Goal: Task Accomplishment & Management: Manage account settings

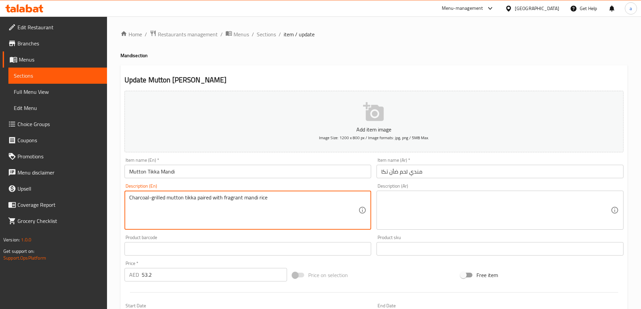
click at [421, 211] on textarea at bounding box center [495, 210] width 229 height 32
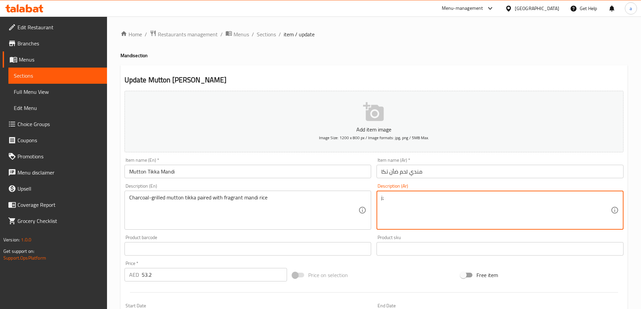
type textarea "j"
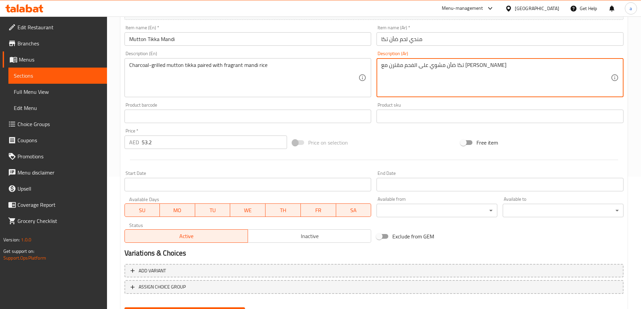
scroll to position [166, 0]
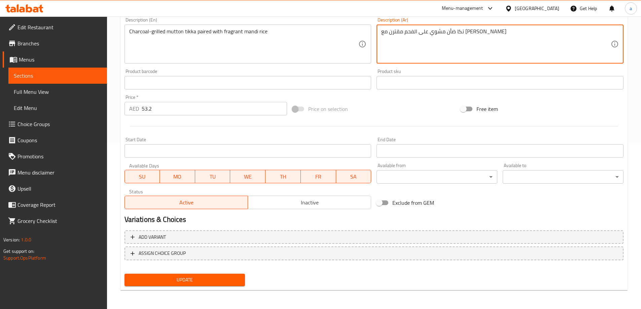
click at [381, 33] on textarea "تكا ضأن مشوي على الفحم مقترن مع [PERSON_NAME]" at bounding box center [495, 44] width 229 height 32
click at [496, 30] on textarea "تكا ضأن مشوي على الفحم مقترن مع [PERSON_NAME]" at bounding box center [495, 44] width 229 height 32
type textarea "تكا ضأن مشوي على الفحم مقترن مع [PERSON_NAME]"
click at [209, 284] on span "Update" at bounding box center [185, 280] width 110 height 8
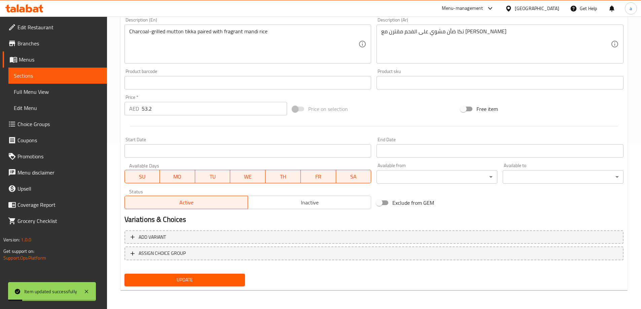
scroll to position [0, 0]
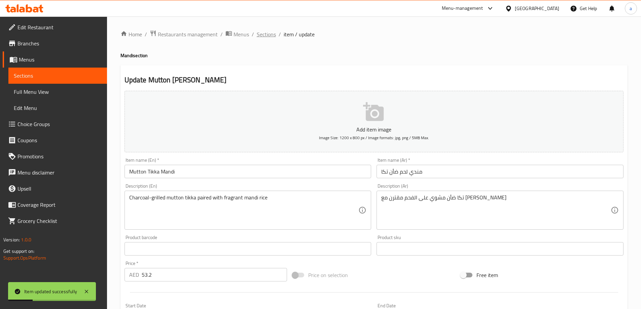
click at [269, 38] on span "Sections" at bounding box center [266, 34] width 19 height 8
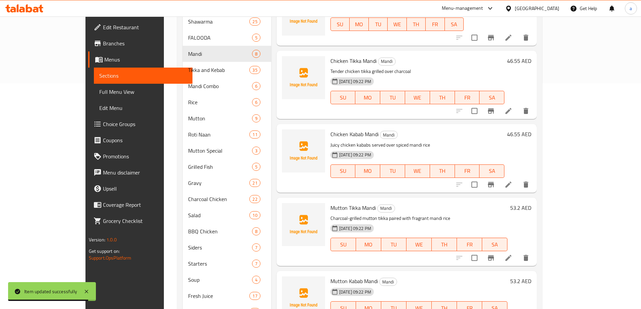
scroll to position [248, 0]
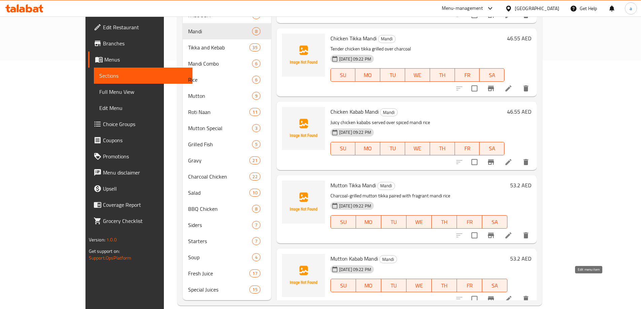
click at [512, 295] on icon at bounding box center [508, 299] width 8 height 8
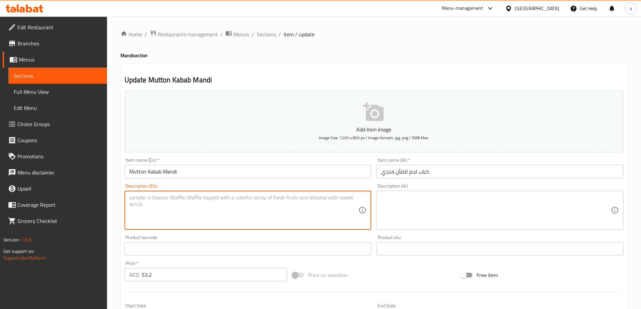
click at [230, 208] on textarea at bounding box center [243, 210] width 229 height 32
paste textarea "Minced mutton kababs grilled to perfection, served with aromatic mandi rice"
type textarea "Minced mutton kababs grilled to perfection, served with aromatic mandi rice"
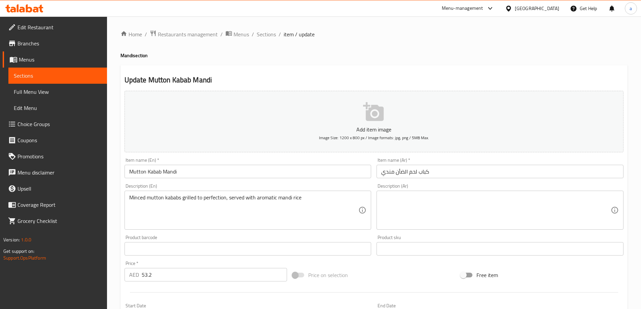
click at [482, 212] on textarea at bounding box center [495, 210] width 229 height 32
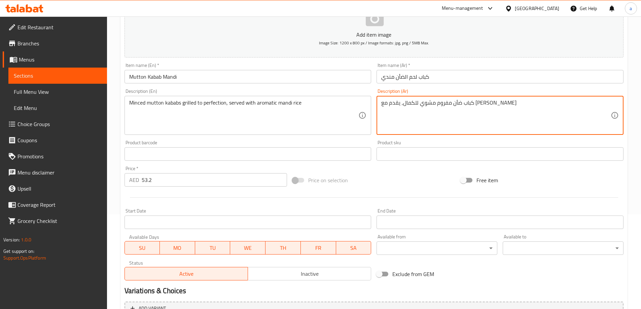
scroll to position [166, 0]
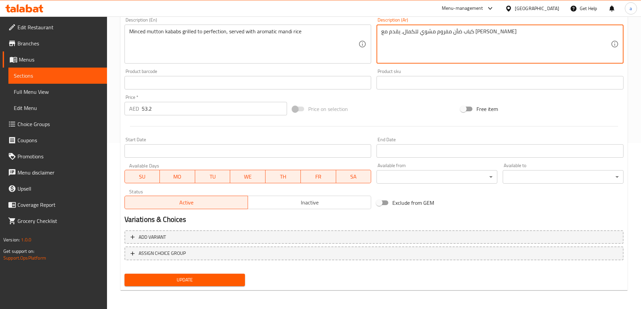
type textarea "كباب ضأن مفروم مشوي للكمال, يقدم مع [PERSON_NAME]"
click at [226, 282] on span "Update" at bounding box center [185, 280] width 110 height 8
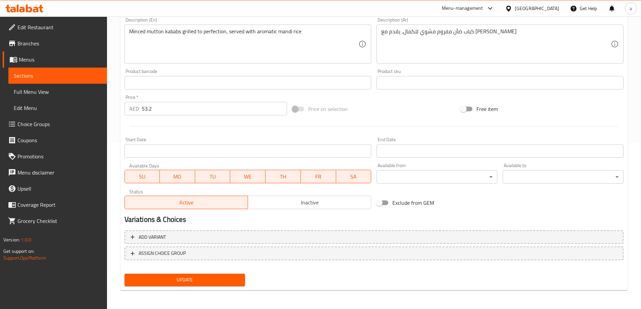
scroll to position [0, 0]
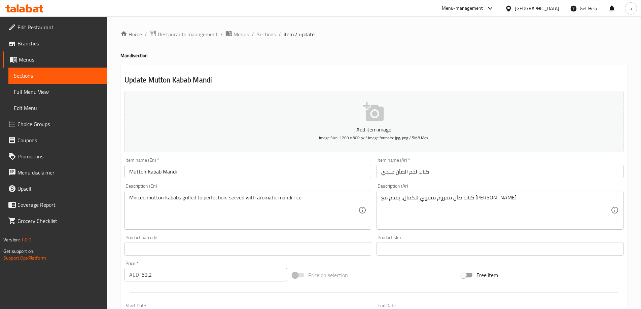
drag, startPoint x: 272, startPoint y: 34, endPoint x: 526, endPoint y: 45, distance: 254.0
click at [272, 34] on span "Sections" at bounding box center [266, 34] width 19 height 8
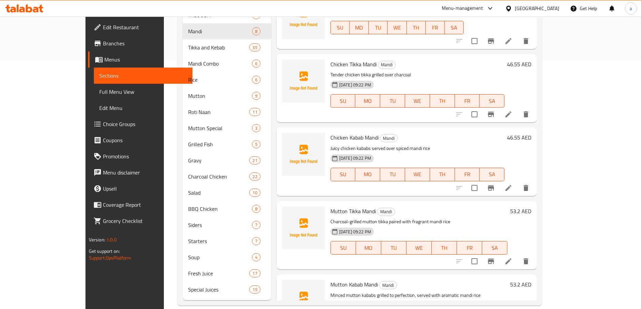
scroll to position [64, 0]
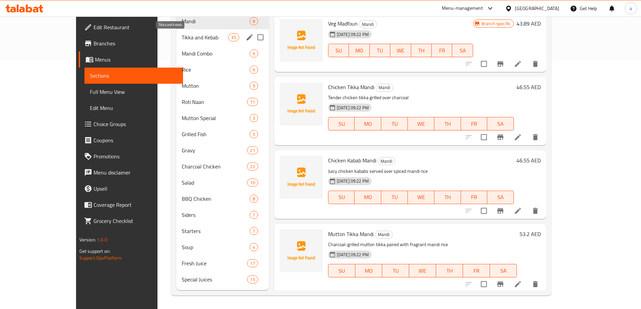
click at [182, 38] on span "Tikka and Kebab" at bounding box center [205, 37] width 47 height 8
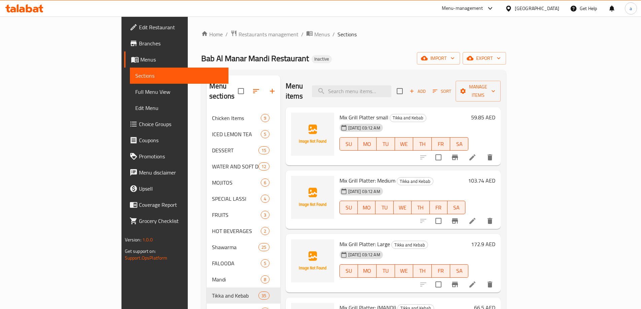
click at [340, 112] on span "Mix Grill Platter small" at bounding box center [364, 117] width 49 height 10
copy span "Platter"
click at [476, 153] on icon at bounding box center [472, 157] width 8 height 8
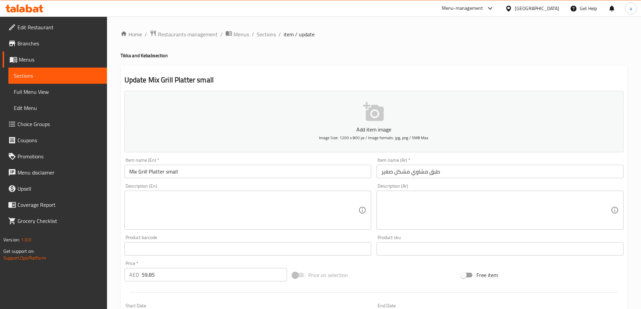
click at [270, 208] on textarea at bounding box center [243, 210] width 229 height 32
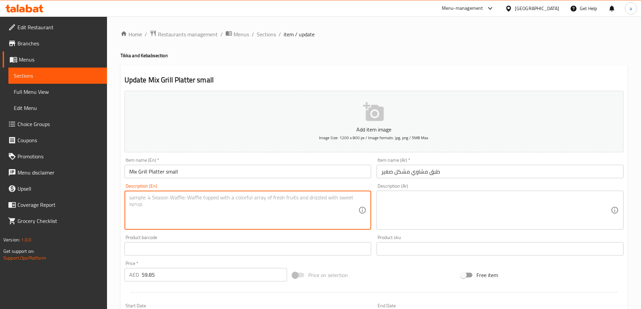
paste textarea "An assortment of grilled meats"
type textarea "An assortment of grilled meats"
click at [455, 209] on textarea at bounding box center [495, 210] width 229 height 32
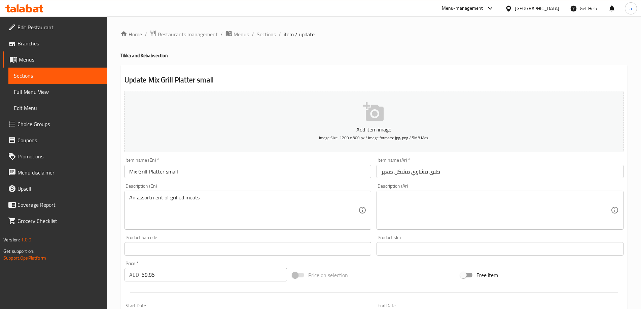
click at [430, 215] on textarea at bounding box center [495, 210] width 229 height 32
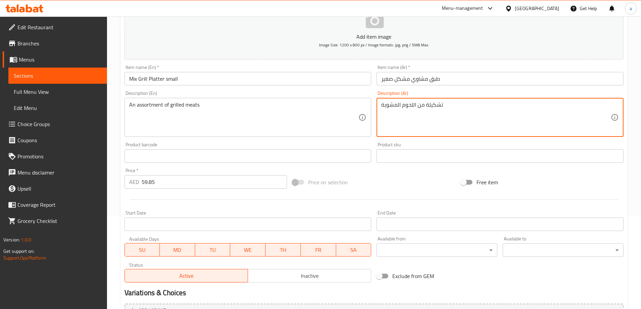
scroll to position [166, 0]
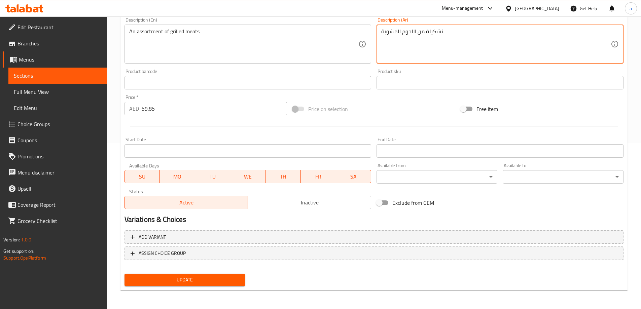
type textarea "تشكيلة من اللحوم المشوية"
click at [188, 285] on button "Update" at bounding box center [185, 280] width 121 height 12
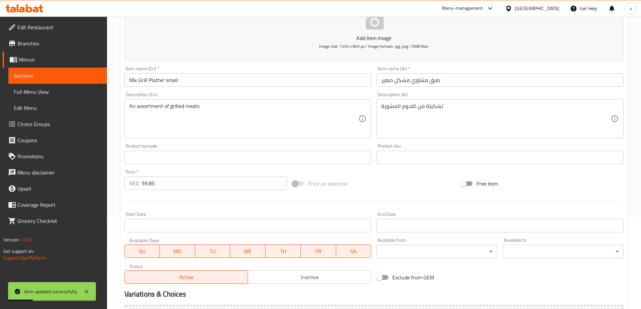
scroll to position [0, 0]
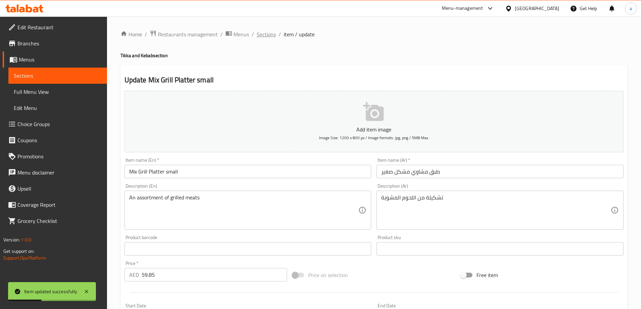
click at [268, 36] on span "Sections" at bounding box center [266, 34] width 19 height 8
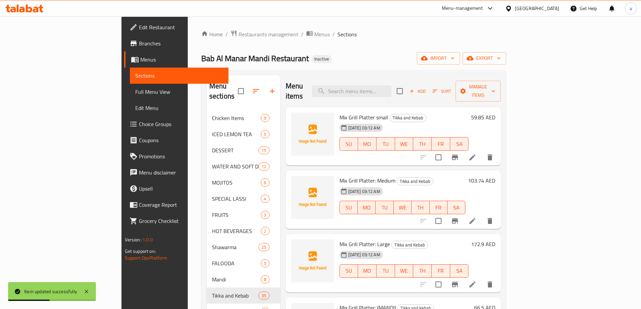
click at [495, 210] on div "103.74 AED" at bounding box center [480, 200] width 30 height 48
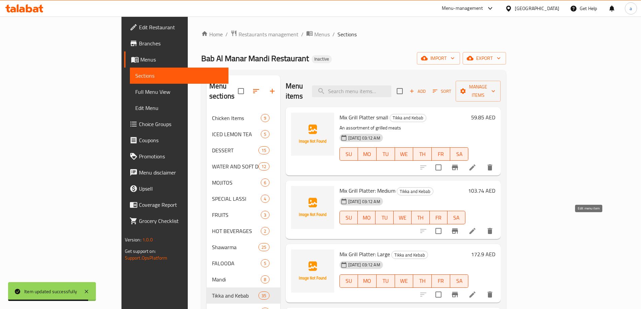
click at [476, 227] on icon at bounding box center [472, 231] width 8 height 8
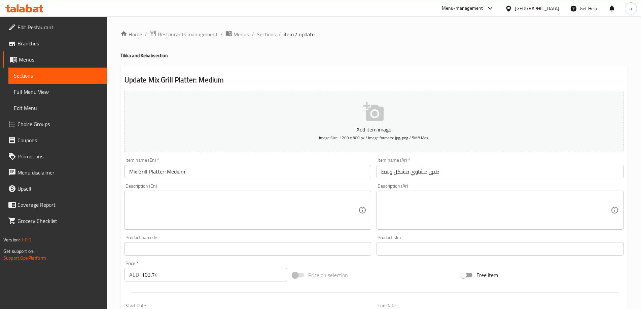
click at [304, 202] on textarea at bounding box center [243, 210] width 229 height 32
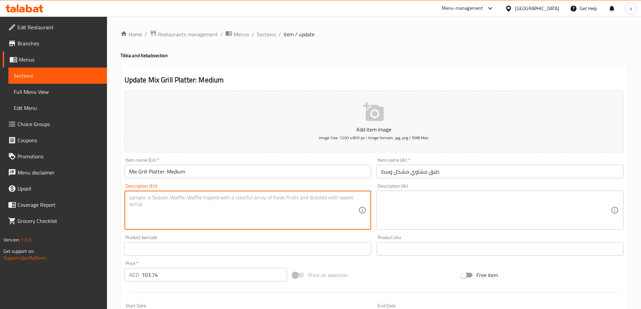
click at [195, 210] on textarea at bounding box center [243, 210] width 229 height 32
paste textarea "A generous mix of assorted grilled meats"
type textarea "A generous mix of assorted grilled meats"
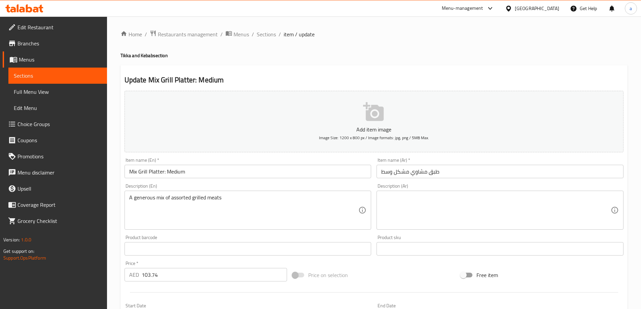
click at [479, 197] on textarea at bounding box center [495, 210] width 229 height 32
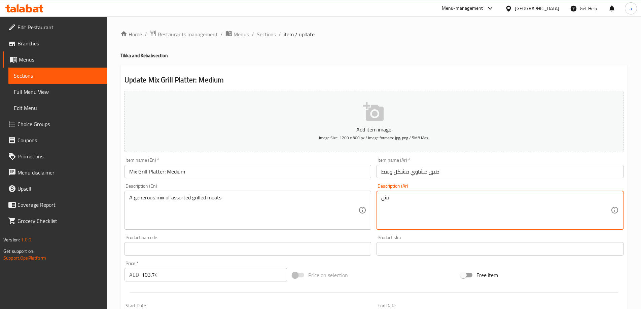
type textarea "ن"
type textarea "تشكيلة سخية من اللحوم المشوية المتنوعة"
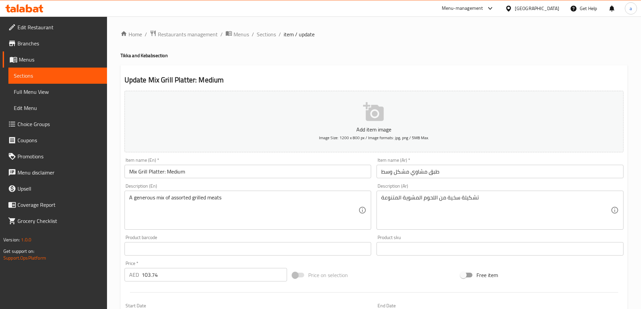
click at [631, 245] on div "Home / Restaurants management / Menus / Sections / item / update Tikka and Keba…" at bounding box center [374, 245] width 534 height 459
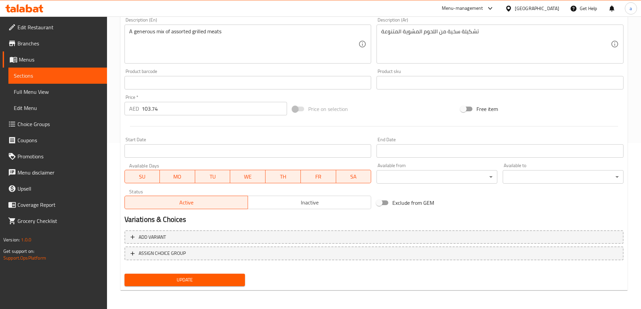
click at [225, 277] on span "Update" at bounding box center [185, 280] width 110 height 8
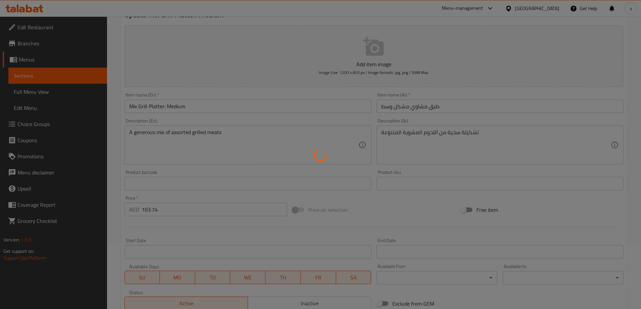
scroll to position [0, 0]
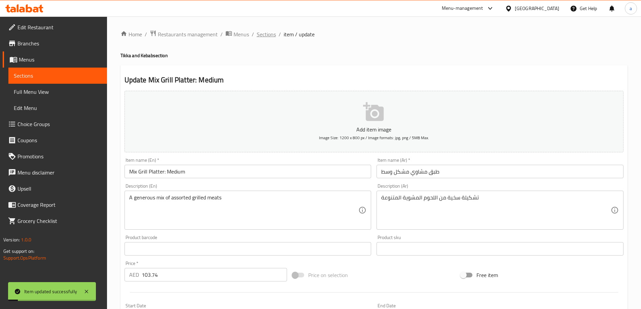
click at [273, 36] on span "Sections" at bounding box center [266, 34] width 19 height 8
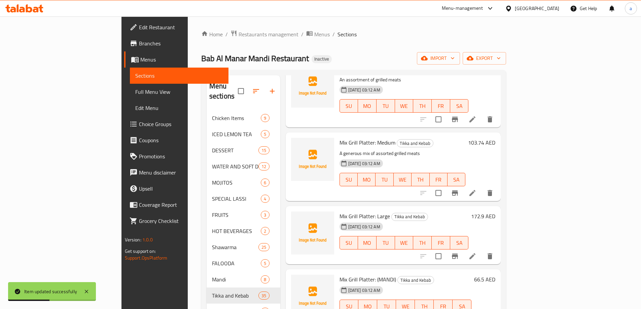
scroll to position [101, 0]
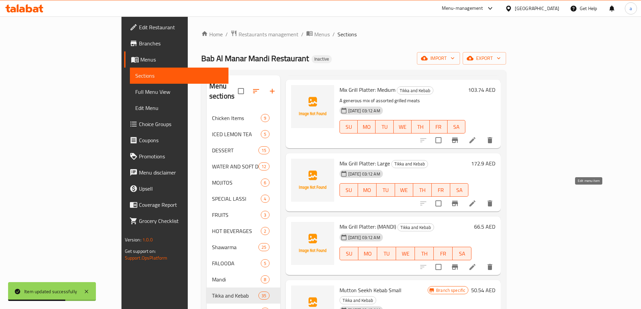
click at [476, 200] on icon at bounding box center [472, 204] width 8 height 8
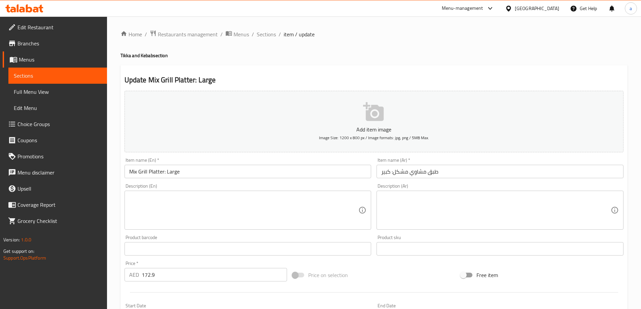
click at [291, 222] on textarea at bounding box center [243, 210] width 229 height 32
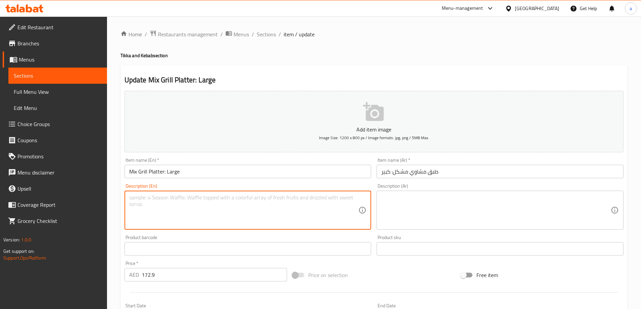
paste textarea "A full spread of assorted grilled meats"
type textarea "A full spread of assorted grilled meats"
click at [497, 219] on textarea at bounding box center [495, 210] width 229 height 32
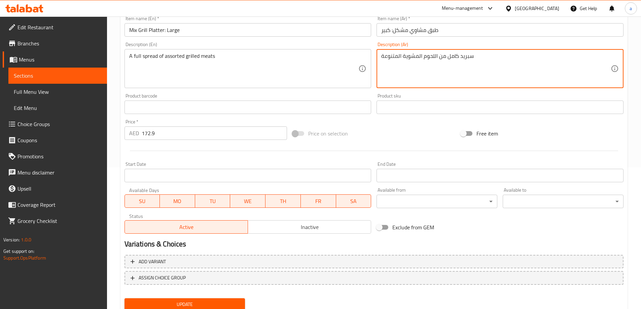
scroll to position [166, 0]
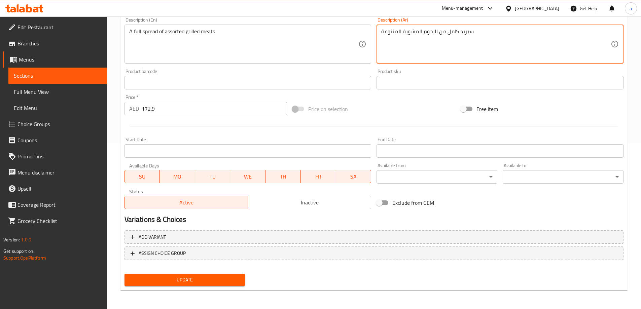
type textarea "سبريد كامل من اللحوم المشوية المتنوعة"
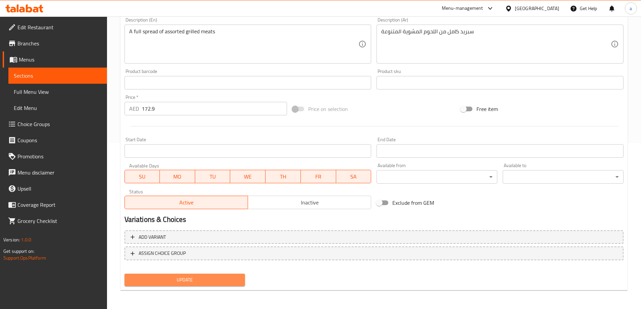
click at [219, 276] on span "Update" at bounding box center [185, 280] width 110 height 8
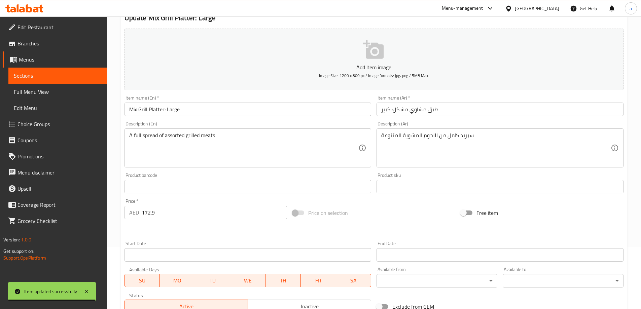
scroll to position [0, 0]
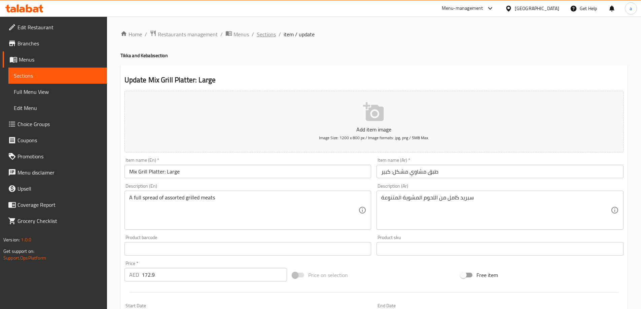
click at [270, 35] on span "Sections" at bounding box center [266, 34] width 19 height 8
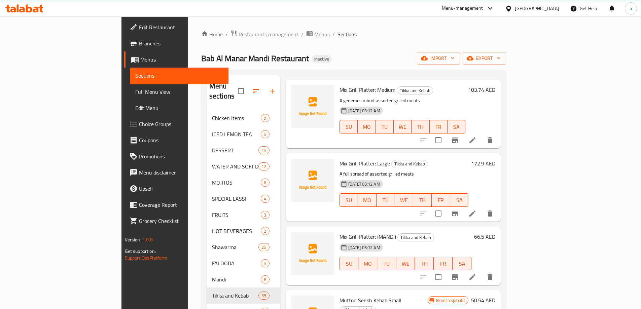
scroll to position [168, 0]
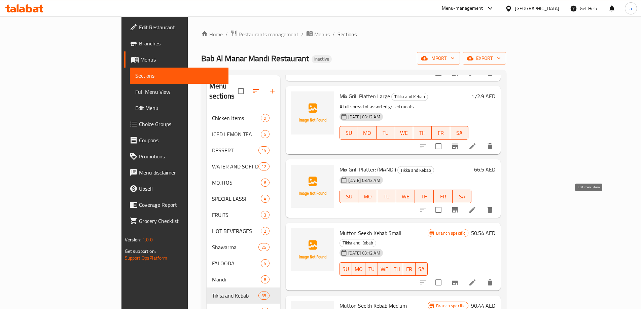
click at [476, 206] on icon at bounding box center [472, 210] width 8 height 8
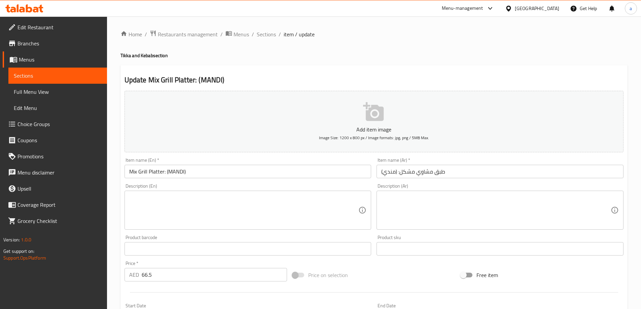
click at [257, 221] on textarea at bounding box center [243, 210] width 229 height 32
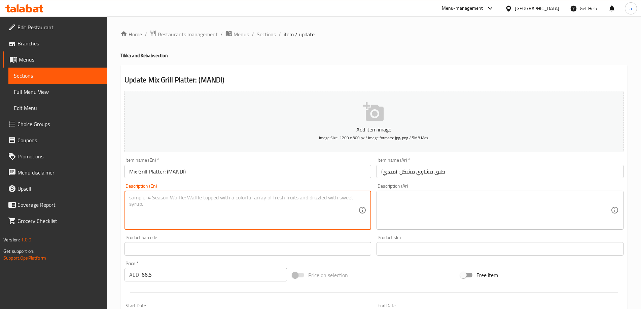
paste textarea "A variety of grilled meats served over fragrant mandi rice"
type textarea "A variety of grilled meats served over fragrant mandi rice"
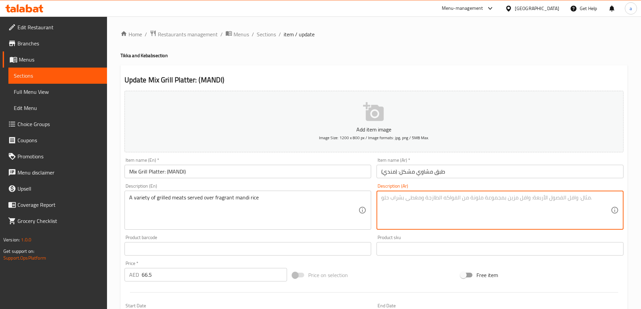
click at [442, 201] on textarea at bounding box center [495, 210] width 229 height 32
type textarea "ت"
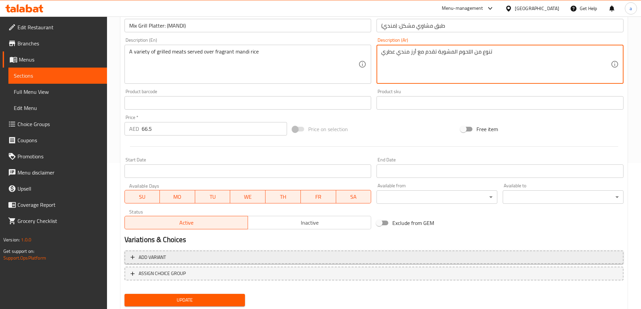
scroll to position [166, 0]
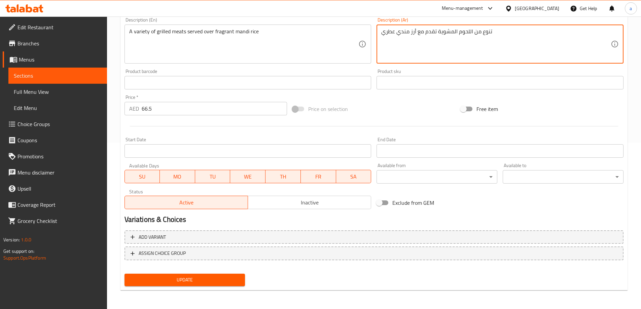
type textarea "تنوع من اللحوم المشوية تقدم مع أرز مندي عطري"
click at [202, 276] on button "Update" at bounding box center [185, 280] width 121 height 12
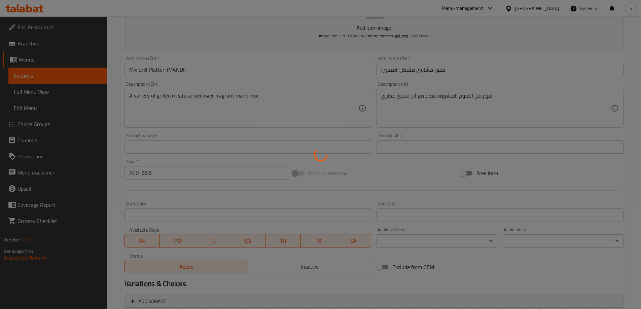
scroll to position [0, 0]
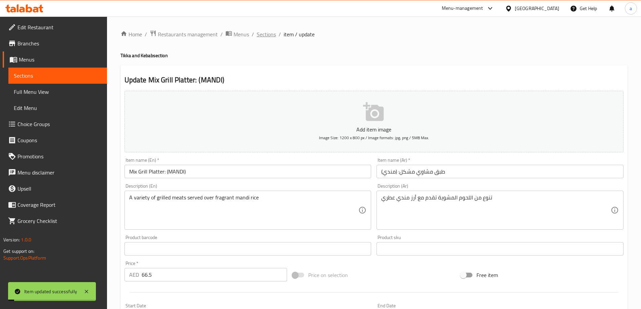
click at [259, 34] on span "Sections" at bounding box center [266, 34] width 19 height 8
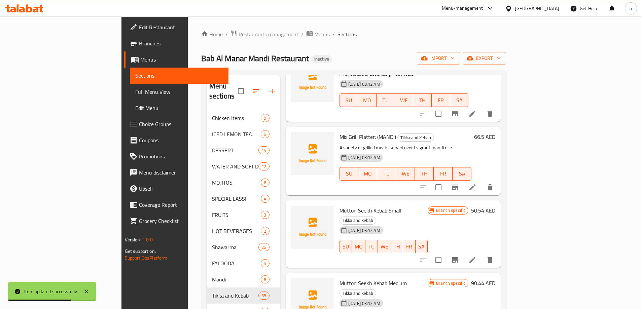
scroll to position [202, 0]
click at [476, 255] on icon at bounding box center [472, 259] width 8 height 8
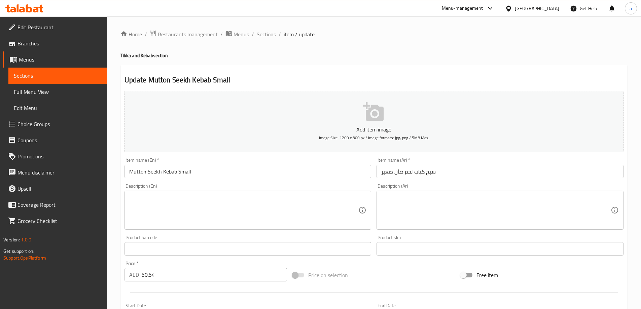
click at [285, 207] on textarea at bounding box center [243, 210] width 229 height 32
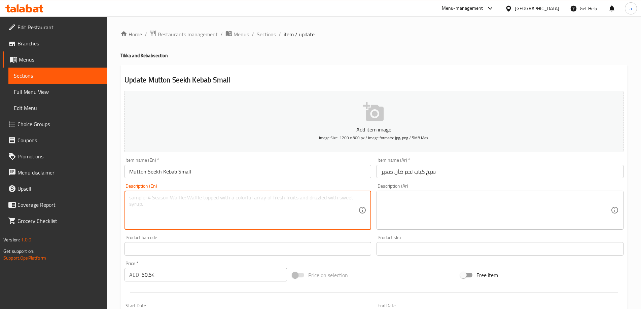
paste textarea "Spiced minced mutton skewered and grilled until smoky and juicy"
type textarea "Spiced minced mutton skewered and grilled until smoky and juicy"
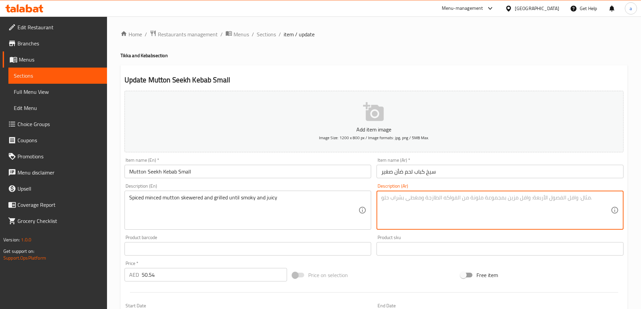
click at [421, 218] on textarea at bounding box center [495, 210] width 229 height 32
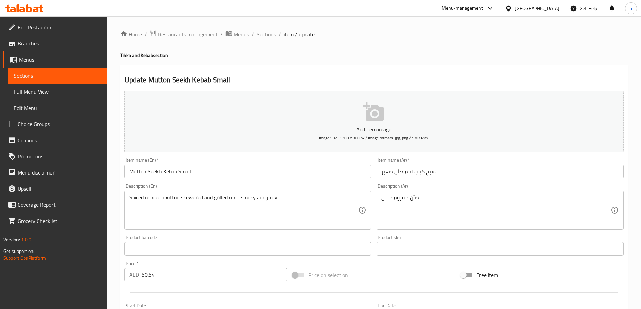
click at [442, 201] on textarea "ضأن مفروم متبل" at bounding box center [495, 210] width 229 height 32
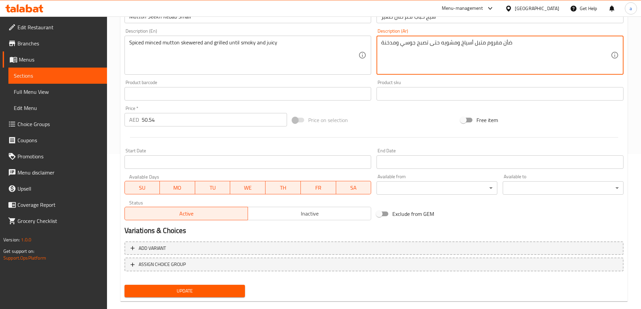
scroll to position [166, 0]
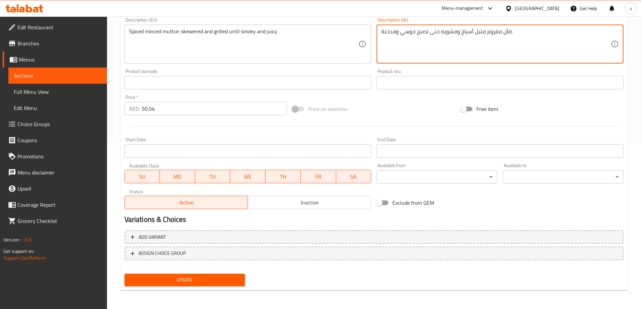
type textarea "ضأن مفروم متبل أسياخ ومشويه حتى تصبح جوسي ومدخنة"
click at [227, 276] on span "Update" at bounding box center [185, 280] width 110 height 8
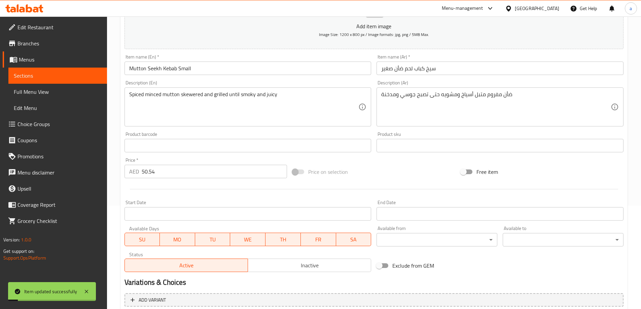
scroll to position [0, 0]
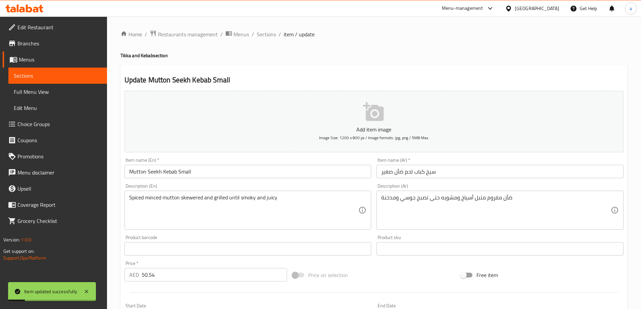
click at [265, 33] on span "Sections" at bounding box center [266, 34] width 19 height 8
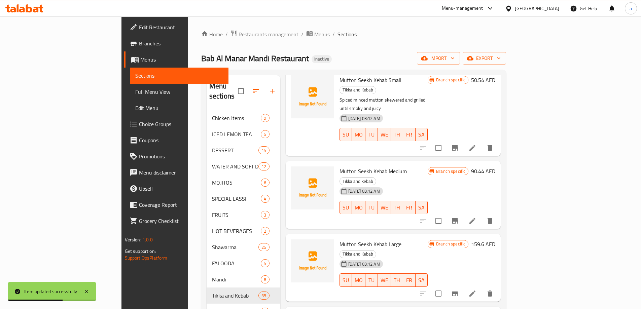
scroll to position [303, 0]
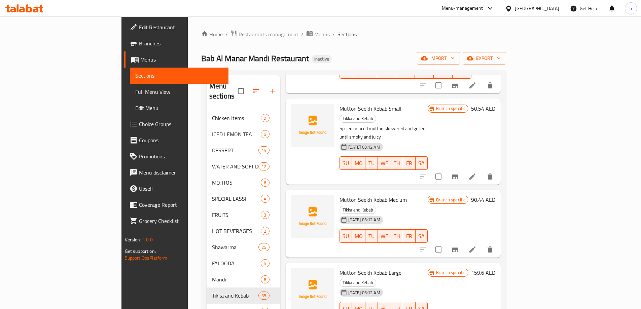
click at [476, 246] on icon at bounding box center [472, 250] width 8 height 8
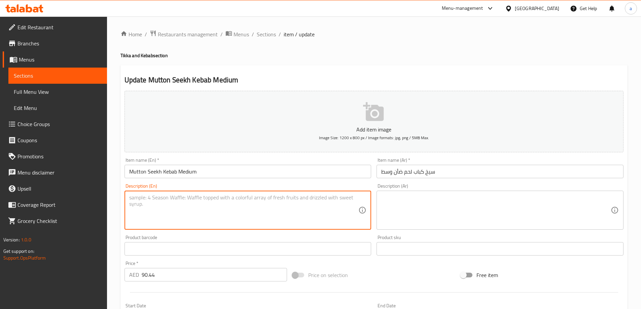
click at [325, 212] on textarea at bounding box center [243, 210] width 229 height 32
paste textarea "Tender mutton seekh kebabs"
type textarea "Tender mutton seekh kebabs"
click at [430, 211] on textarea at bounding box center [495, 210] width 229 height 32
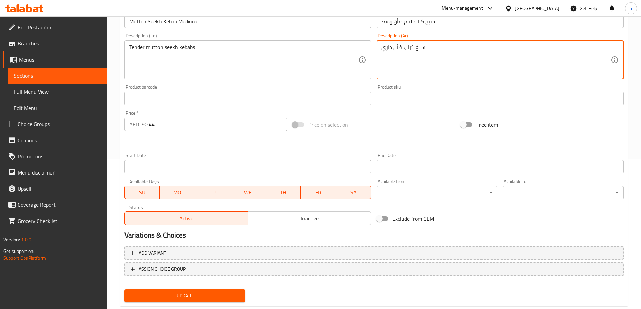
scroll to position [166, 0]
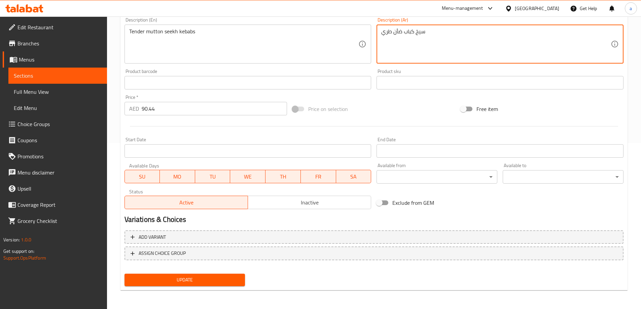
type textarea "سيخ كباب ضأن طري"
click at [187, 283] on span "Update" at bounding box center [185, 280] width 110 height 8
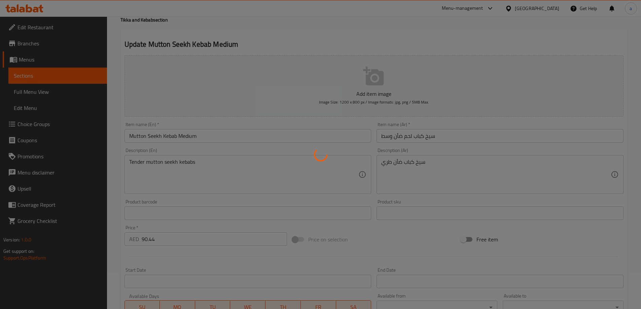
scroll to position [0, 0]
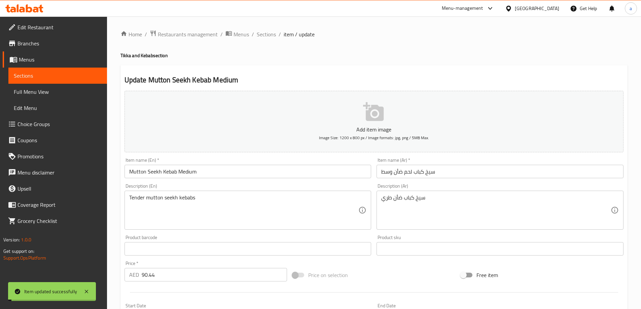
click at [268, 31] on span "Sections" at bounding box center [266, 34] width 19 height 8
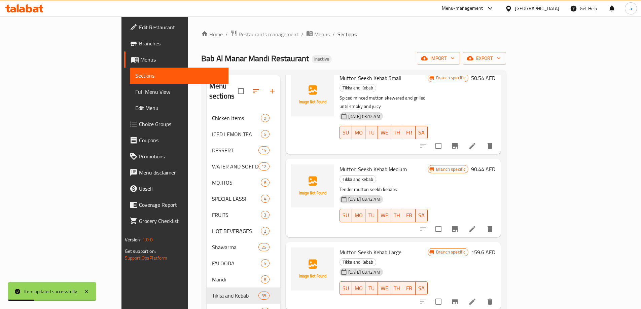
scroll to position [370, 0]
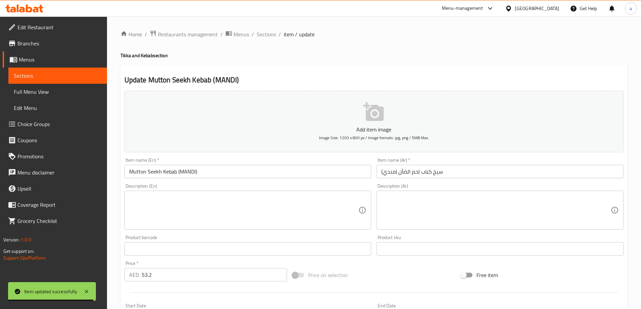
click at [315, 200] on textarea at bounding box center [243, 210] width 229 height 32
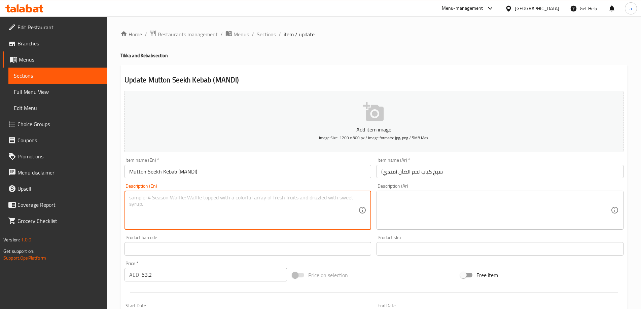
paste textarea "A hearty serving of grilled mutton seekh kebabs"
type textarea "A hearty serving of grilled mutton seekh kebabs"
click at [471, 214] on textarea at bounding box center [495, 210] width 229 height 32
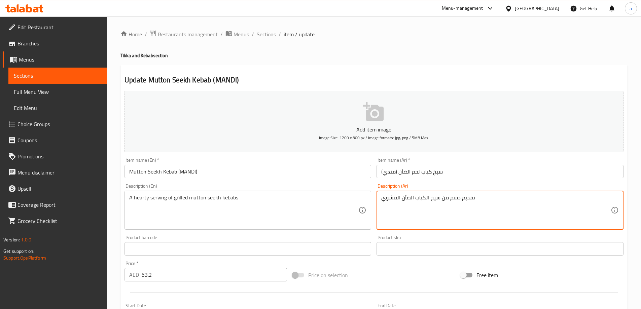
scroll to position [166, 0]
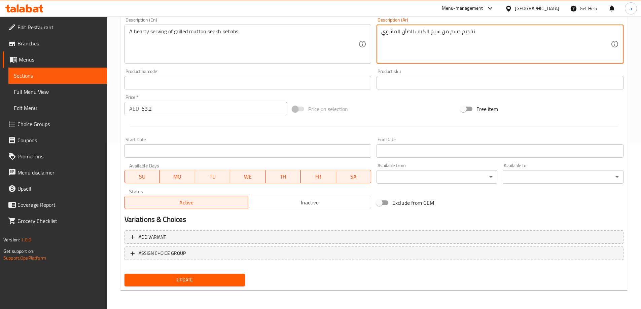
type textarea "تقديم دسم من سيخ الكباب الضأن المشوي"
click at [175, 283] on span "Update" at bounding box center [185, 280] width 110 height 8
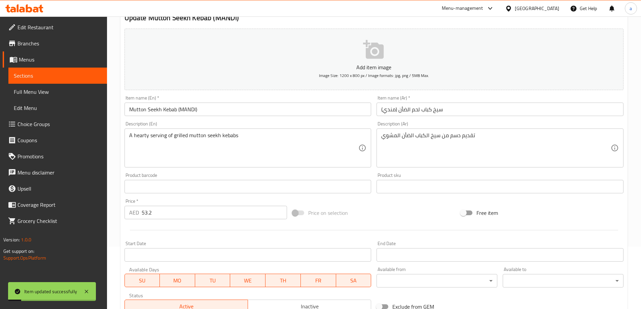
scroll to position [0, 0]
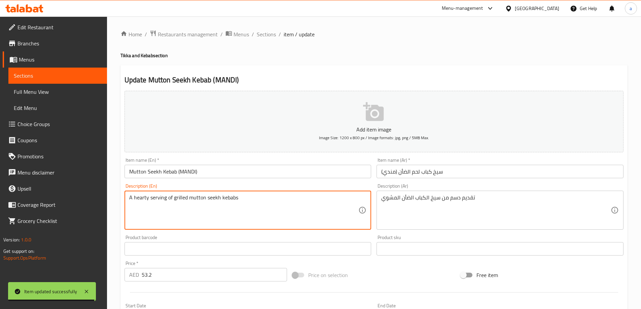
drag, startPoint x: 286, startPoint y: 202, endPoint x: 68, endPoint y: 202, distance: 217.4
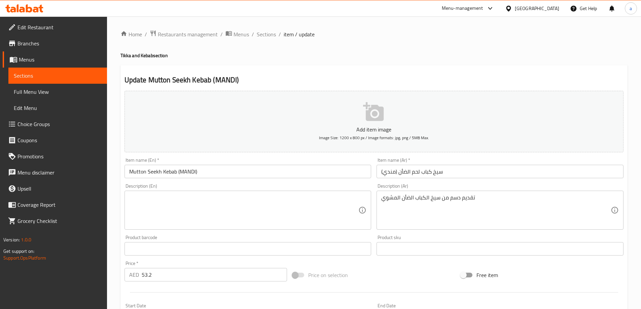
click at [272, 198] on textarea at bounding box center [243, 210] width 229 height 32
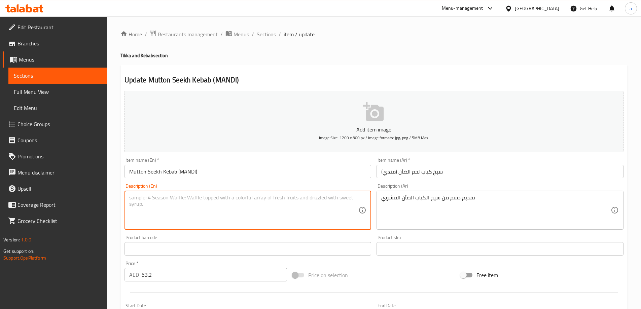
paste textarea "Juicy mutton seekh kebabs served over spiced mandi rice"
type textarea "Juicy mutton seekh kebabs served over spiced mandi rice"
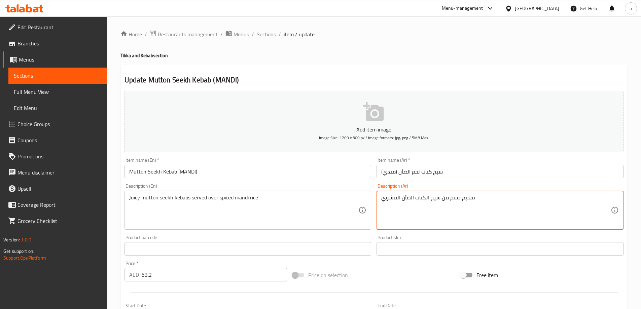
drag, startPoint x: 491, startPoint y: 201, endPoint x: 334, endPoint y: 202, distance: 157.1
type textarea "س"
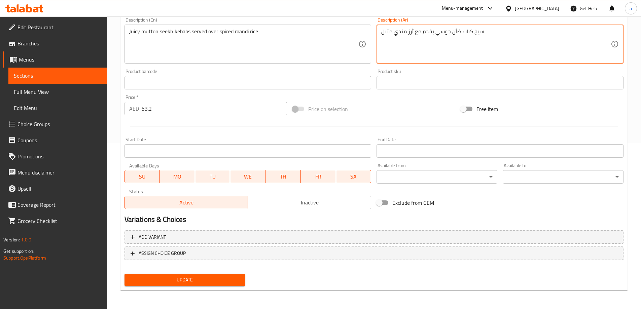
type textarea "سيخ كباب ضأن جوسي يقدم مع أرز مندي متبل"
click at [228, 283] on span "Update" at bounding box center [185, 280] width 110 height 8
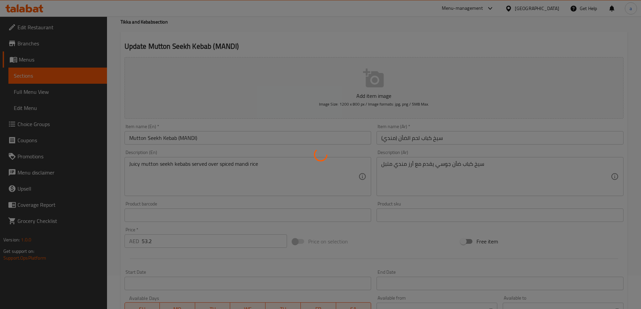
scroll to position [0, 0]
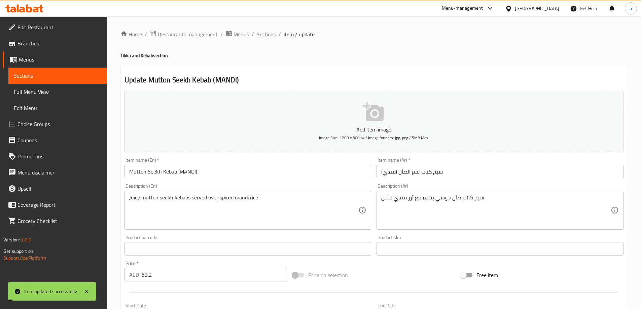
click at [273, 34] on span "Sections" at bounding box center [266, 34] width 19 height 8
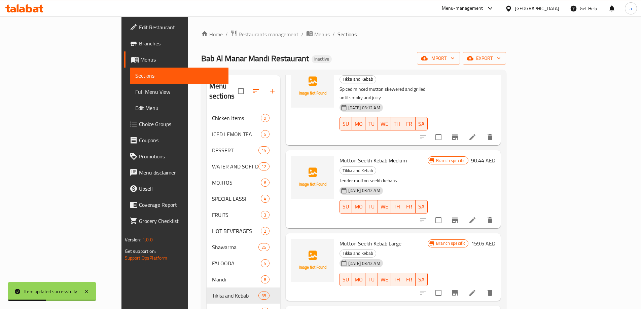
scroll to position [370, 0]
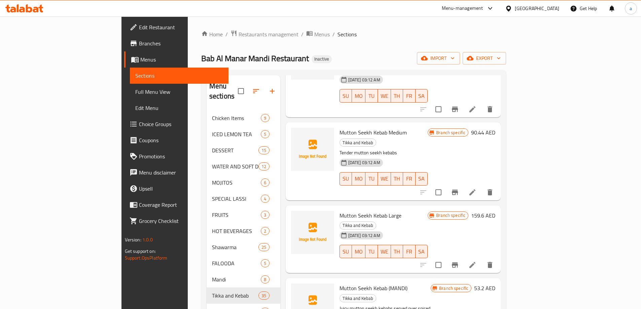
click at [482, 259] on li at bounding box center [472, 265] width 19 height 12
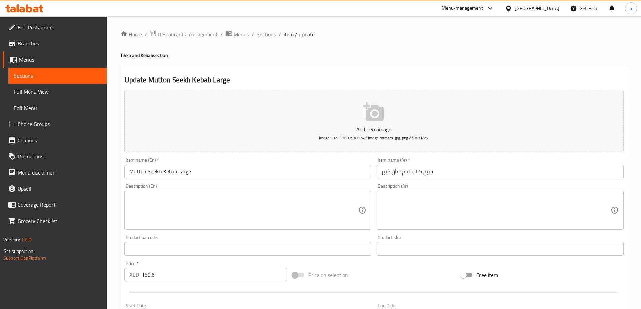
click at [248, 203] on textarea at bounding box center [243, 210] width 229 height 32
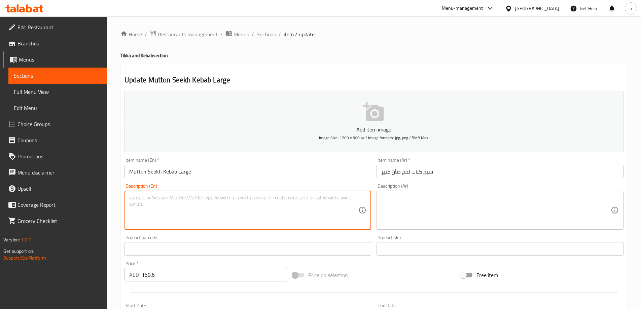
paste textarea "A hearty serving of grilled mutton seekh kebabs"
type textarea "A hearty serving of grilled mutton seekh kebabs"
click at [485, 206] on textarea at bounding box center [495, 210] width 229 height 32
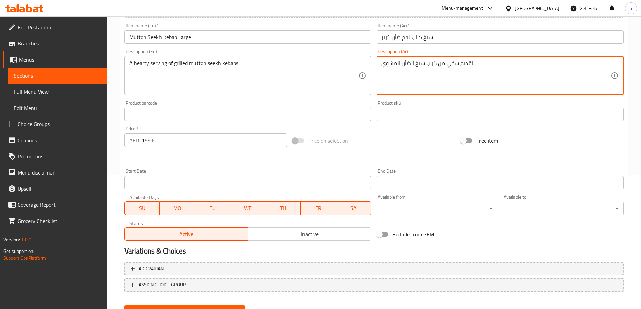
scroll to position [166, 0]
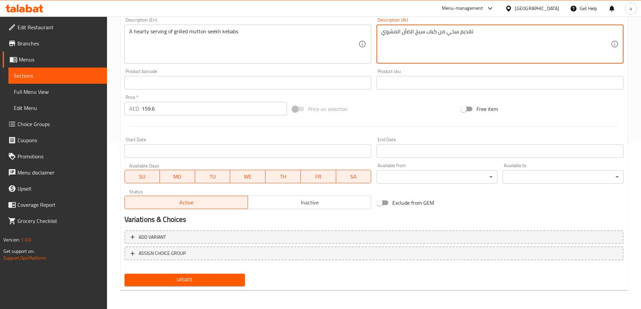
type textarea "تقديم سخي من كباب سيخ الضأن المشوي"
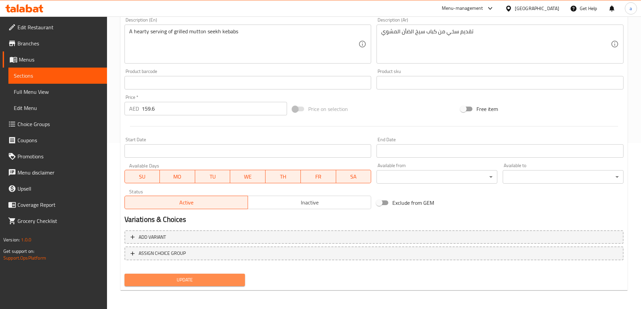
click at [205, 281] on span "Update" at bounding box center [185, 280] width 110 height 8
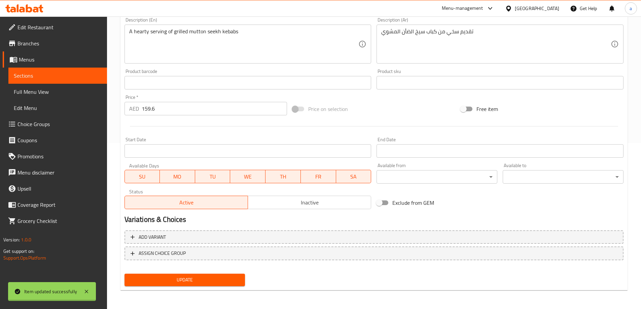
scroll to position [0, 0]
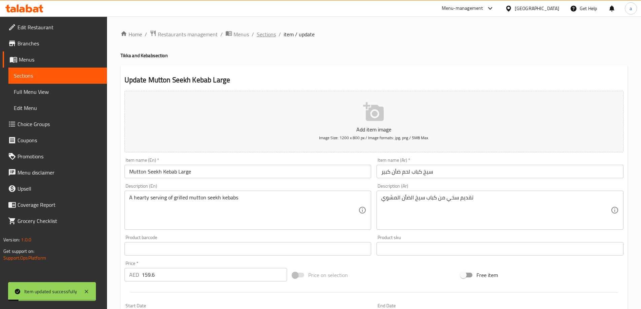
click at [268, 31] on span "Sections" at bounding box center [266, 34] width 19 height 8
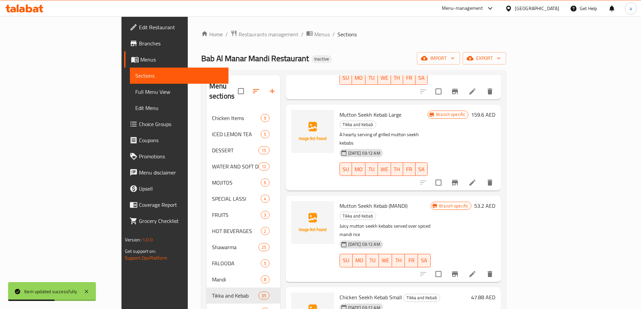
scroll to position [538, 0]
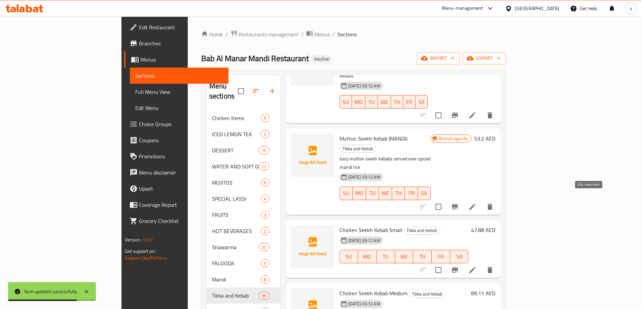
click at [476, 266] on icon at bounding box center [472, 270] width 8 height 8
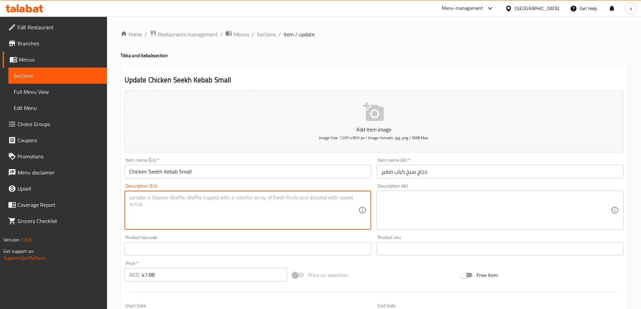
click at [260, 204] on textarea at bounding box center [243, 210] width 229 height 32
paste textarea "Minced chicken seasoned with herbs and spices"
type textarea "Minced chicken seasoned with herbs and spices"
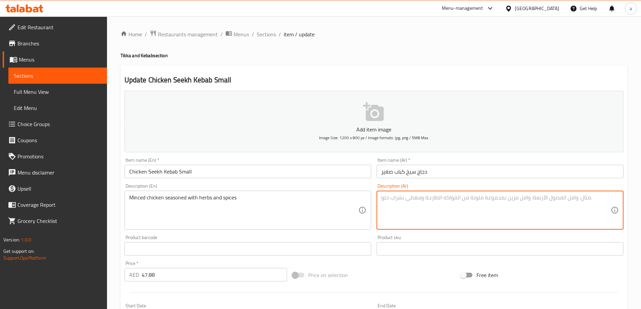
click at [438, 215] on textarea at bounding box center [495, 210] width 229 height 32
click at [438, 215] on textarea "دجاج مفروم متبل مع الأعشاب" at bounding box center [495, 210] width 229 height 32
click at [475, 205] on textarea "دجاج مفروم متبل مع الأعشاب" at bounding box center [495, 210] width 229 height 32
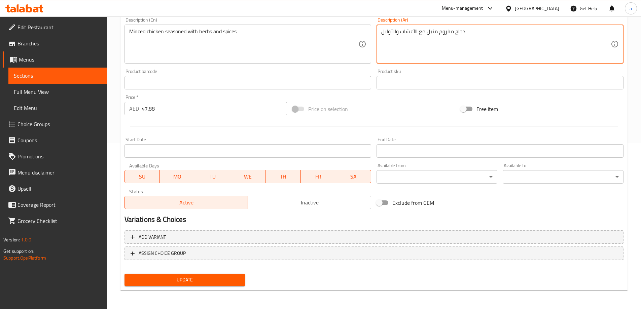
type textarea "دجاج مفروم متبل مع الأعشاب والتوابل"
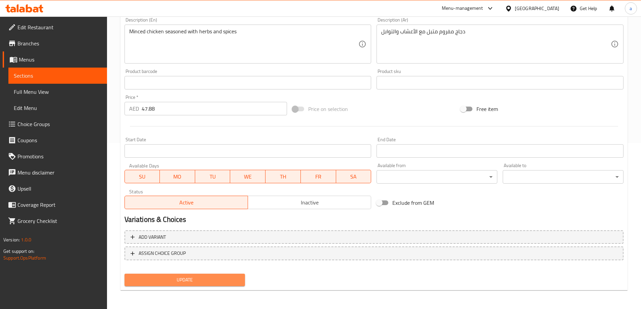
click at [203, 278] on span "Update" at bounding box center [185, 280] width 110 height 8
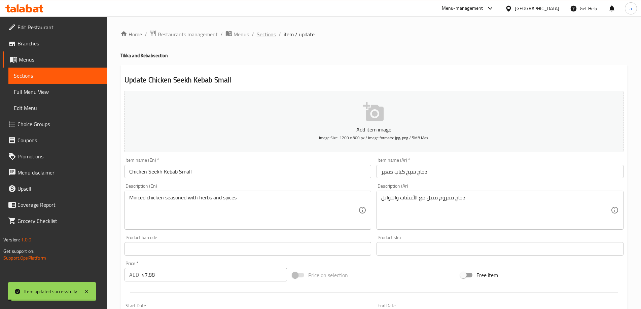
click at [260, 37] on span "Sections" at bounding box center [266, 34] width 19 height 8
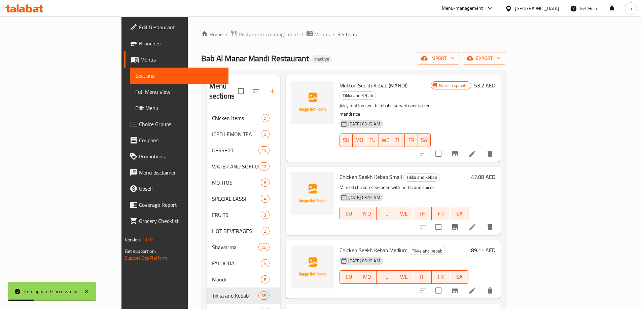
scroll to position [606, 0]
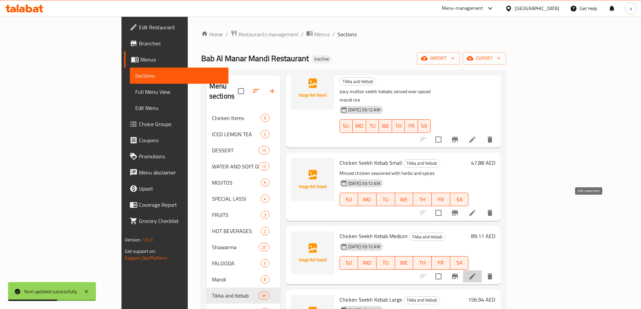
click at [476, 273] on icon at bounding box center [472, 277] width 8 height 8
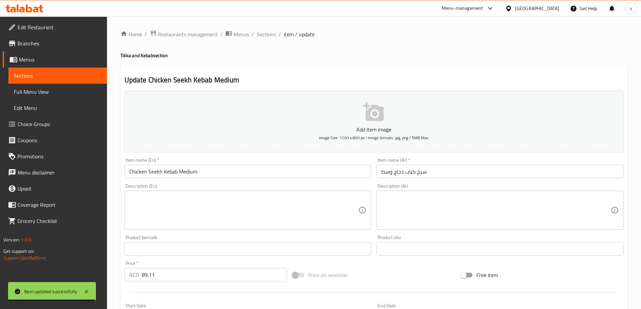
click at [327, 212] on textarea at bounding box center [243, 210] width 229 height 32
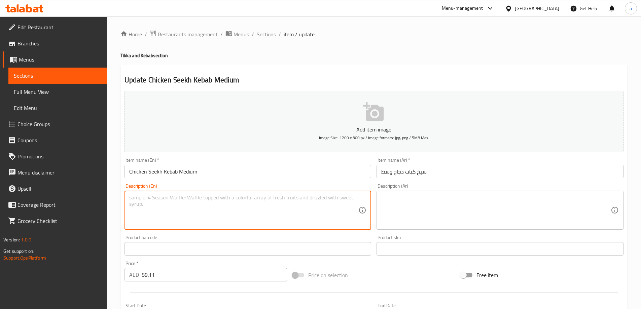
paste textarea "A generous portion of smoky chicken seekh kebabs"
type textarea "A generous portion of smoky chicken seekh kebabs"
click at [468, 198] on textarea at bounding box center [495, 210] width 229 height 32
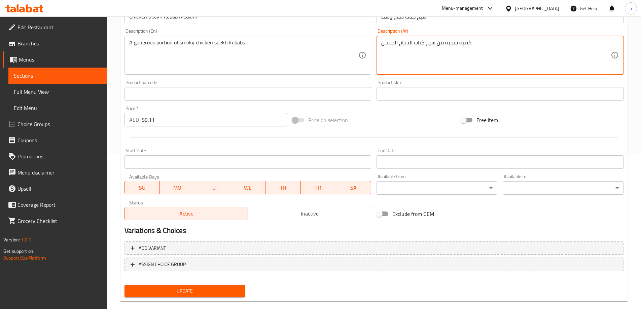
scroll to position [166, 0]
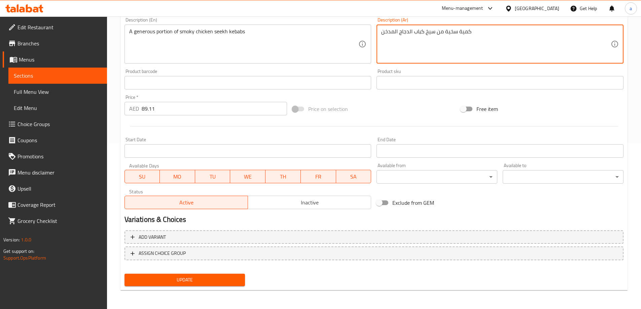
type textarea "كمية سخية من سيخ كباب الدجاج المدخن"
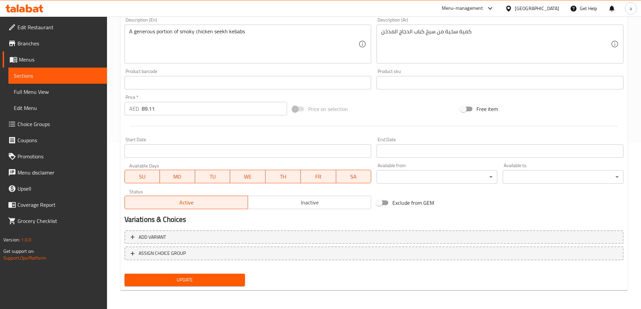
click at [210, 274] on div "Update" at bounding box center [185, 280] width 126 height 18
click at [210, 274] on button "Update" at bounding box center [185, 280] width 121 height 12
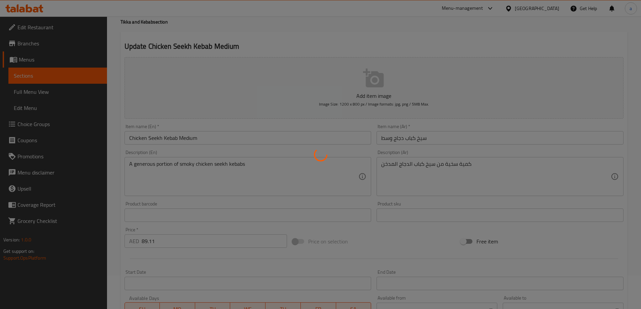
scroll to position [0, 0]
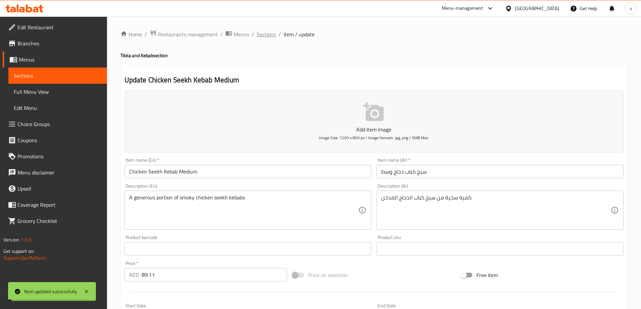
click at [269, 32] on span "Sections" at bounding box center [266, 34] width 19 height 8
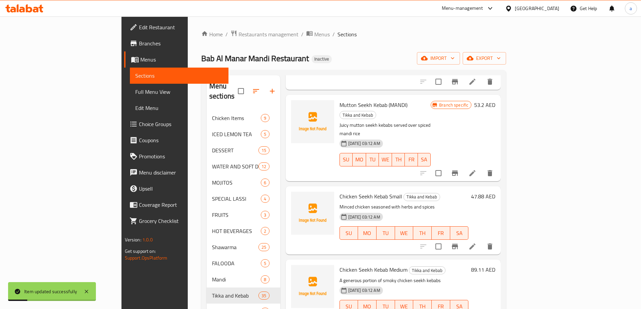
scroll to position [673, 0]
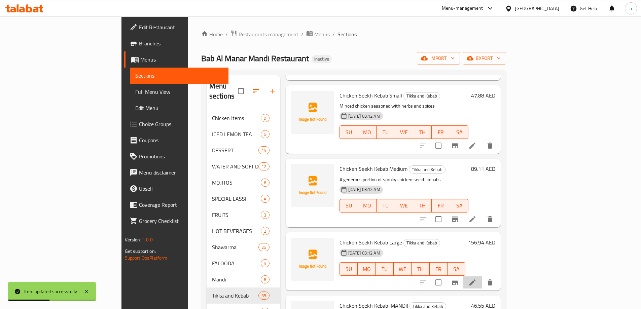
click at [482, 277] on li at bounding box center [472, 283] width 19 height 12
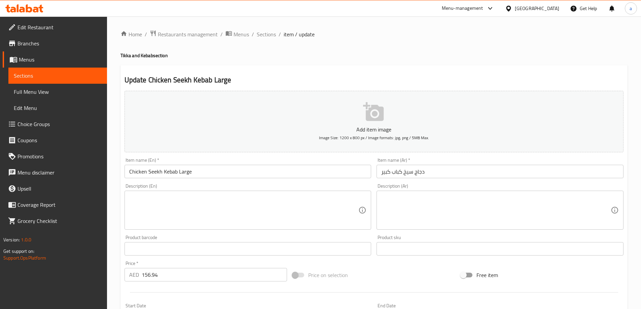
click at [279, 219] on textarea at bounding box center [243, 210] width 229 height 32
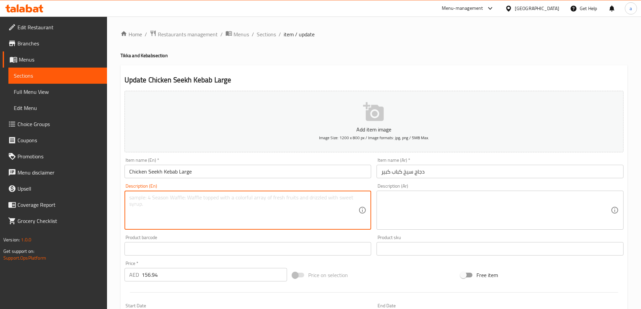
paste textarea "A hearty serving of tender chicken seekh kebabs"
type textarea "A hearty serving of tender chicken seekh kebabs"
click at [426, 210] on textarea at bounding box center [495, 210] width 229 height 32
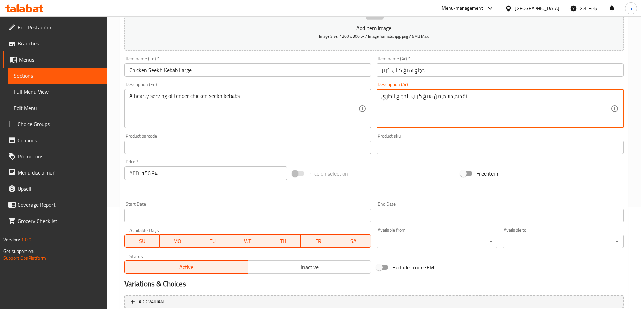
scroll to position [166, 0]
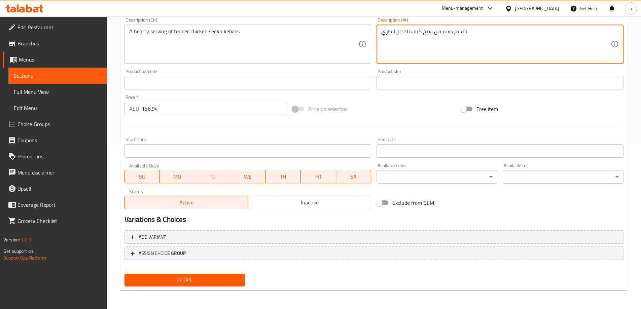
type textarea "تقديم دسم من سيخ كباب الدجاج الطري"
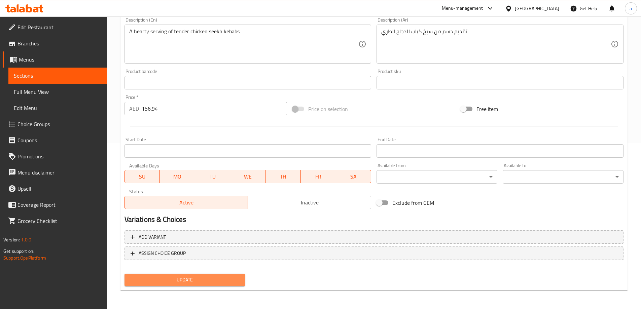
click at [202, 281] on span "Update" at bounding box center [185, 280] width 110 height 8
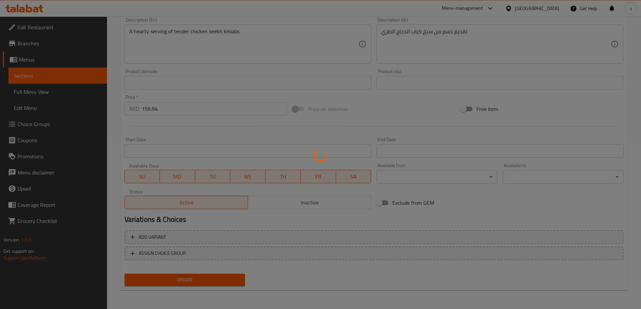
scroll to position [0, 0]
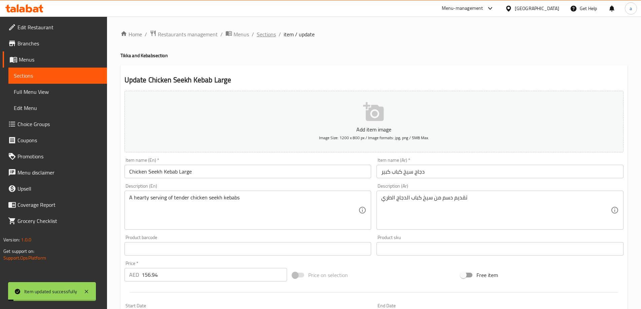
click at [268, 35] on span "Sections" at bounding box center [266, 34] width 19 height 8
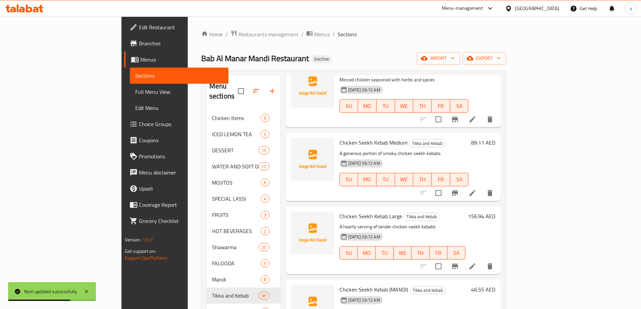
scroll to position [774, 0]
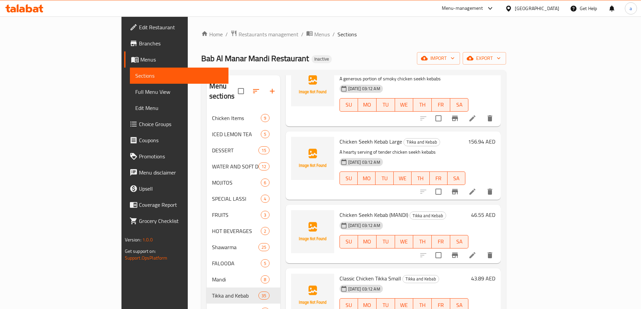
click at [476, 251] on icon at bounding box center [472, 255] width 8 height 8
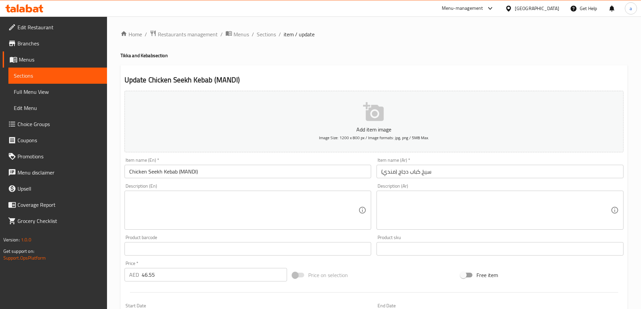
click at [316, 213] on textarea at bounding box center [243, 210] width 229 height 32
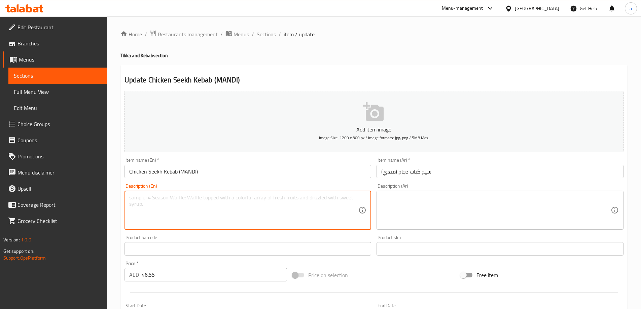
paste textarea "Charcoal-grilled chicken seekh kebabs served over mandi rice"
type textarea "Charcoal-grilled chicken seekh kebabs served over mandi rice"
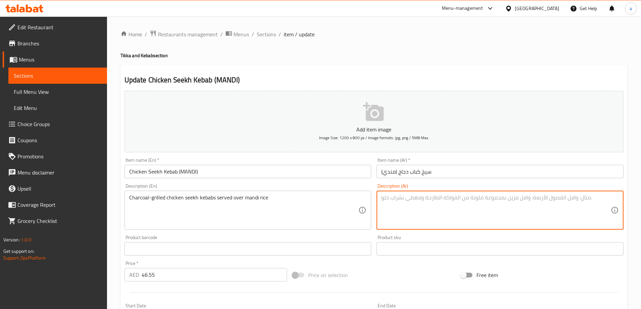
click at [425, 202] on textarea at bounding box center [495, 210] width 229 height 32
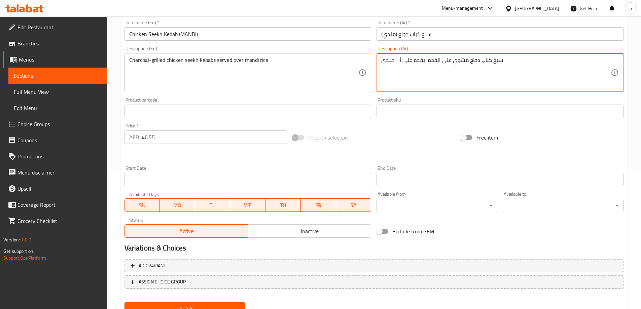
scroll to position [166, 0]
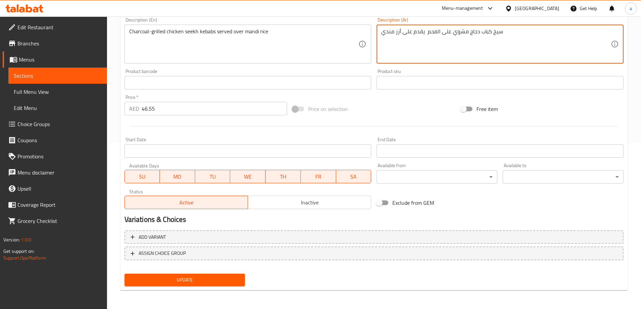
type textarea "سيخ كباب دجاج مشوي على الفحم يقدم على أرز مندي"
click at [193, 277] on span "Update" at bounding box center [185, 280] width 110 height 8
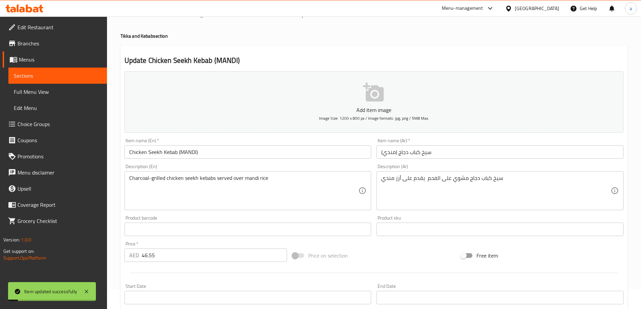
scroll to position [0, 0]
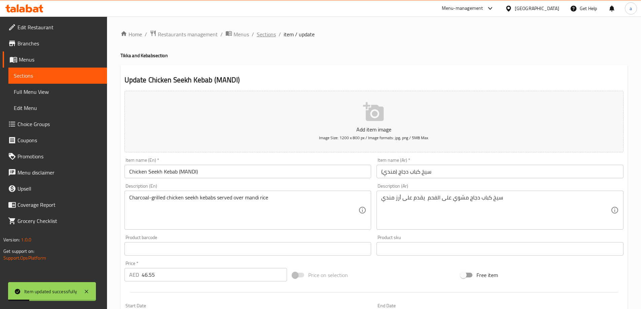
click at [269, 34] on span "Sections" at bounding box center [266, 34] width 19 height 8
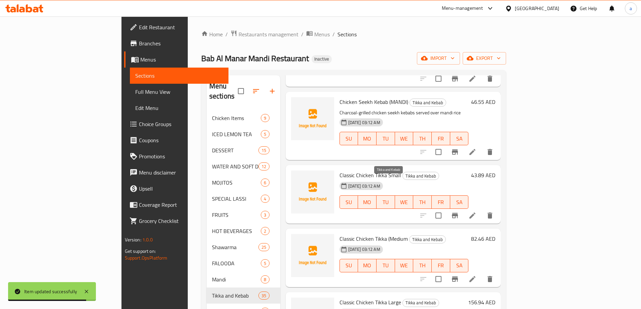
scroll to position [808, 0]
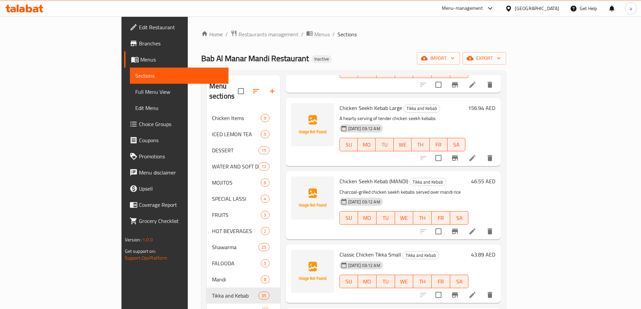
click at [482, 289] on li at bounding box center [472, 295] width 19 height 12
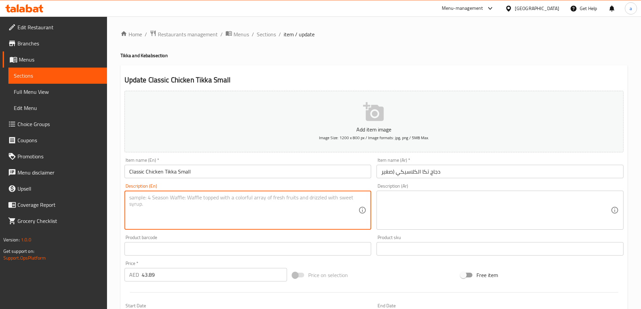
click at [309, 214] on textarea at bounding box center [243, 210] width 229 height 32
paste textarea "Boneless chicken cubes marinated in spiced yogurt, grilled until tender"
type textarea "Boneless chicken cubes marinated in spiced yogurt, grilled until tender"
click at [489, 207] on textarea at bounding box center [495, 210] width 229 height 32
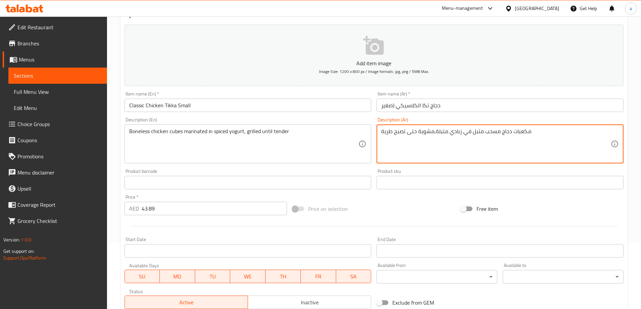
scroll to position [166, 0]
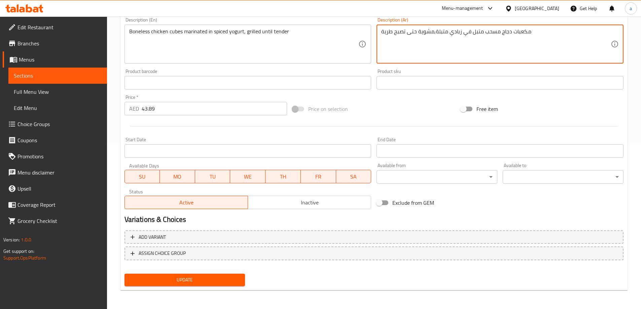
type textarea "مكعبات دجاج مسحب متبل في زبادي متبلة,مشوية حتى تصبح طرية"
click at [211, 280] on span "Update" at bounding box center [185, 280] width 110 height 8
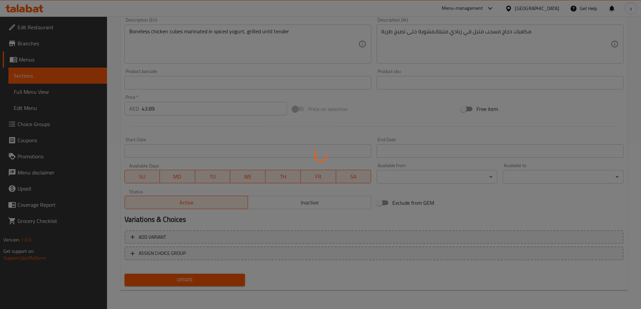
scroll to position [0, 0]
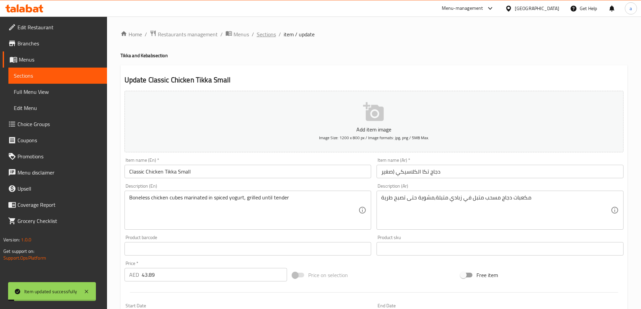
click at [260, 33] on span "Sections" at bounding box center [266, 34] width 19 height 8
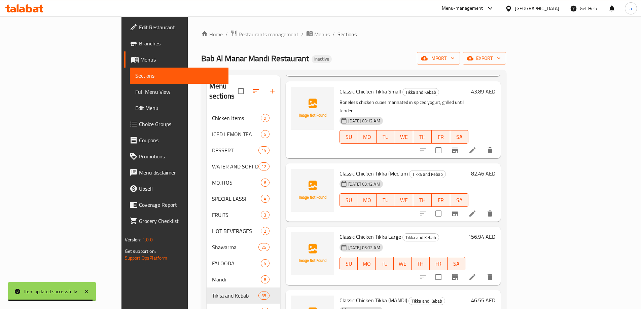
scroll to position [909, 0]
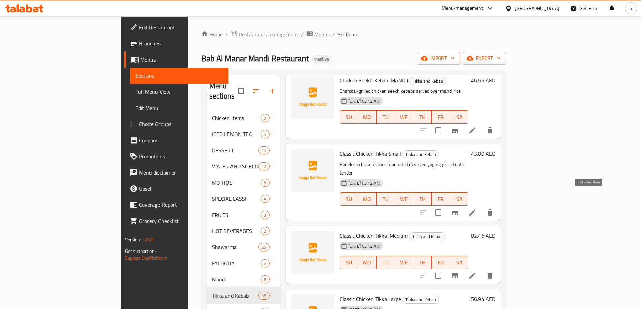
click at [475, 273] on icon at bounding box center [472, 276] width 6 height 6
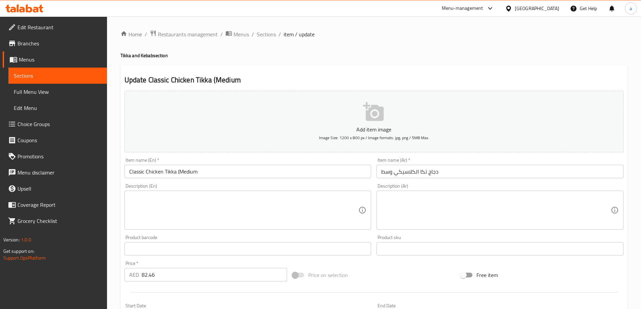
click at [325, 204] on textarea at bounding box center [243, 210] width 229 height 32
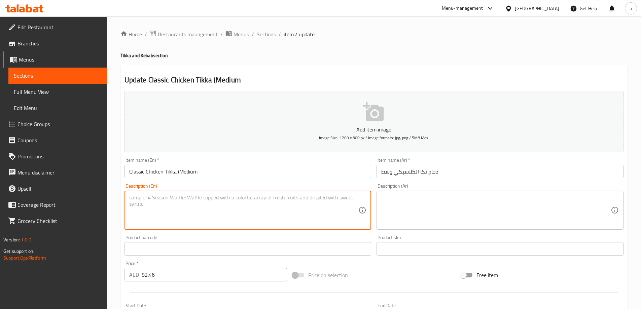
paste textarea "A generous portion of smoky classic chicken tikka"
type textarea "A generous portion of smoky classic chicken tikka"
click at [432, 204] on textarea at bounding box center [495, 210] width 229 height 32
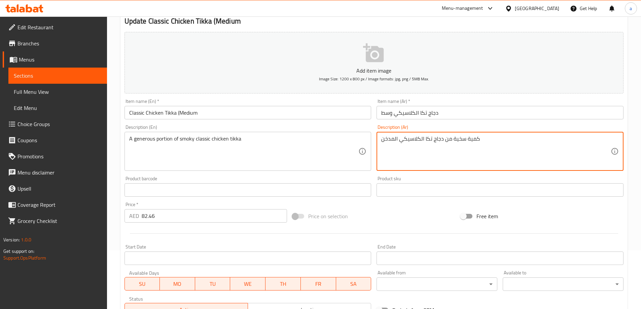
scroll to position [166, 0]
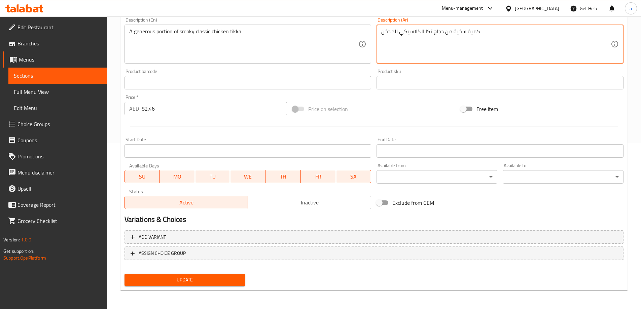
type textarea "كمية سخية من دجاج تكا الكلاسيكي المدخن"
click at [199, 280] on span "Update" at bounding box center [185, 280] width 110 height 8
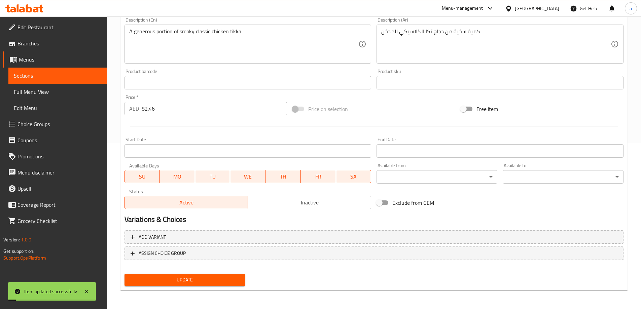
scroll to position [0, 0]
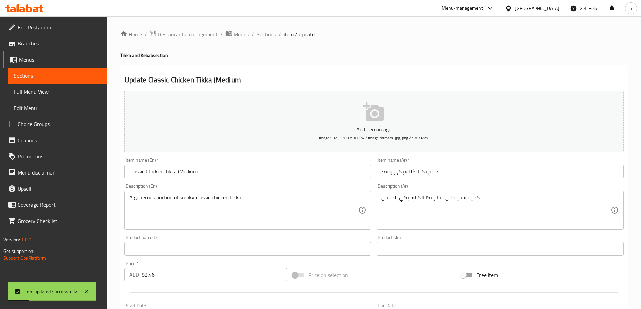
click at [271, 35] on span "Sections" at bounding box center [266, 34] width 19 height 8
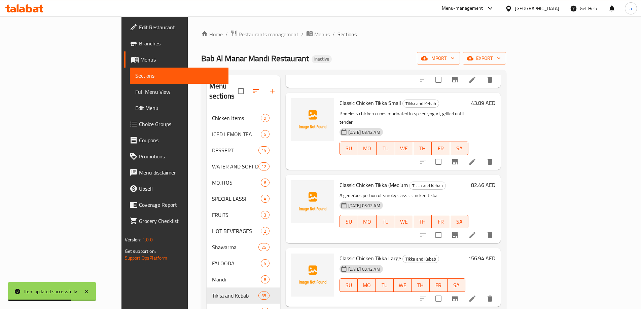
scroll to position [976, 0]
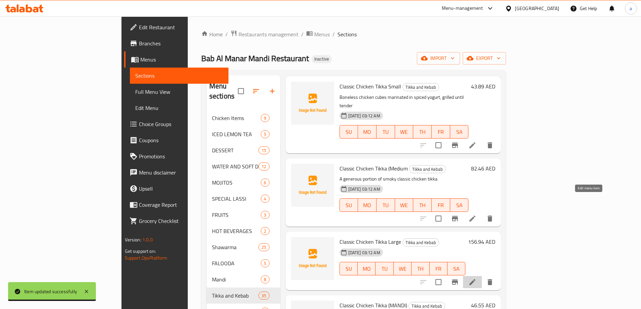
click at [476, 278] on icon at bounding box center [472, 282] width 8 height 8
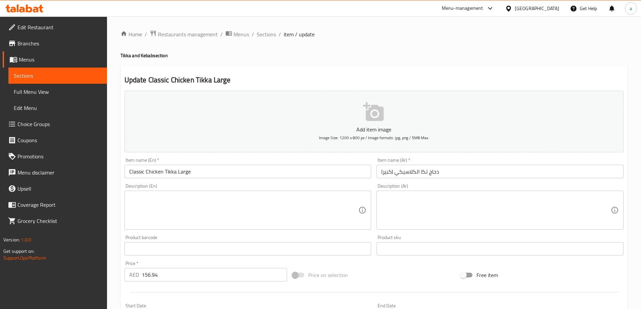
click at [280, 198] on textarea at bounding box center [243, 210] width 229 height 32
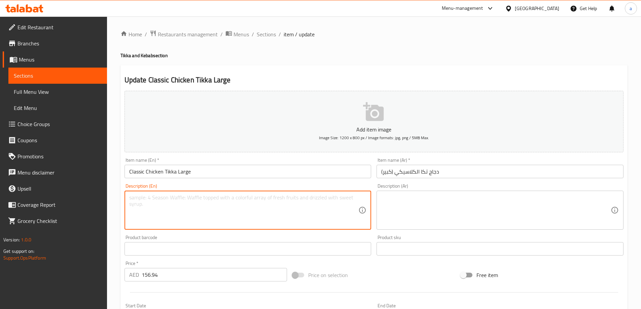
paste textarea "A hearty serving of grilled classic chicken tikka"
type textarea "A hearty serving of grilled classic chicken tikka"
click at [445, 207] on textarea at bounding box center [495, 210] width 229 height 32
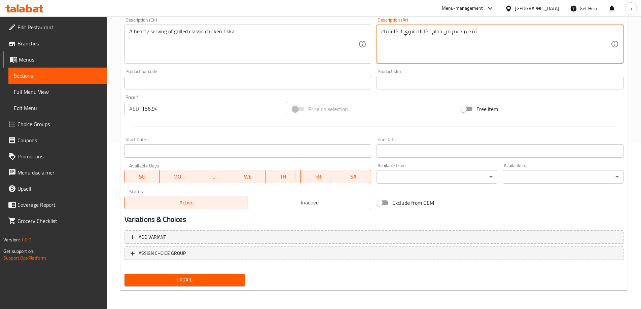
type textarea "تقديم دسم من دجاج تكا المشوي الكلاسيك"
click at [205, 280] on span "Update" at bounding box center [185, 280] width 110 height 8
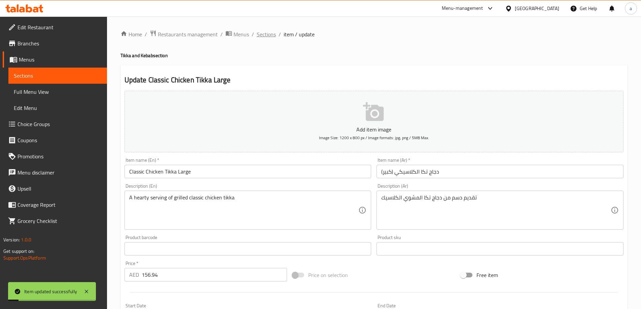
click at [267, 30] on span "Sections" at bounding box center [266, 34] width 19 height 8
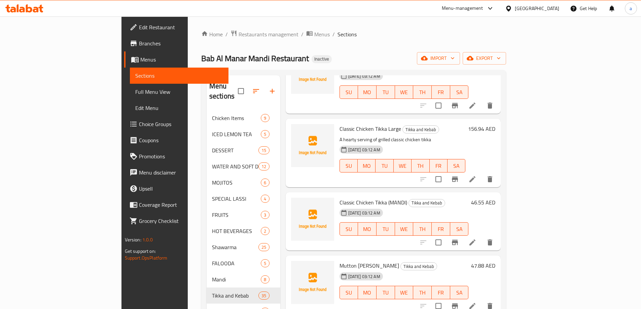
scroll to position [1077, 0]
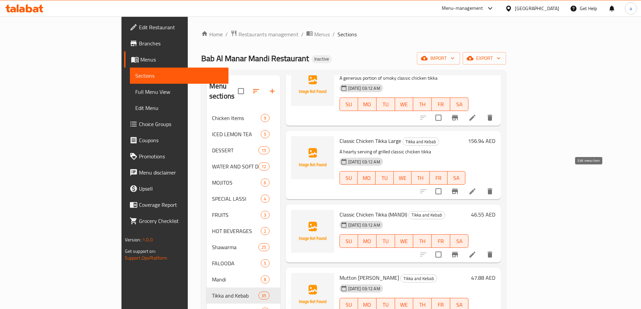
click at [475, 252] on icon at bounding box center [472, 255] width 6 height 6
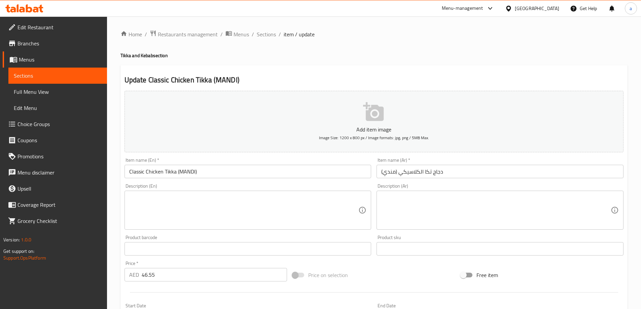
click at [318, 198] on textarea at bounding box center [243, 210] width 229 height 32
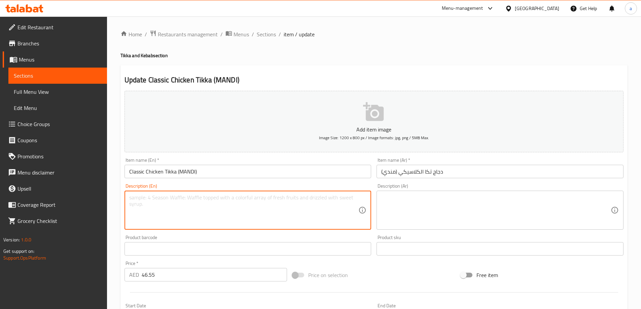
paste textarea "Grilled classic chicken tikka served over fragrant mandi rice"
type textarea "Grilled classic chicken tikka served over fragrant mandi rice"
click at [430, 208] on textarea at bounding box center [495, 210] width 229 height 32
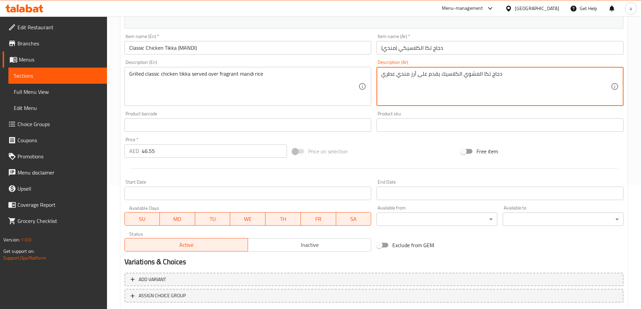
scroll to position [166, 0]
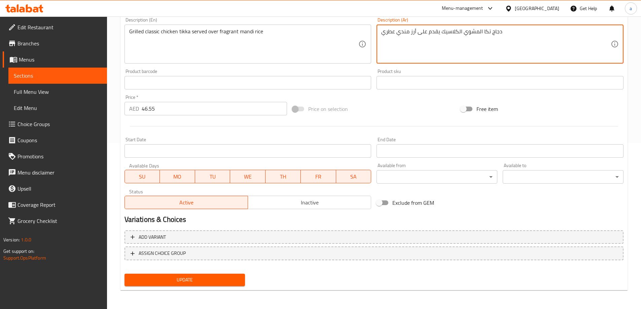
type textarea "دجاج تكا المشوي الكلاسيك يقدم على أرز مندي عطري"
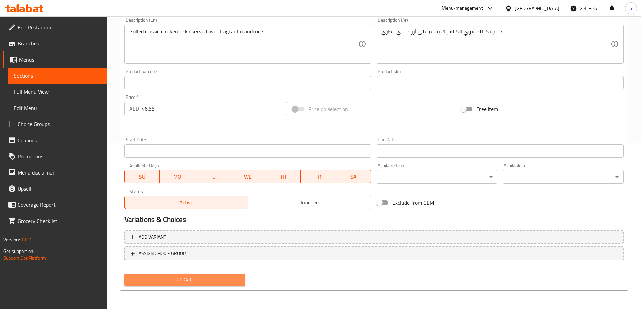
click at [210, 279] on span "Update" at bounding box center [185, 280] width 110 height 8
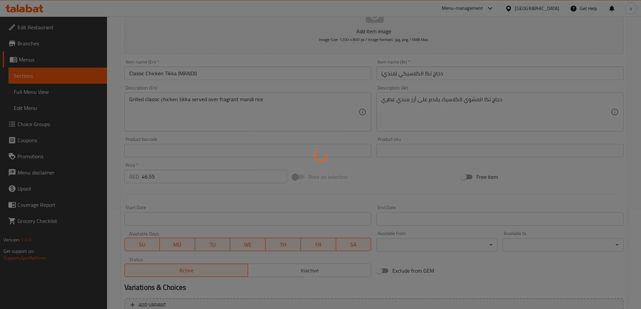
scroll to position [0, 0]
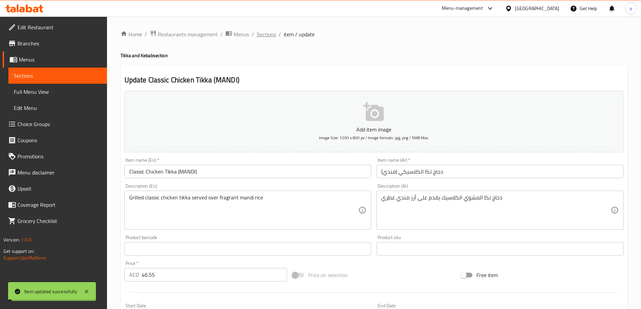
click at [261, 36] on span "Sections" at bounding box center [266, 34] width 19 height 8
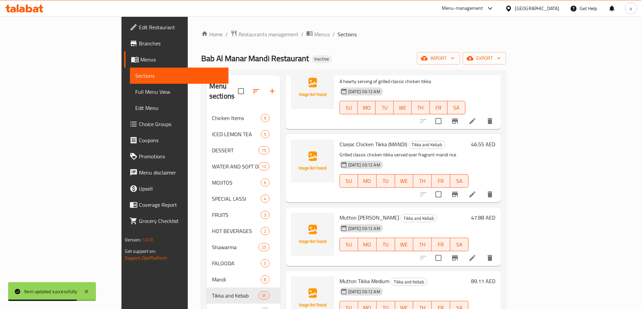
scroll to position [1144, 0]
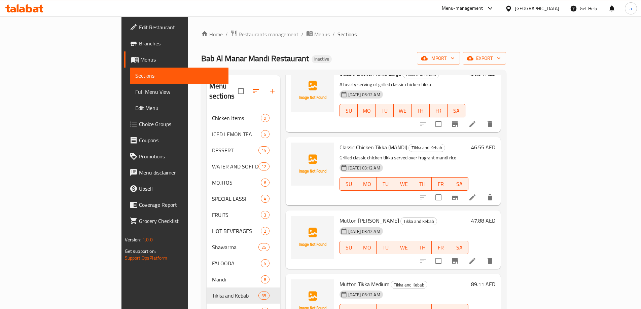
click at [482, 255] on li at bounding box center [472, 261] width 19 height 12
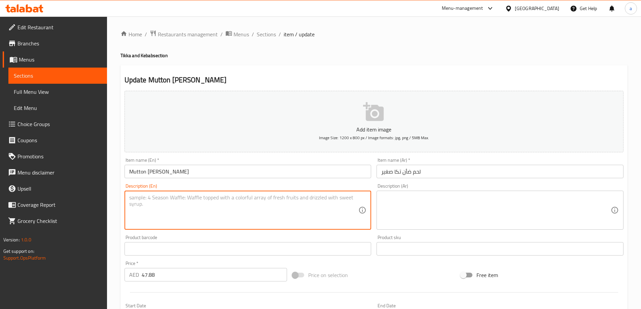
click at [271, 216] on textarea at bounding box center [243, 210] width 229 height 32
paste textarea "Tender mutton cubes marinated in spices and grilled over charcoal"
type textarea "Tender mutton cubes marinated in spices and grilled over charcoal"
click at [448, 212] on textarea at bounding box center [495, 210] width 229 height 32
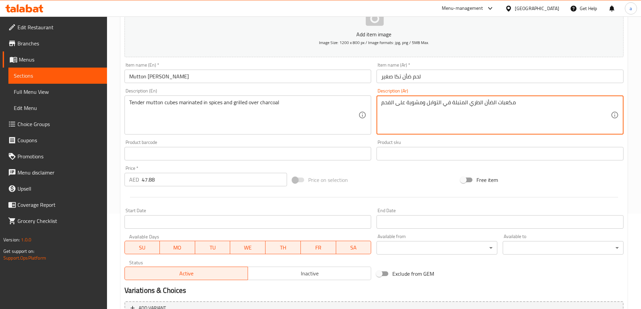
scroll to position [166, 0]
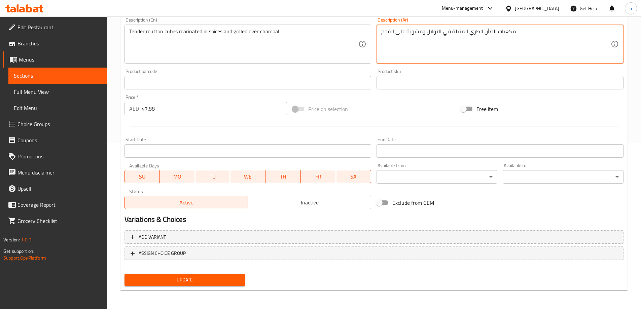
type textarea "مكعبات الضأن الطري المتبلة في التوابل ومشوية على الفحم"
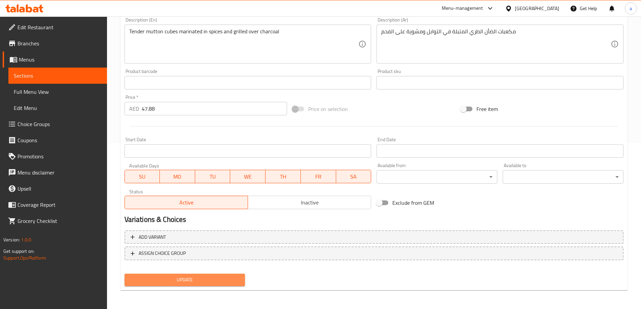
click at [176, 277] on span "Update" at bounding box center [185, 280] width 110 height 8
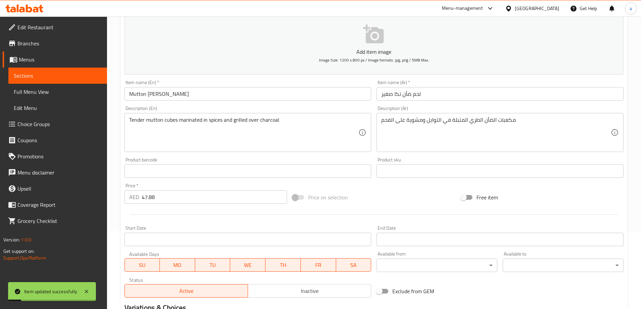
scroll to position [0, 0]
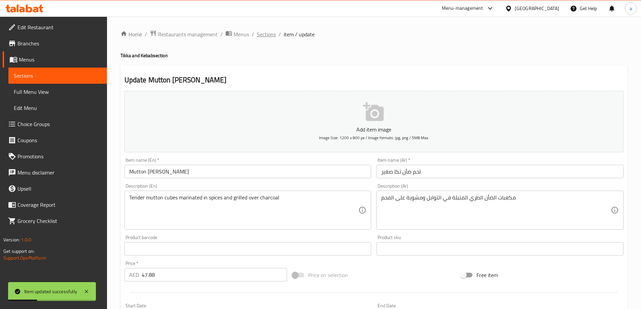
click at [257, 32] on span "Sections" at bounding box center [266, 34] width 19 height 8
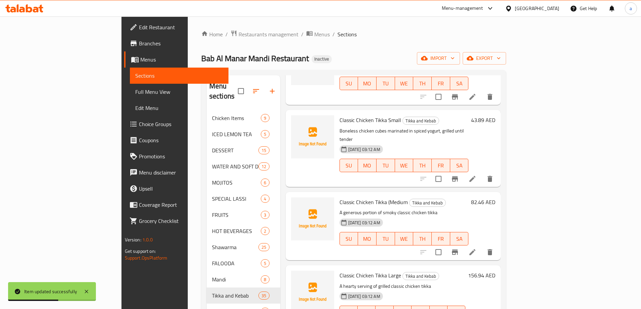
scroll to position [1144, 0]
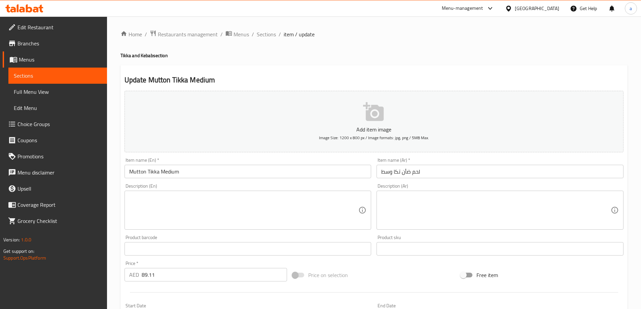
click at [263, 200] on textarea at bounding box center [243, 210] width 229 height 32
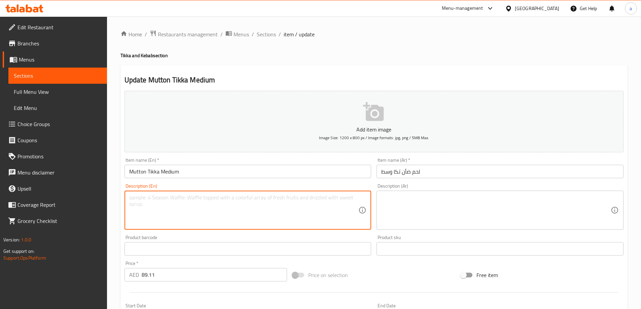
paste textarea "A generous portion of smoky mutton tikka"
type textarea "A generous portion of smoky mutton tikka"
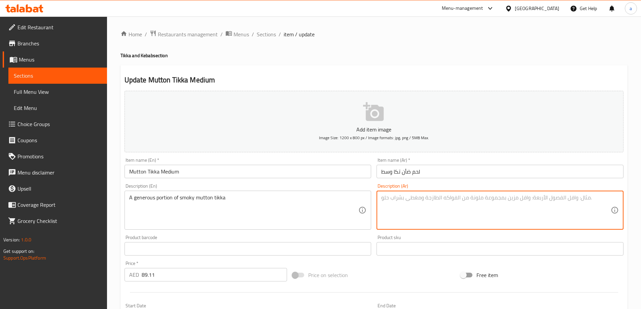
click at [458, 218] on textarea at bounding box center [495, 210] width 229 height 32
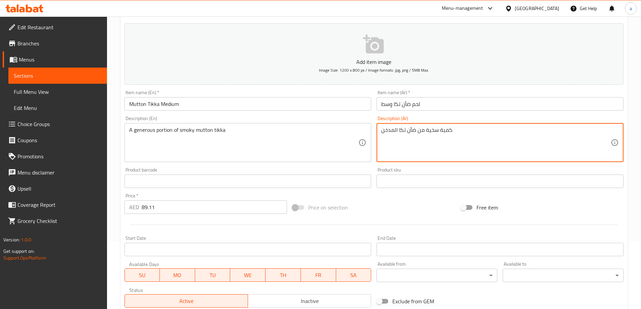
scroll to position [166, 0]
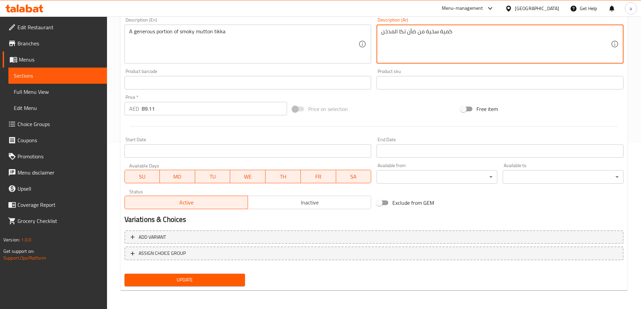
type textarea "كمية سخية من ضأن تكا المدخن"
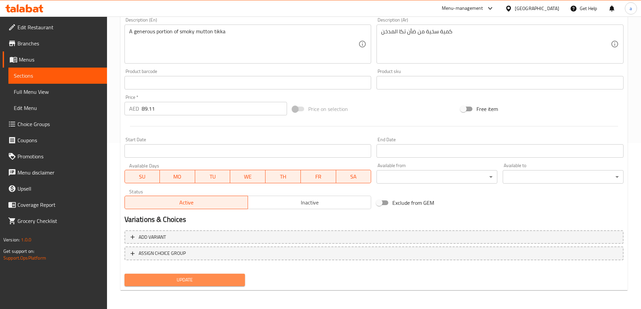
click at [213, 284] on span "Update" at bounding box center [185, 280] width 110 height 8
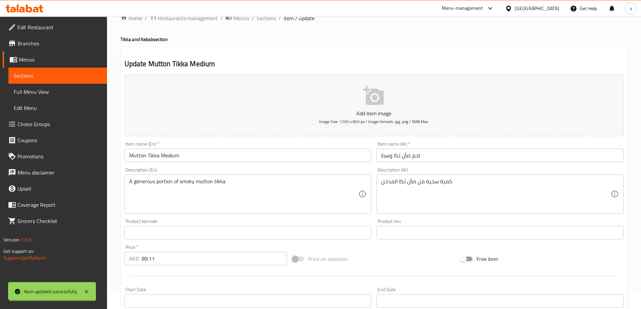
scroll to position [0, 0]
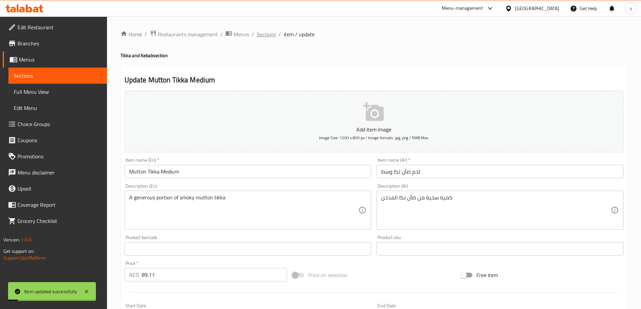
click at [263, 31] on span "Sections" at bounding box center [266, 34] width 19 height 8
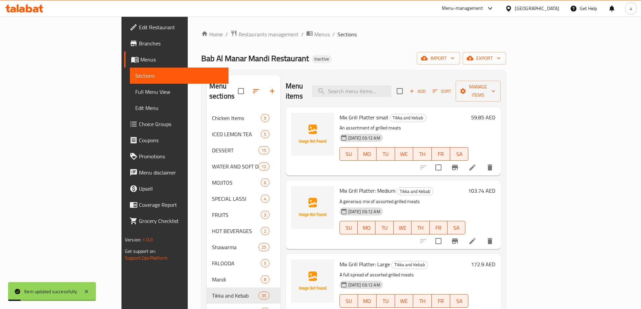
click at [338, 36] on span "Sections" at bounding box center [347, 34] width 19 height 8
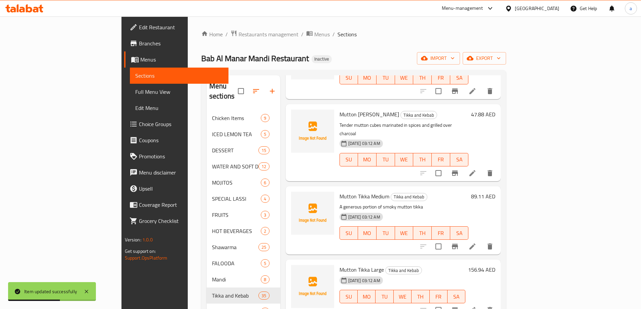
scroll to position [1279, 0]
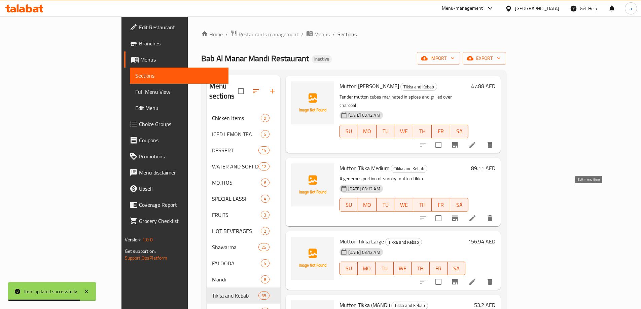
click at [476, 278] on icon at bounding box center [472, 282] width 8 height 8
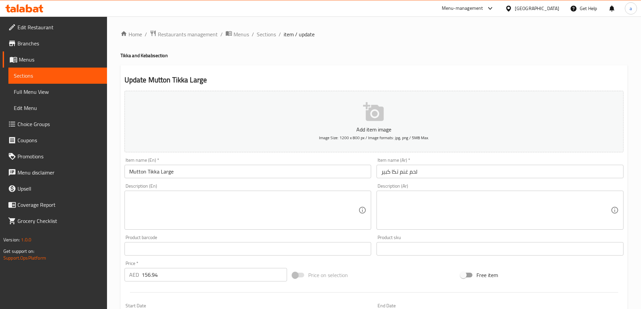
click at [263, 211] on textarea at bounding box center [243, 210] width 229 height 32
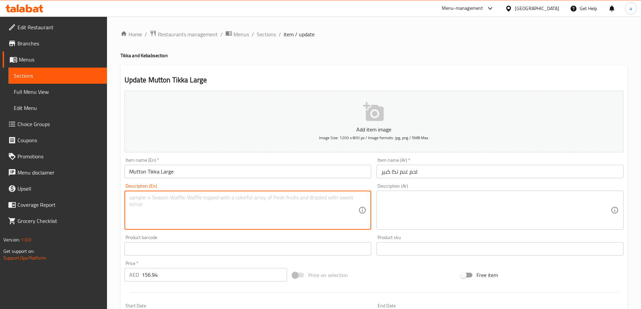
paste textarea "A hearty serving of grilled mutton tikka"
type textarea "A hearty serving of grilled mutton tikka"
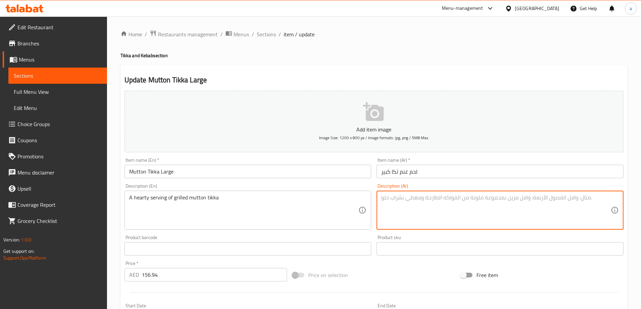
click at [464, 208] on textarea at bounding box center [495, 210] width 229 height 32
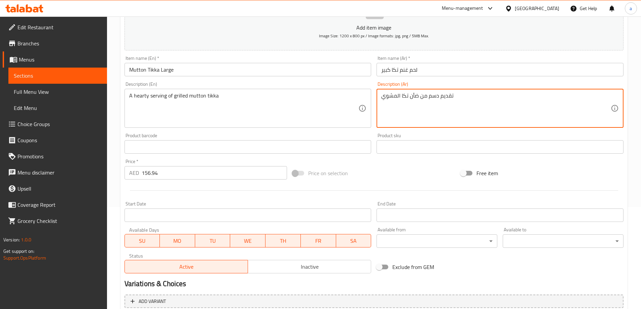
scroll to position [166, 0]
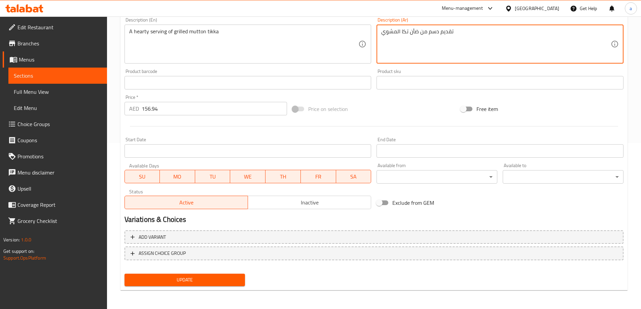
type textarea "تقديم دسم من ضأن تكا المشوي"
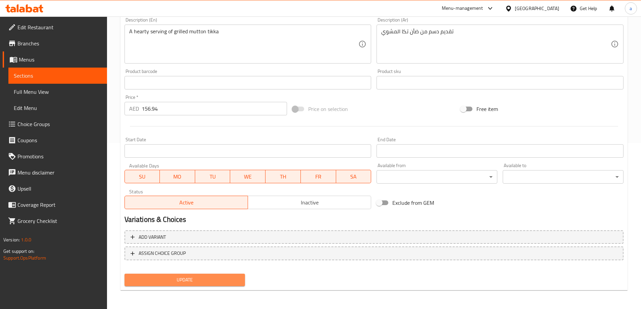
click at [187, 280] on span "Update" at bounding box center [185, 280] width 110 height 8
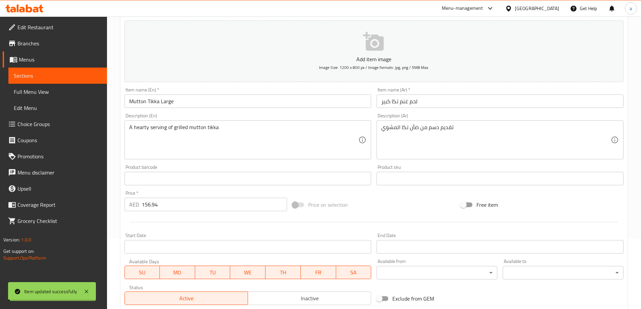
scroll to position [0, 0]
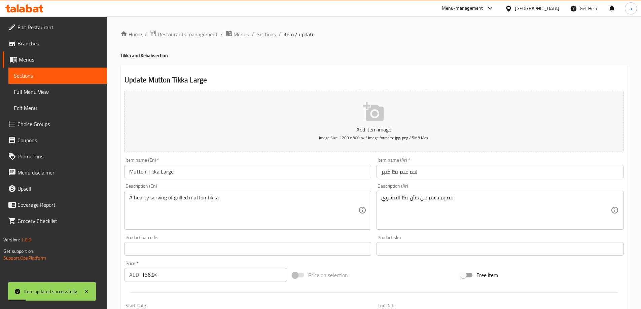
click at [271, 34] on span "Sections" at bounding box center [266, 34] width 19 height 8
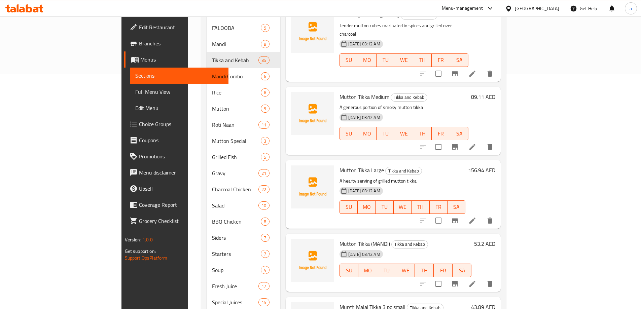
scroll to position [1124, 0]
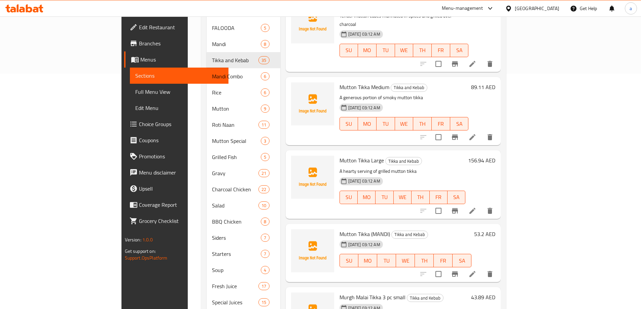
click at [482, 268] on li at bounding box center [472, 274] width 19 height 12
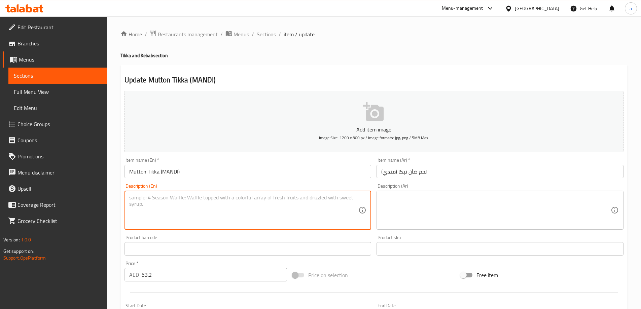
click at [310, 200] on textarea at bounding box center [243, 210] width 229 height 32
paste textarea "Charcoal-grilled mutton tikka served over spiced mandi rice"
type textarea "Charcoal-grilled mutton tikka served over spiced mandi rice"
click at [461, 204] on textarea at bounding box center [495, 210] width 229 height 32
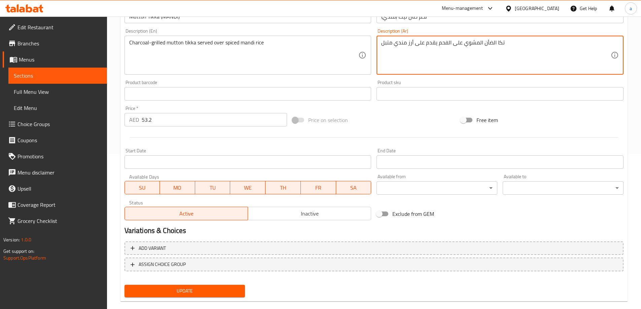
scroll to position [166, 0]
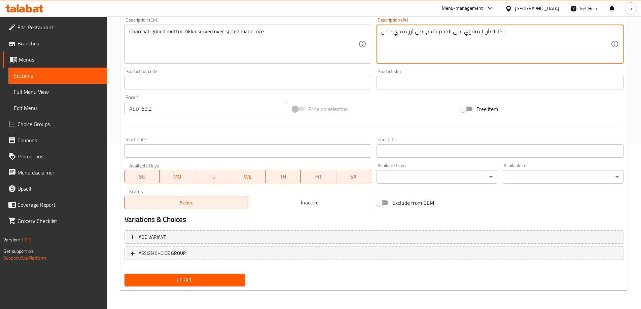
type textarea "تكا الضأن المشوي على الفحم يقدم على أرز مندي متبل"
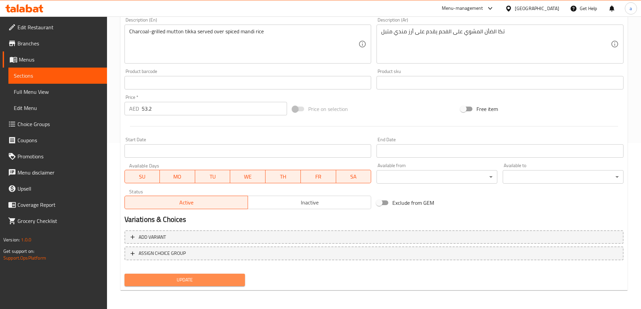
click at [210, 278] on span "Update" at bounding box center [185, 280] width 110 height 8
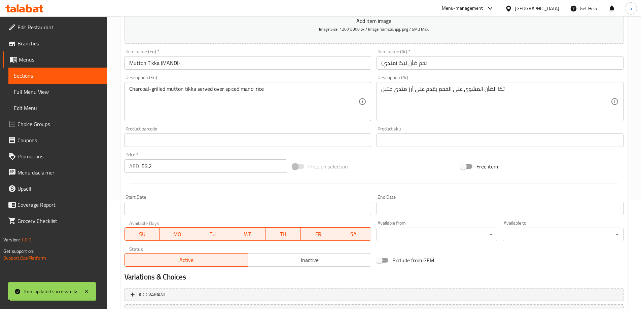
scroll to position [0, 0]
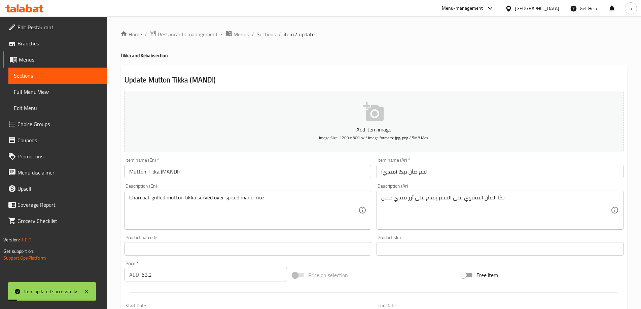
click at [261, 35] on span "Sections" at bounding box center [266, 34] width 19 height 8
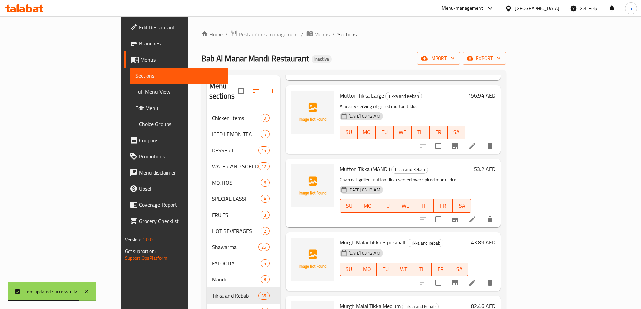
scroll to position [1413, 0]
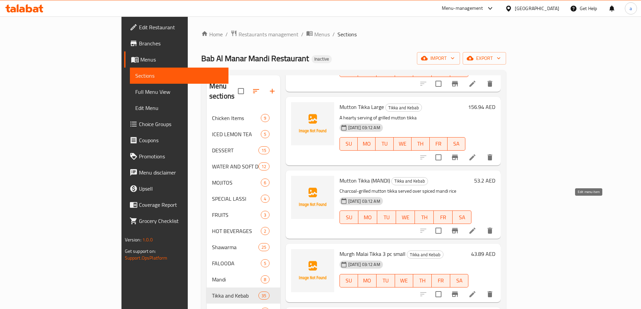
click at [476, 290] on icon at bounding box center [472, 294] width 8 height 8
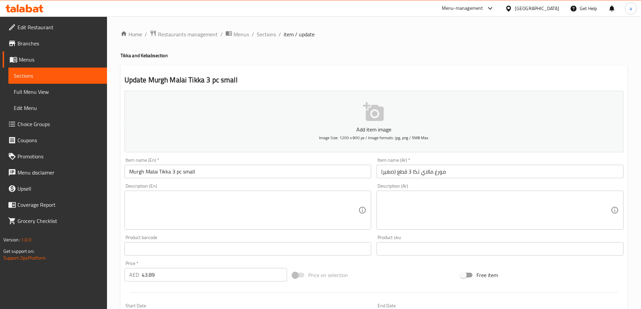
click at [296, 196] on textarea at bounding box center [243, 210] width 229 height 32
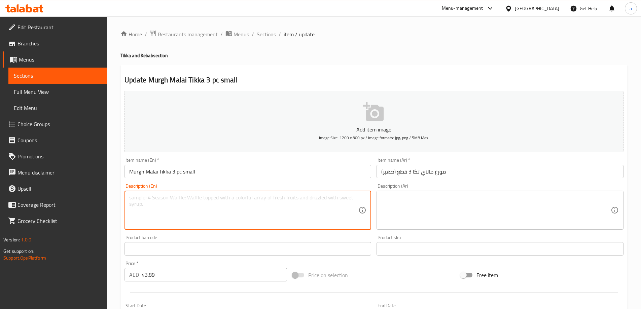
paste textarea "3pieces of creamy marinated chicken grilled"
type textarea "3pieces of creamy marinated chicken grilled"
click at [434, 213] on textarea at bounding box center [495, 210] width 229 height 32
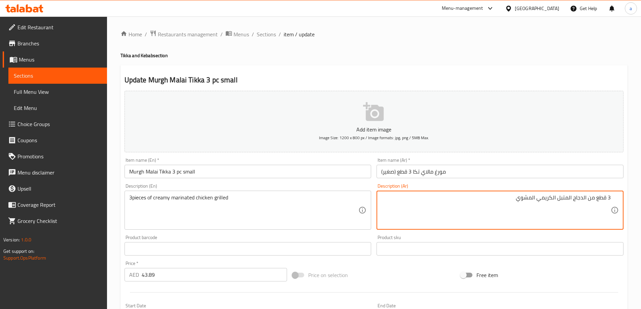
scroll to position [166, 0]
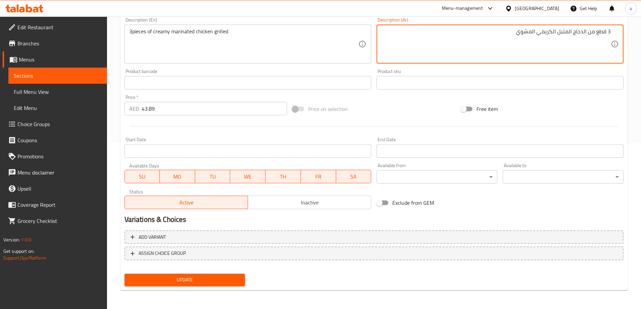
type textarea "3 قطع من الدجاج المتبل الكريمي المشوي"
click at [217, 286] on button "Update" at bounding box center [185, 280] width 121 height 12
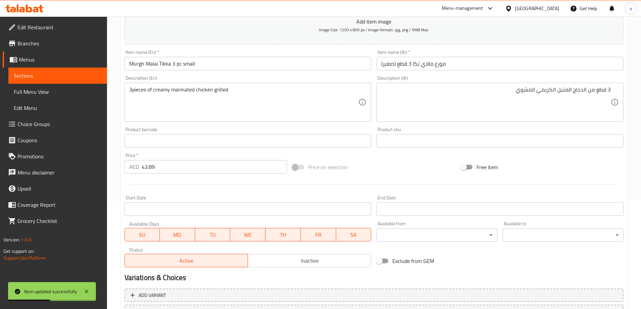
scroll to position [0, 0]
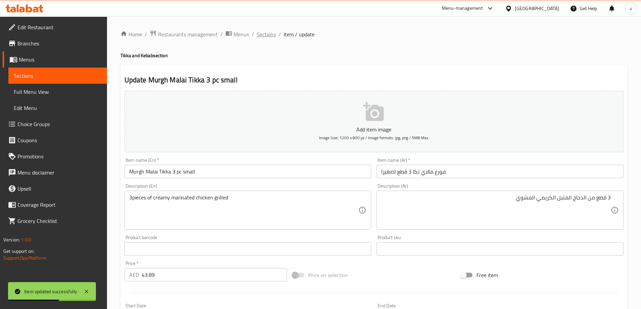
click at [261, 35] on span "Sections" at bounding box center [266, 34] width 19 height 8
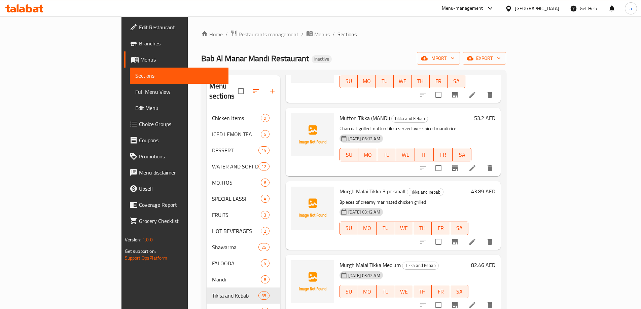
scroll to position [1481, 0]
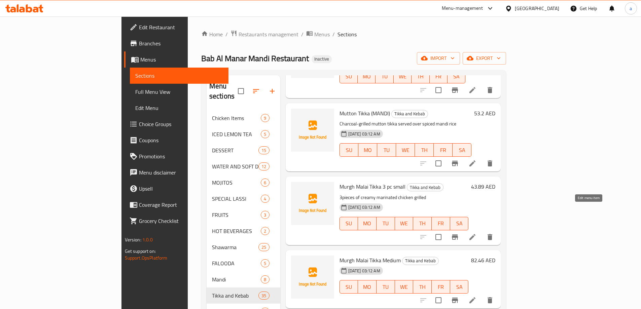
click at [476, 296] on icon at bounding box center [472, 300] width 8 height 8
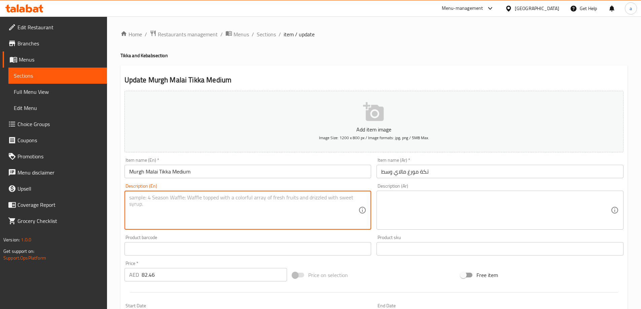
click at [332, 207] on textarea at bounding box center [243, 210] width 229 height 32
paste textarea "A generous portion of tender malai chicken tikka"
type textarea "A generous portion of tender malai chicken tikka"
click at [467, 207] on textarea at bounding box center [495, 210] width 229 height 32
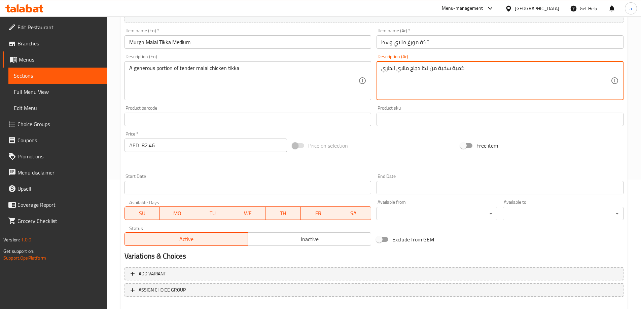
scroll to position [166, 0]
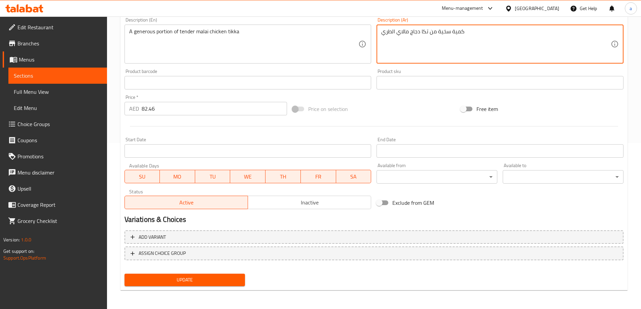
type textarea "كمية سخية من تكا دجاج مالاي الطري"
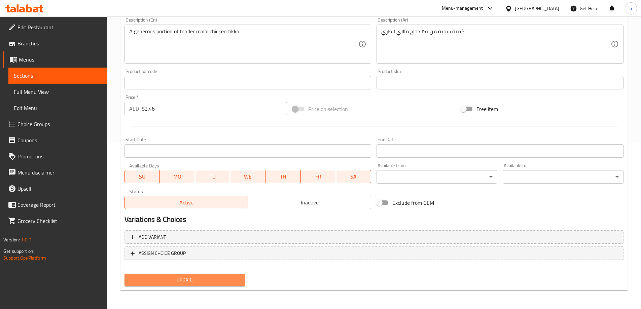
click at [219, 280] on span "Update" at bounding box center [185, 280] width 110 height 8
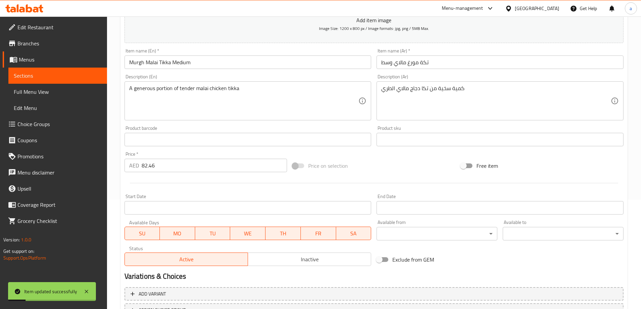
scroll to position [0, 0]
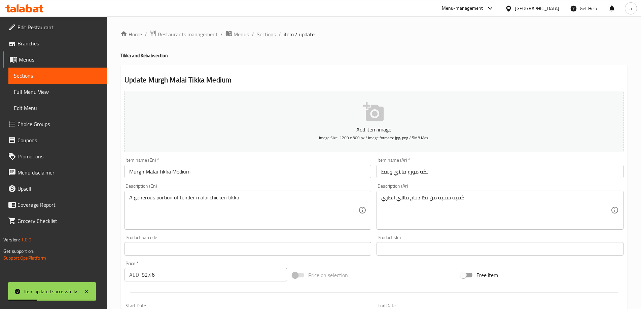
click at [268, 35] on span "Sections" at bounding box center [266, 34] width 19 height 8
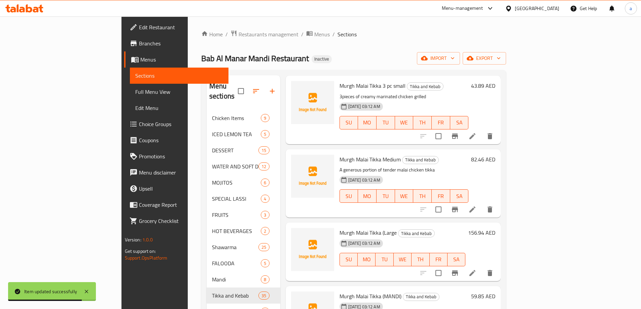
scroll to position [1548, 0]
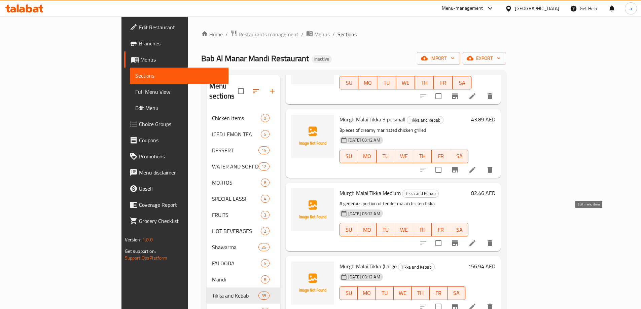
click at [476, 303] on icon at bounding box center [472, 307] width 8 height 8
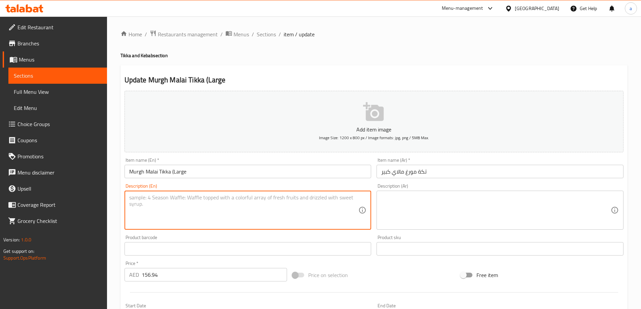
click at [221, 210] on textarea at bounding box center [243, 210] width 229 height 32
paste textarea "A hearty serving of creamy grilled malai chicken tikka"
type textarea "A hearty serving of creamy grilled malai chicken tikka"
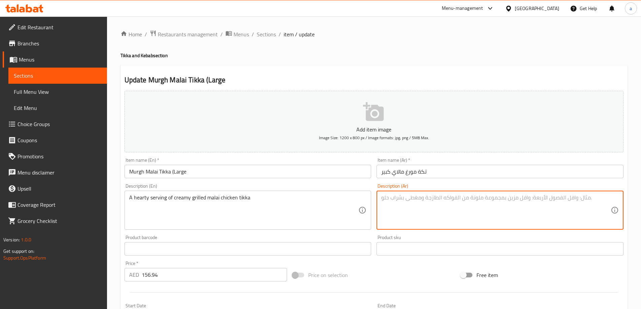
click at [455, 216] on textarea at bounding box center [495, 210] width 229 height 32
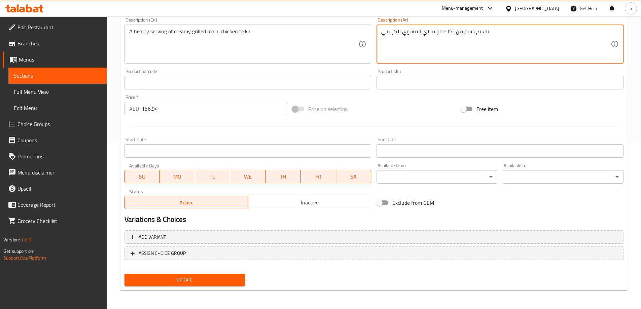
type textarea "تقديم دسم من تكا دجاج مالاي المشوي الكريمي"
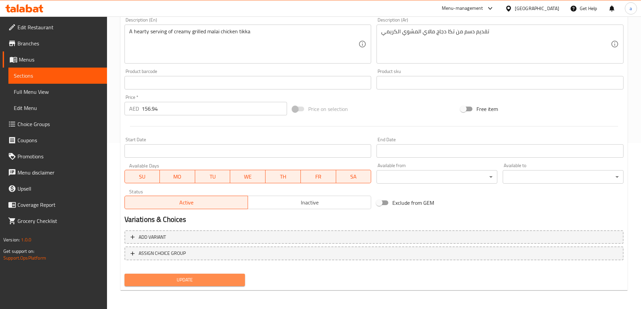
click at [204, 275] on button "Update" at bounding box center [185, 280] width 121 height 12
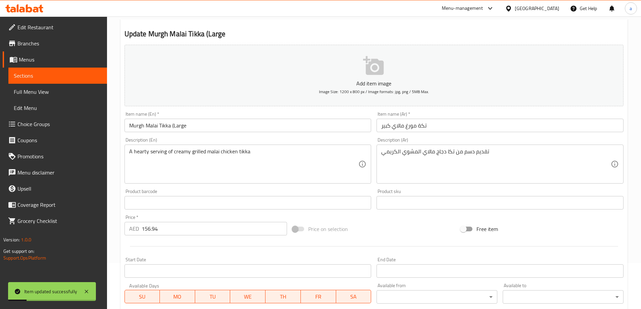
scroll to position [0, 0]
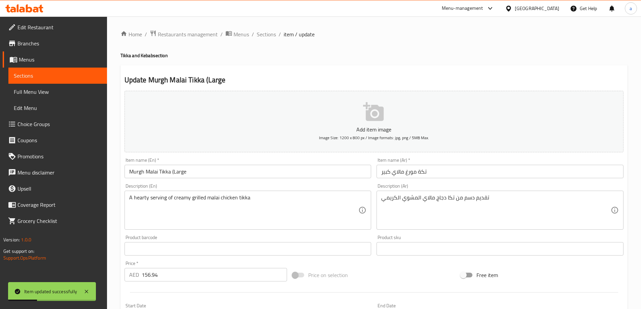
drag, startPoint x: 258, startPoint y: 36, endPoint x: 267, endPoint y: 43, distance: 11.9
click at [258, 36] on span "Sections" at bounding box center [266, 34] width 19 height 8
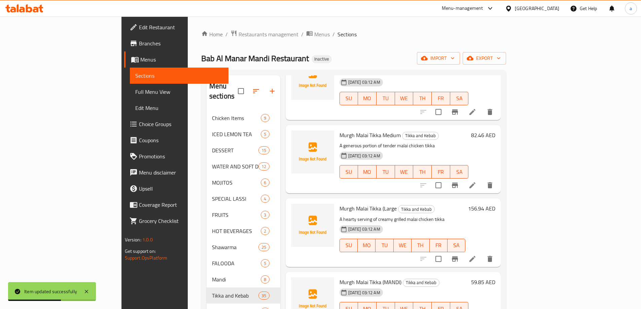
scroll to position [1615, 0]
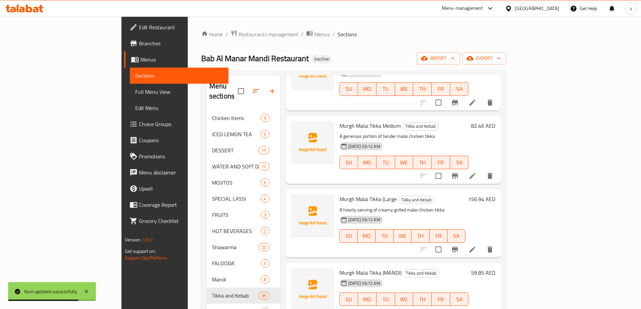
click at [482, 307] on li at bounding box center [472, 313] width 19 height 12
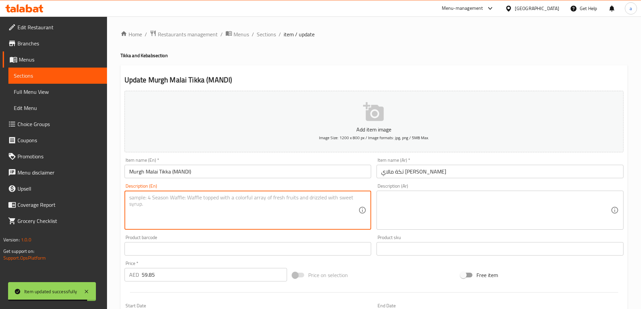
click at [227, 219] on textarea at bounding box center [243, 210] width 229 height 32
paste textarea "Creamy malai chicken tikka served over aromatic mandi rice"
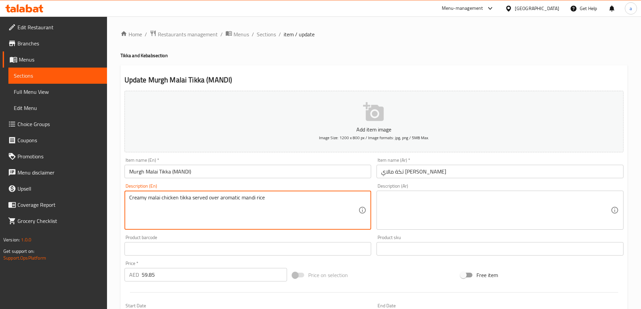
type textarea "Creamy malai chicken tikka served over aromatic mandi rice"
click at [435, 204] on textarea at bounding box center [495, 210] width 229 height 32
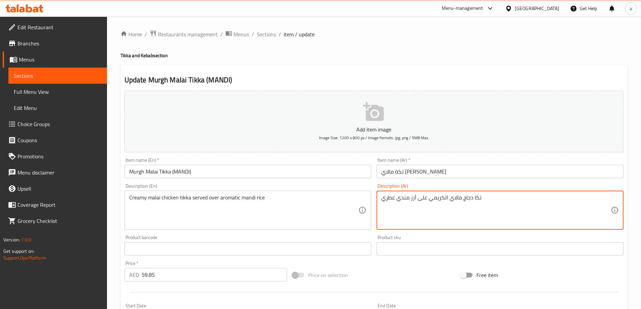
click at [427, 199] on textarea "تكا دجاج مالاي الكريمي على أرز مندي عطري" at bounding box center [495, 210] width 229 height 32
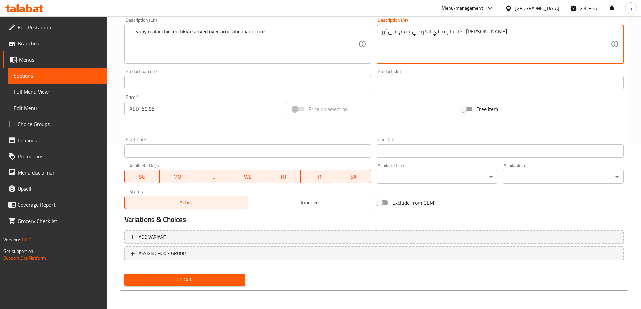
type textarea "تكا دجاج مالاي الكريمي يقدم على أرز [PERSON_NAME]"
click at [209, 273] on div "Update" at bounding box center [185, 280] width 126 height 18
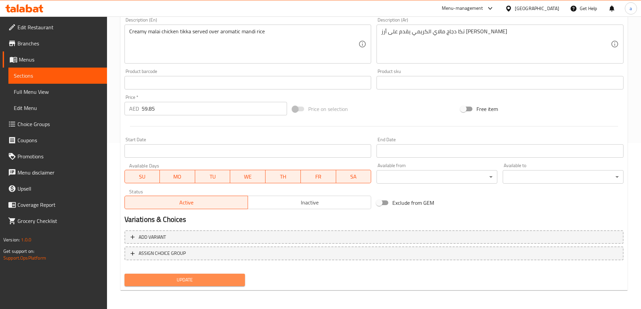
click at [207, 277] on span "Update" at bounding box center [185, 280] width 110 height 8
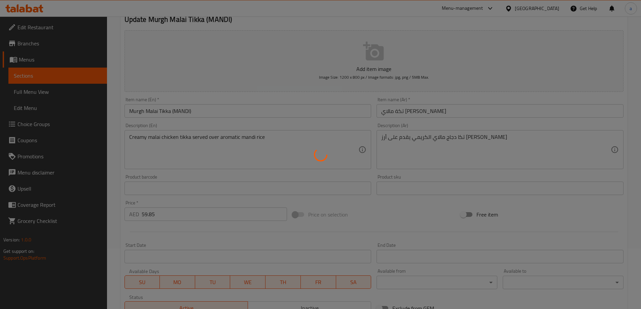
scroll to position [0, 0]
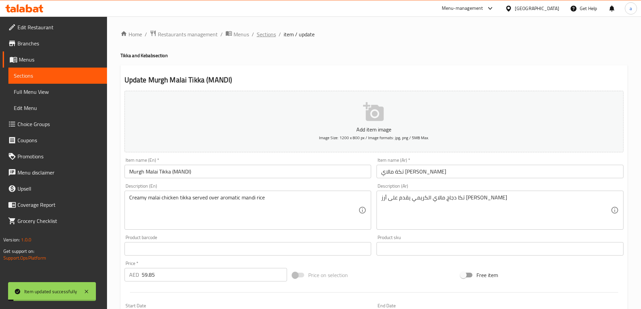
click at [264, 31] on span "Sections" at bounding box center [266, 34] width 19 height 8
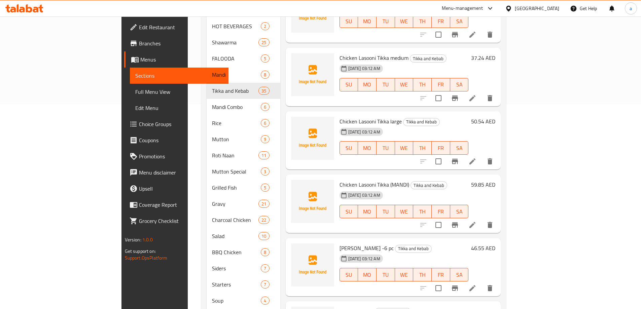
scroll to position [248, 0]
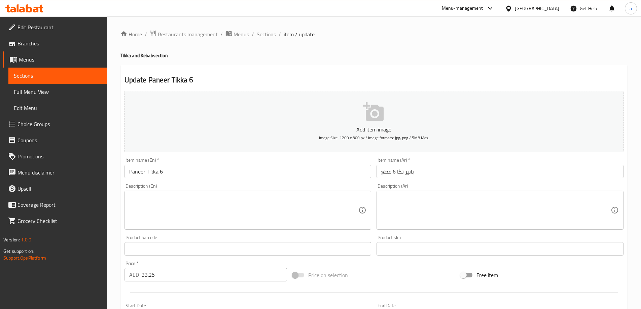
click at [293, 204] on textarea at bounding box center [243, 210] width 229 height 32
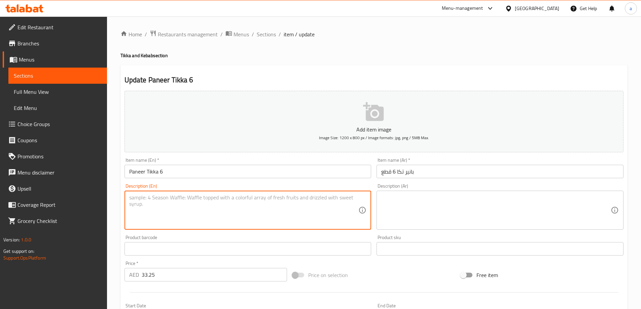
paste textarea "6 pieces of marinated paneer cubes grilled over charcoal"
type textarea "6 pieces of marinated paneer cubes grilled over charcoal"
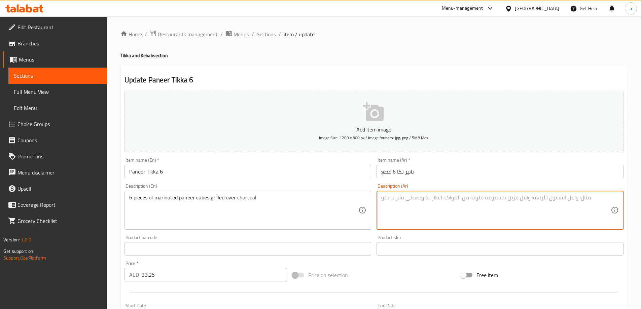
click at [465, 201] on textarea at bounding box center [495, 210] width 229 height 32
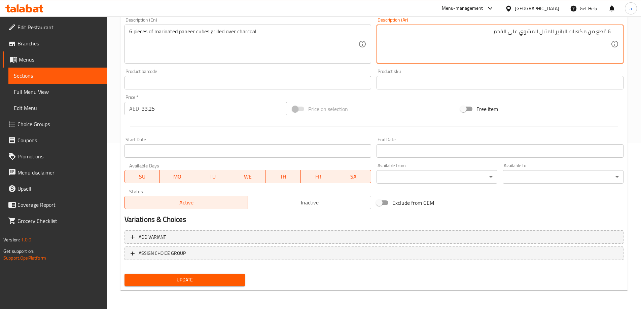
type textarea "6 قطع من مكعبات البانير المتبل المشوي على الفحم"
click at [194, 277] on span "Update" at bounding box center [185, 280] width 110 height 8
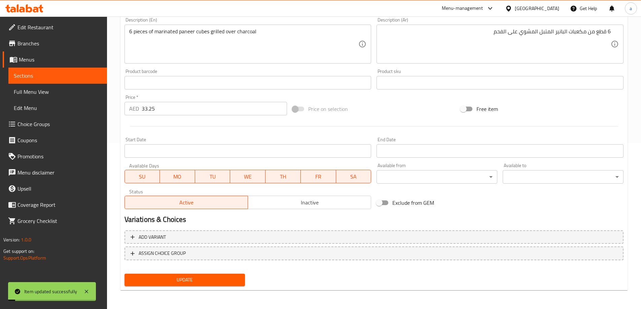
scroll to position [0, 0]
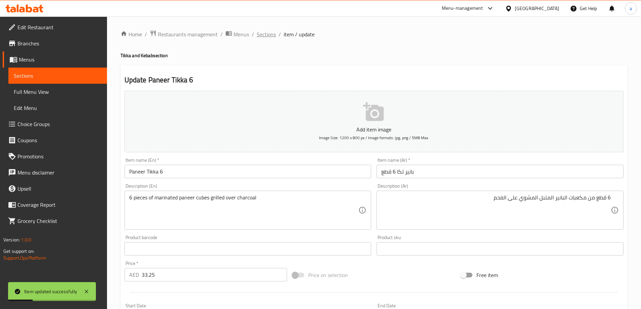
click at [265, 36] on span "Sections" at bounding box center [266, 34] width 19 height 8
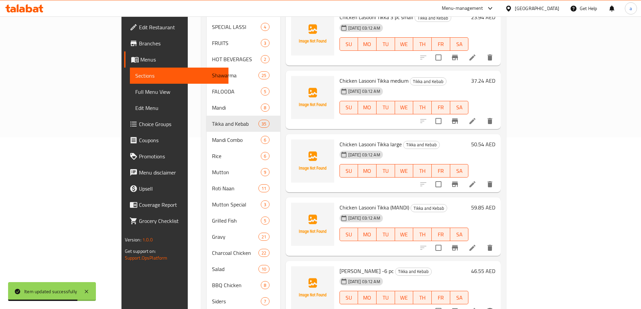
scroll to position [248, 0]
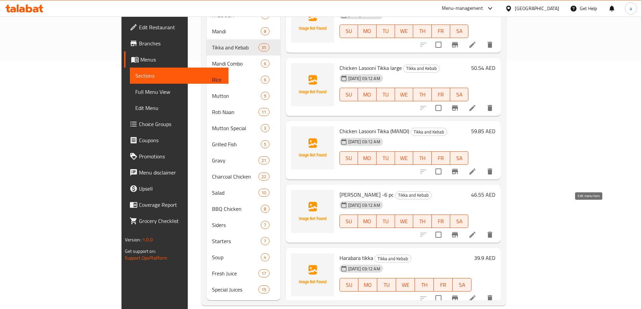
click at [476, 294] on icon at bounding box center [472, 298] width 8 height 8
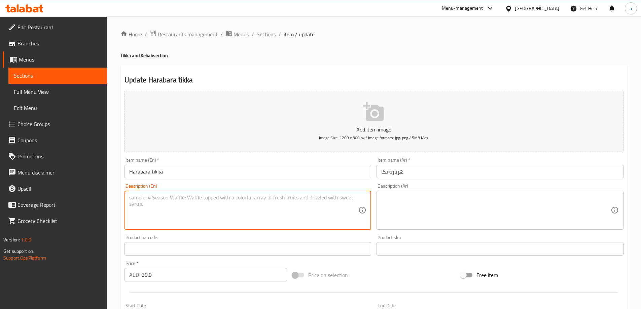
click at [258, 206] on textarea at bounding box center [243, 210] width 229 height 32
paste textarea "Vegetable and spinach patties spiced and grilled to a smoky finish"
type textarea "Vegetable and spinach patties spiced and grilled to a smoky finish"
click at [508, 205] on textarea at bounding box center [495, 210] width 229 height 32
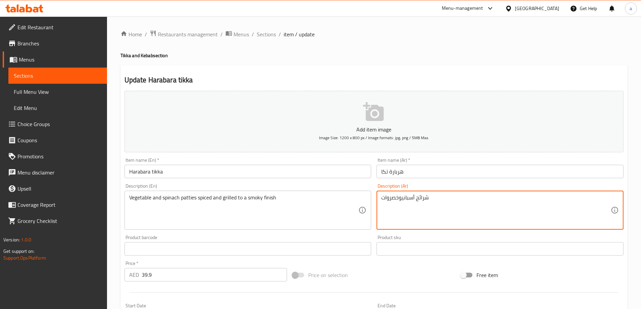
click at [401, 197] on textarea "شرائح أسبانيوخصروات" at bounding box center [495, 210] width 229 height 32
click at [453, 204] on textarea "شرائح أسباني وخصروات" at bounding box center [495, 210] width 229 height 32
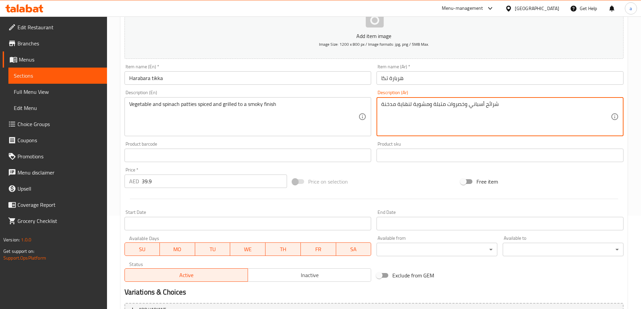
scroll to position [166, 0]
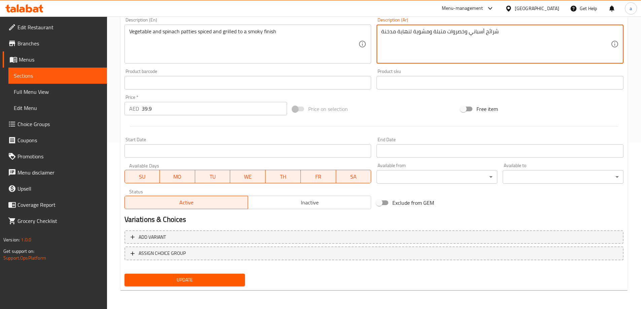
type textarea "شرائح أسباني وخصروات متبلة ومشوية لنهاية مدخنة"
click at [232, 274] on div "Update" at bounding box center [185, 280] width 126 height 18
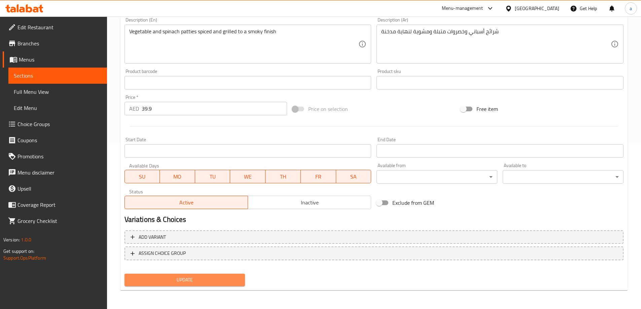
click at [223, 278] on span "Update" at bounding box center [185, 280] width 110 height 8
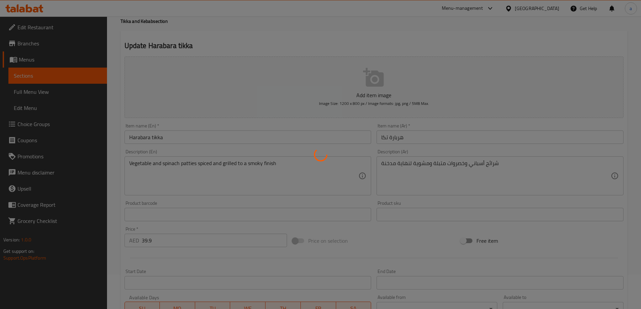
scroll to position [0, 0]
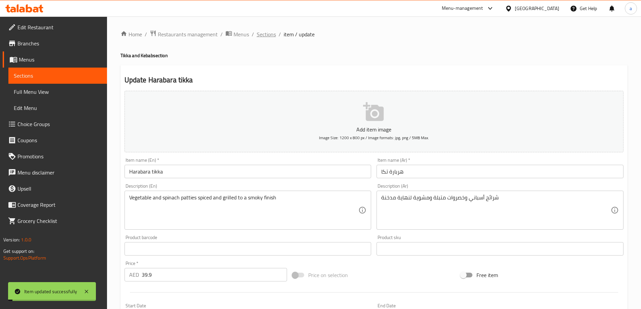
click at [257, 31] on span "Sections" at bounding box center [266, 34] width 19 height 8
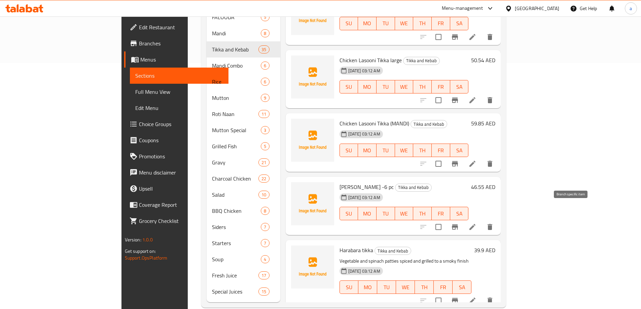
scroll to position [248, 0]
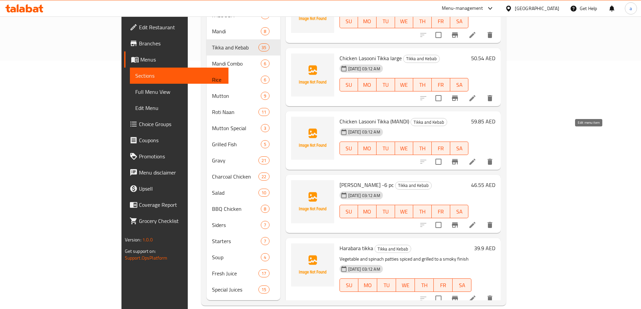
click at [476, 221] on icon at bounding box center [472, 225] width 8 height 8
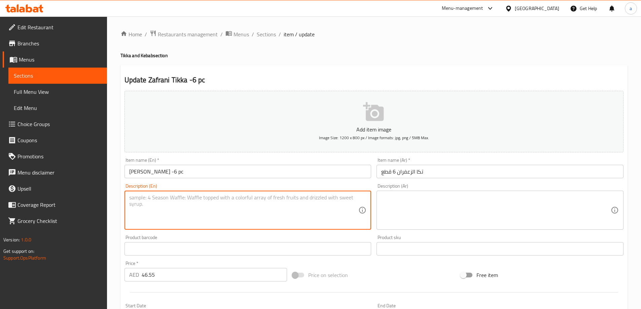
click at [316, 215] on textarea at bounding box center [243, 210] width 229 height 32
paste textarea "6 pieces of saffron-infused chicken grilled for a rich, fragrant flavor."
type textarea "6 pieces of saffron-infused chicken grilled for a rich, fragrant flavor."
click at [460, 218] on textarea at bounding box center [495, 210] width 229 height 32
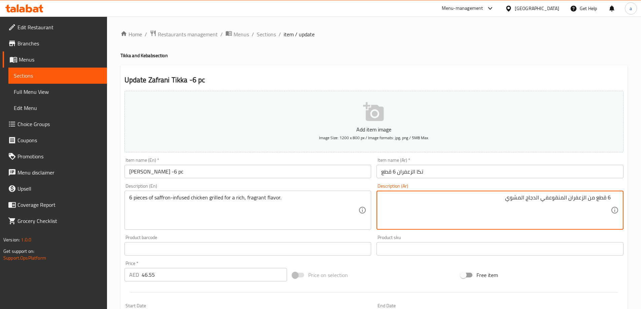
click at [549, 198] on textarea "6 قطع من الزعفران المنقوعفي الدجاج المشوي" at bounding box center [495, 210] width 229 height 32
click at [474, 200] on textarea "6 قطع من الزعفران المنقوع في الدجاج المشوي" at bounding box center [495, 210] width 229 height 32
drag, startPoint x: 496, startPoint y: 201, endPoint x: 539, endPoint y: 200, distance: 43.4
click at [539, 200] on textarea "6 قطع من الزعفران المنقوع في الدجاج المشوي" at bounding box center [495, 210] width 229 height 32
drag, startPoint x: 569, startPoint y: 199, endPoint x: 587, endPoint y: 202, distance: 18.1
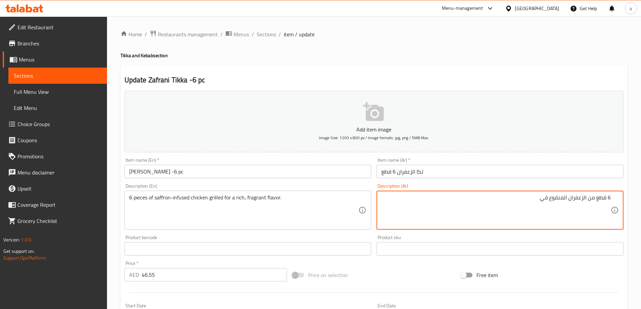
click at [587, 202] on textarea "6 قطع من الزعفران المنقوع في" at bounding box center [495, 210] width 229 height 32
paste textarea "جاج المشوي"
click at [510, 200] on textarea "6 قطع من الدجاج المشوي المنقوع في" at bounding box center [495, 210] width 229 height 32
click at [505, 198] on textarea "6 قطع من الدجاج المشوي المنقوع في الزعفرانلنكهة عطرية وغنية" at bounding box center [495, 210] width 229 height 32
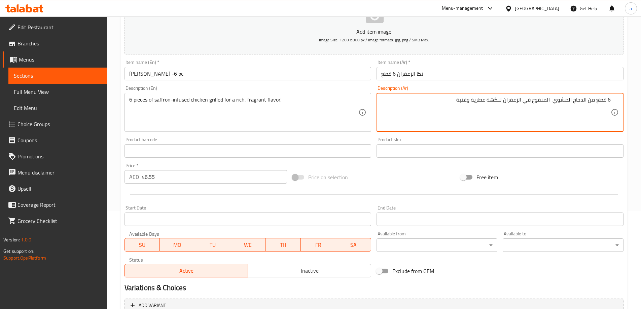
scroll to position [166, 0]
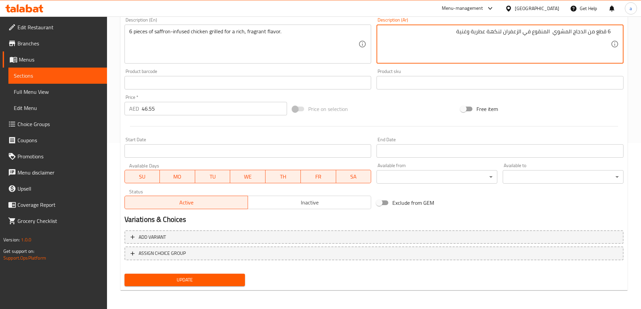
type textarea "6 قطع من الدجاج المشوي المنقوع في الزعفران لنكهة عطرية وغنية"
click at [221, 276] on span "Update" at bounding box center [185, 280] width 110 height 8
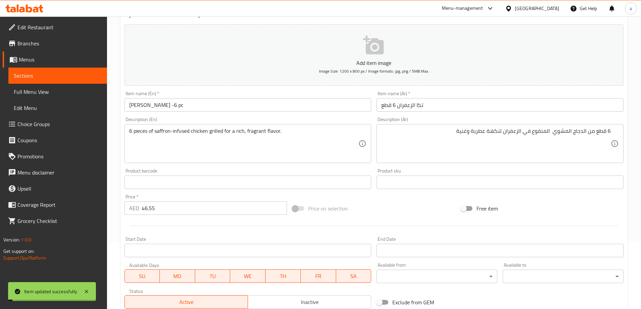
scroll to position [0, 0]
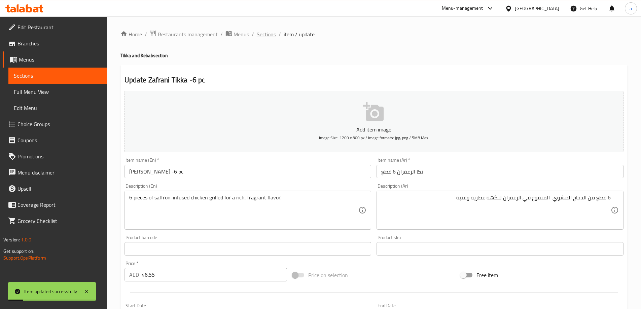
click at [260, 37] on span "Sections" at bounding box center [266, 34] width 19 height 8
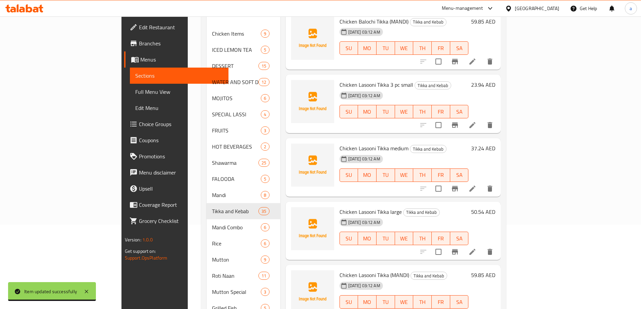
scroll to position [101, 0]
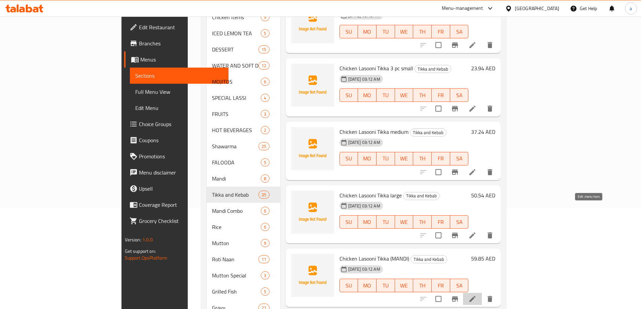
click at [476, 295] on icon at bounding box center [472, 299] width 8 height 8
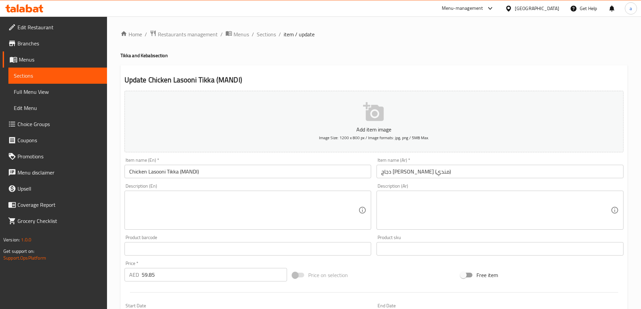
click at [302, 196] on textarea at bounding box center [243, 210] width 229 height 32
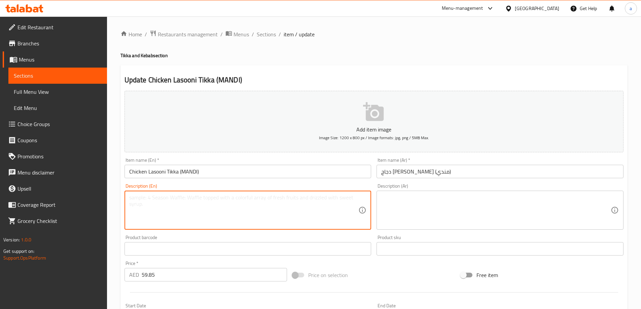
paste textarea "Garlic-flavored chicken tikka served over mandi rice"
type textarea "Garlic-flavored chicken tikka served over mandi rice"
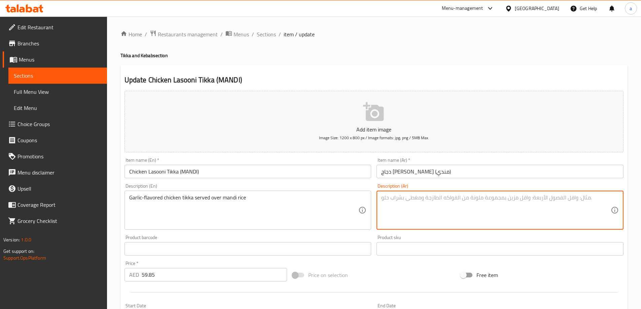
click at [460, 204] on textarea at bounding box center [495, 210] width 229 height 32
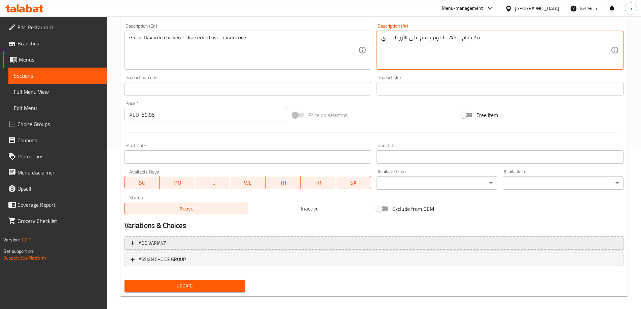
scroll to position [166, 0]
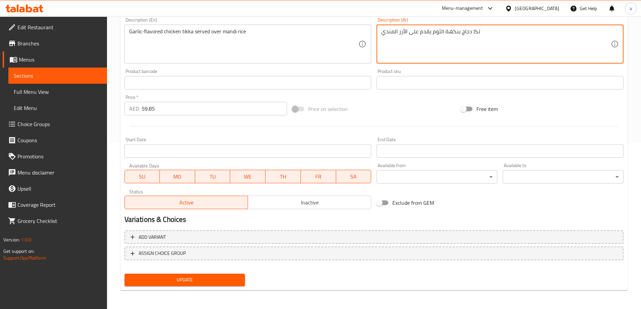
type textarea "تكا دجاج بنكهة الثوم يقدم على الأرز المندي"
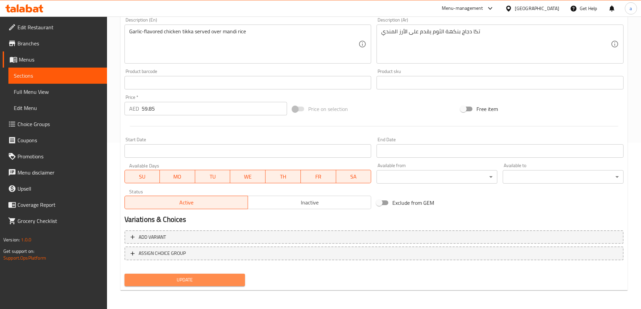
click at [238, 277] on span "Update" at bounding box center [185, 280] width 110 height 8
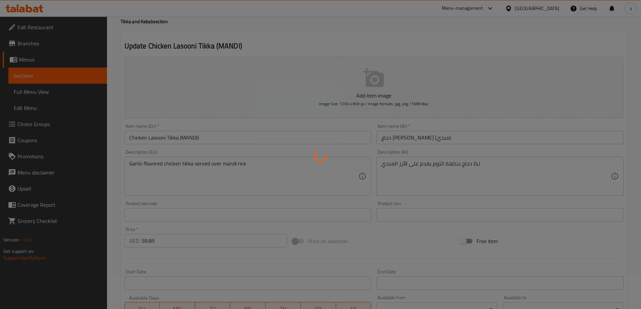
scroll to position [0, 0]
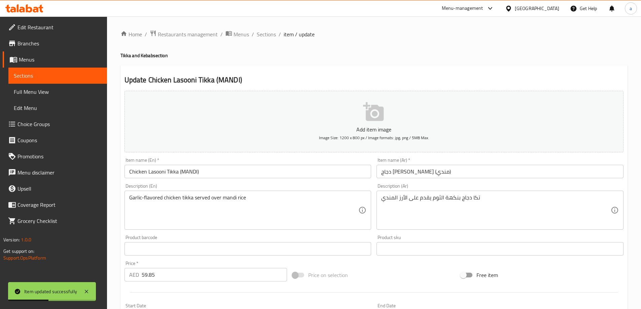
click at [263, 33] on span "Sections" at bounding box center [266, 34] width 19 height 8
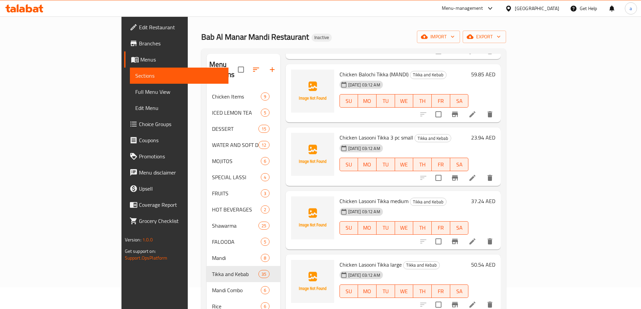
scroll to position [34, 0]
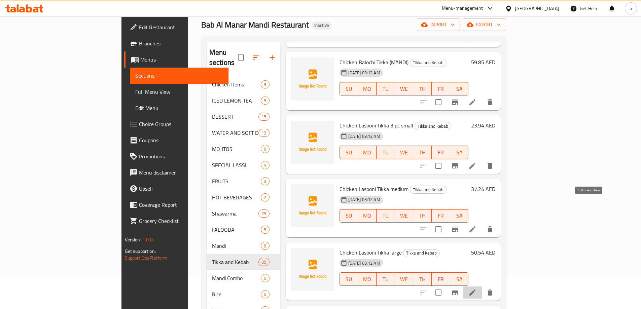
click at [475, 290] on icon at bounding box center [472, 293] width 6 height 6
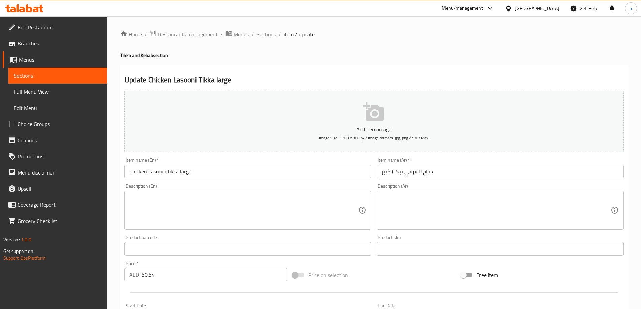
click at [274, 209] on textarea at bounding box center [243, 210] width 229 height 32
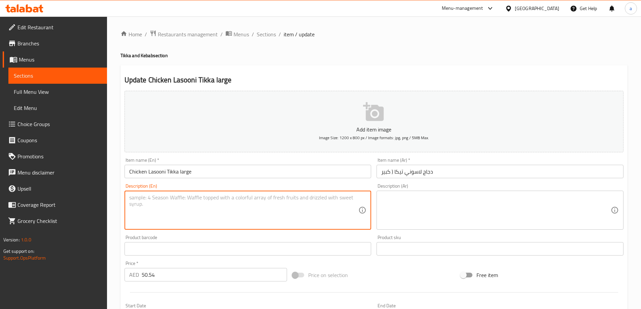
paste textarea "A hearty serving of garlic-infused chicken tikka"
type textarea "A hearty serving of garlic-infused chicken tikka"
click at [482, 203] on textarea at bounding box center [495, 210] width 229 height 32
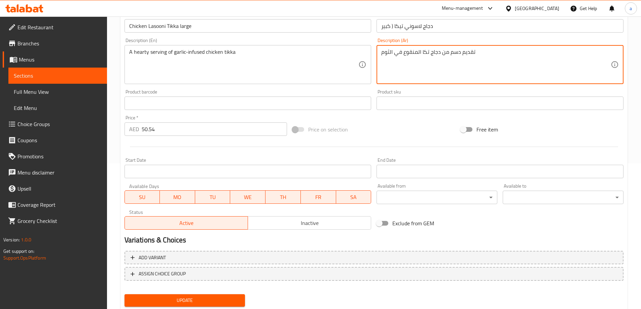
scroll to position [166, 0]
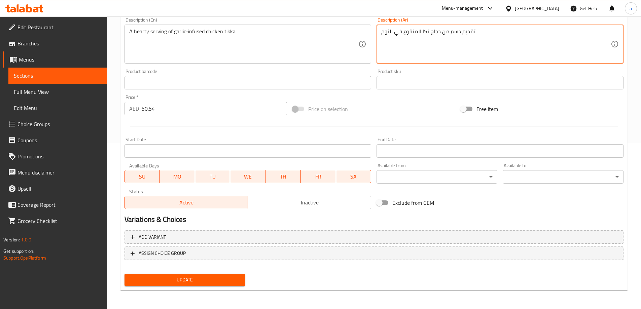
type textarea "تقديم دسم من دجاج تكا المنقوع في الثوم"
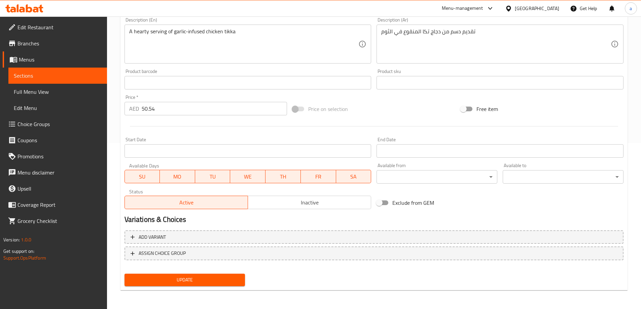
click at [210, 287] on div "Update" at bounding box center [185, 280] width 126 height 18
click at [212, 285] on button "Update" at bounding box center [185, 280] width 121 height 12
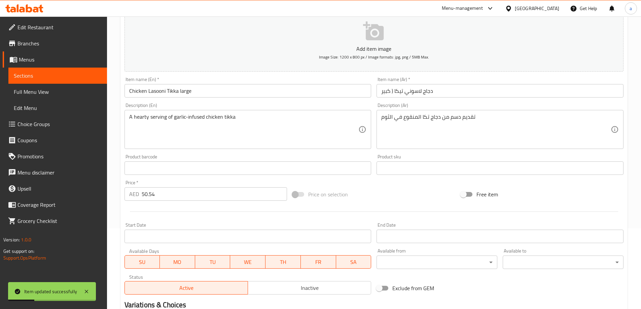
scroll to position [0, 0]
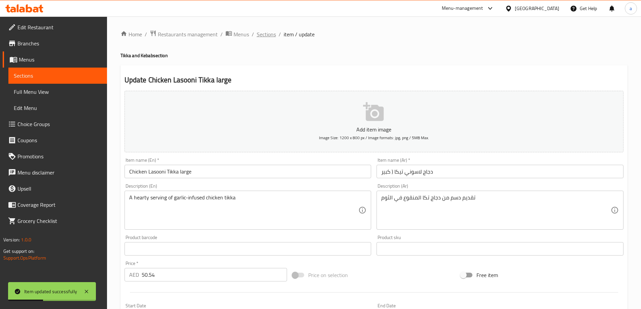
click at [270, 37] on span "Sections" at bounding box center [266, 34] width 19 height 8
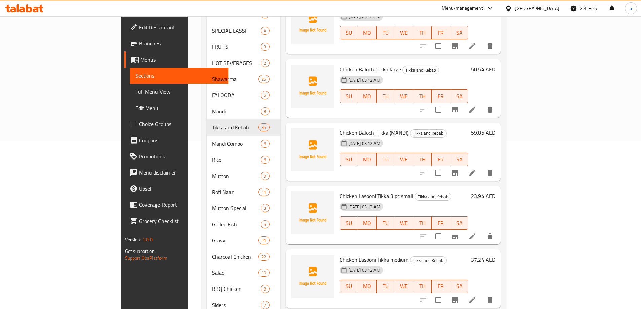
scroll to position [1884, 0]
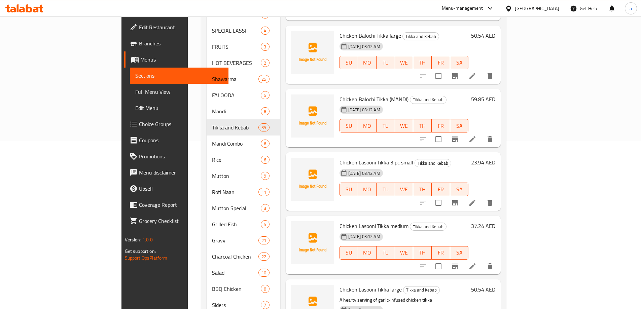
click at [475, 263] on icon at bounding box center [472, 266] width 6 height 6
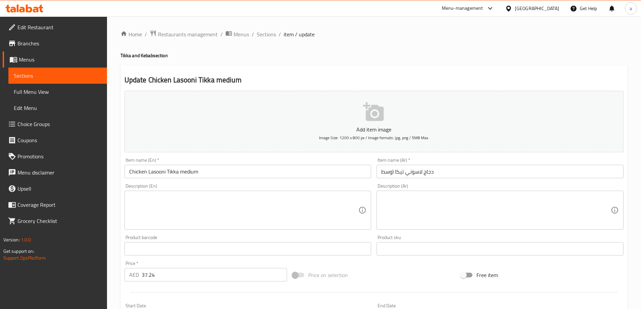
click at [274, 219] on textarea at bounding box center [243, 210] width 229 height 32
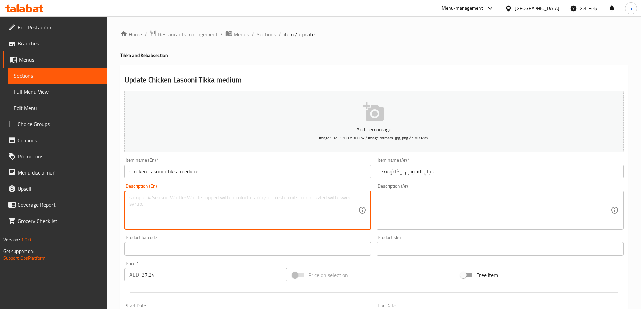
paste textarea "A generous portion of smoky garlic chicken tikka"
type textarea "A generous portion of smoky garlic chicken tikka"
click at [471, 194] on textarea at bounding box center [495, 210] width 229 height 32
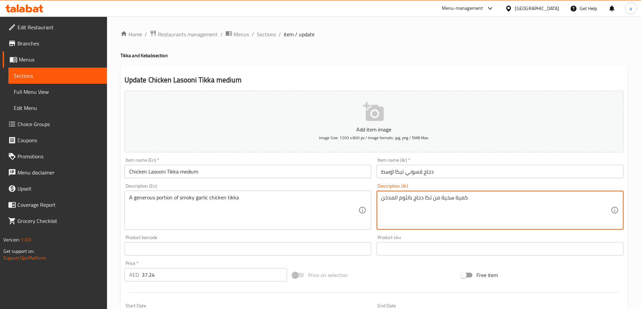
scroll to position [166, 0]
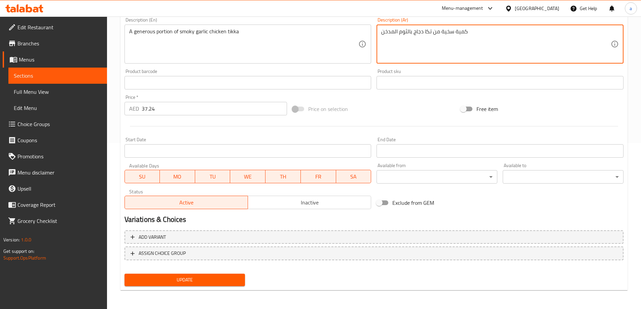
type textarea "كمية سخية من تكا دجاج بالثوم المدخن"
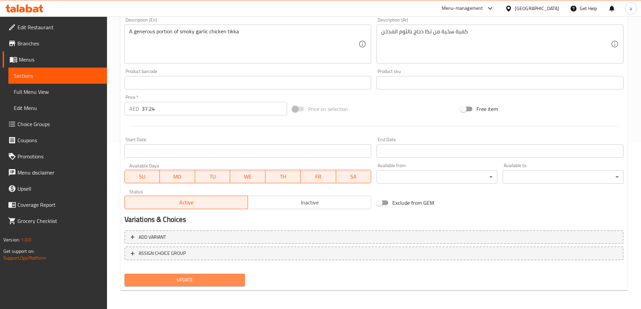
click at [190, 282] on span "Update" at bounding box center [185, 280] width 110 height 8
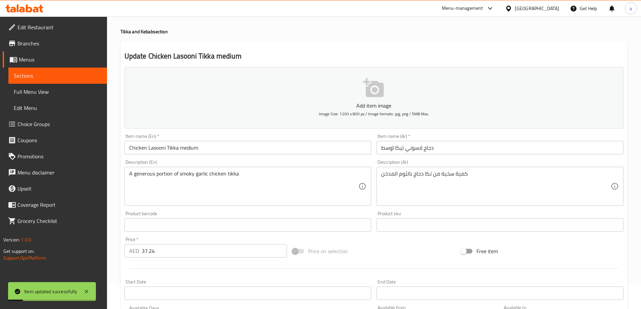
scroll to position [0, 0]
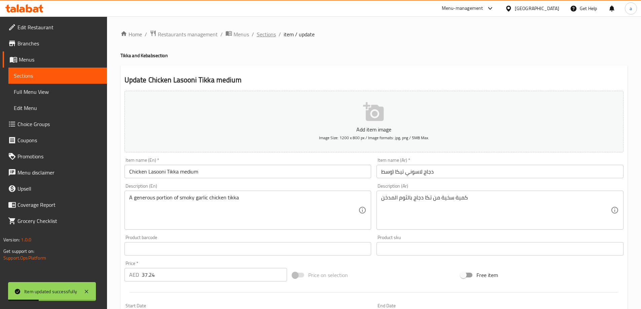
click at [271, 34] on span "Sections" at bounding box center [266, 34] width 19 height 8
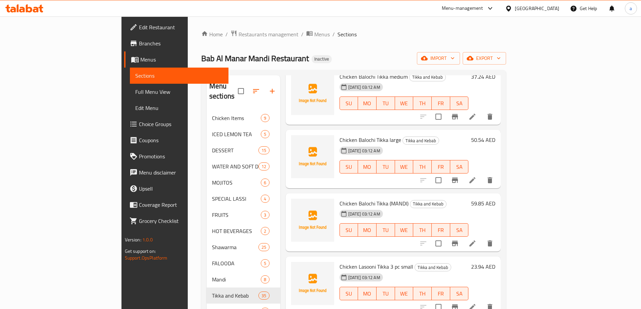
scroll to position [1918, 0]
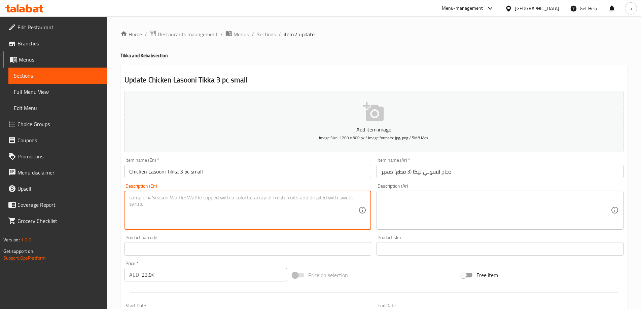
click at [313, 212] on textarea at bounding box center [243, 210] width 229 height 32
paste textarea "3 pieces of garlic-marinated chicken grilled until aromatic"
type textarea "3 pieces of garlic-marinated chicken grilled until aromatic"
click at [451, 211] on textarea at bounding box center [495, 210] width 229 height 32
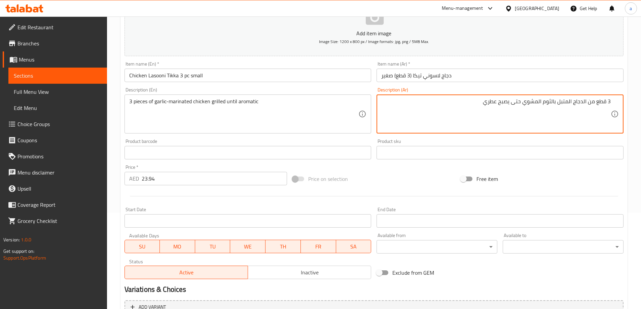
scroll to position [166, 0]
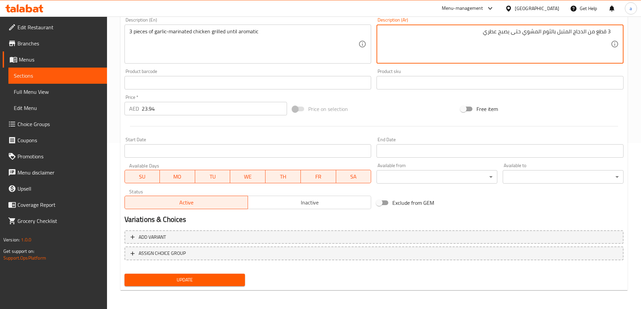
type textarea "3 قطع من الدجاج المتبل بالثوم المشوي حتى يصبح عطري"
click at [210, 279] on span "Update" at bounding box center [185, 280] width 110 height 8
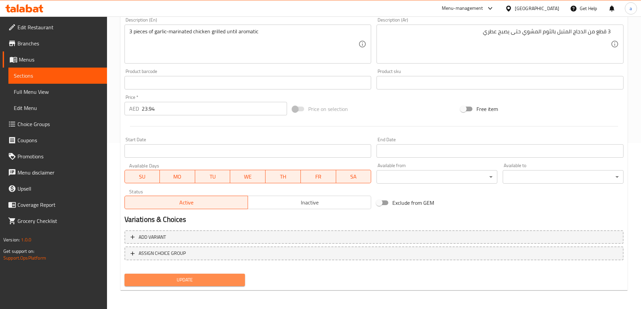
click at [215, 277] on span "Update" at bounding box center [185, 280] width 110 height 8
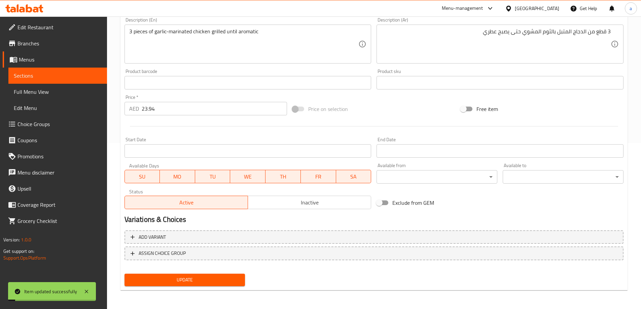
scroll to position [0, 0]
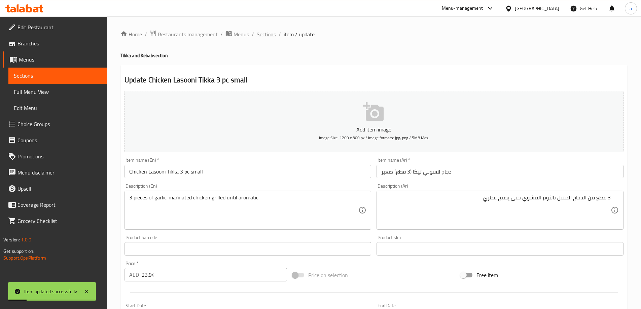
click at [259, 35] on span "Sections" at bounding box center [266, 34] width 19 height 8
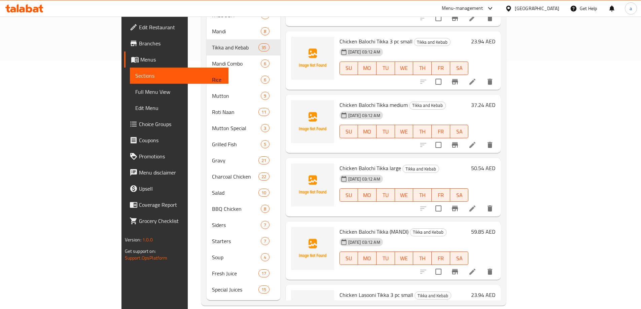
scroll to position [1649, 0]
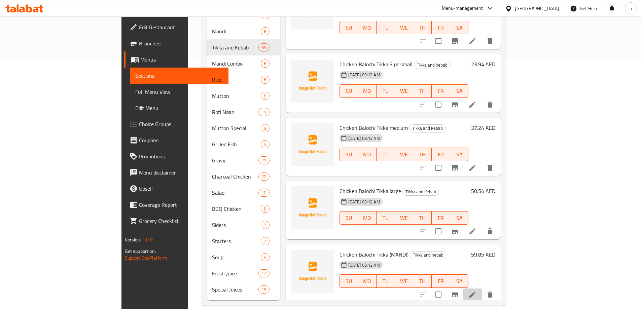
click at [482, 289] on li at bounding box center [472, 295] width 19 height 12
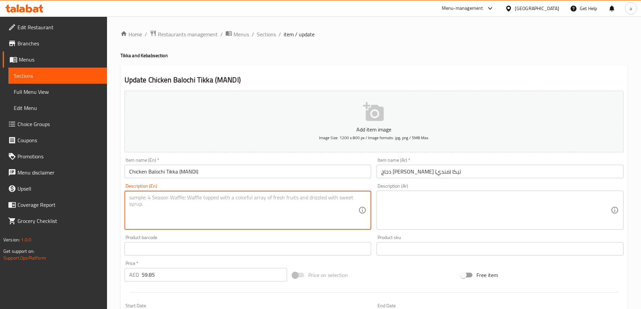
click at [260, 198] on textarea at bounding box center [243, 210] width 229 height 32
paste textarea "Balochi-style chicken tikka served over mandi rice"
type textarea "Balochi-style chicken tikka served over mandi rice"
click at [454, 215] on textarea at bounding box center [495, 210] width 229 height 32
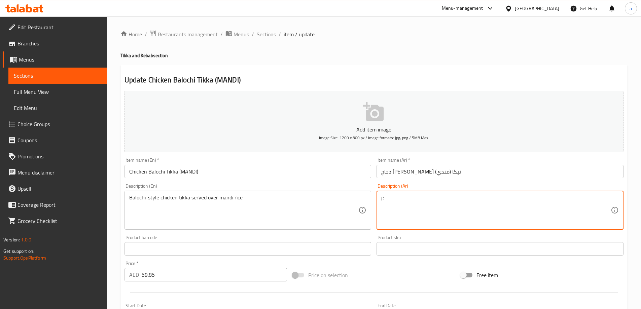
type textarea "j"
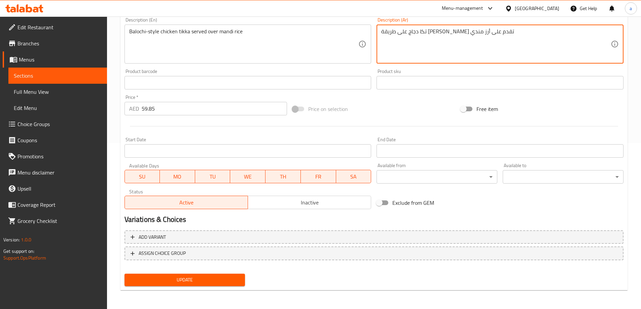
type textarea "تكا دجاج على طريقة [PERSON_NAME] تقدم على أرز مندي"
click at [183, 282] on span "Update" at bounding box center [185, 280] width 110 height 8
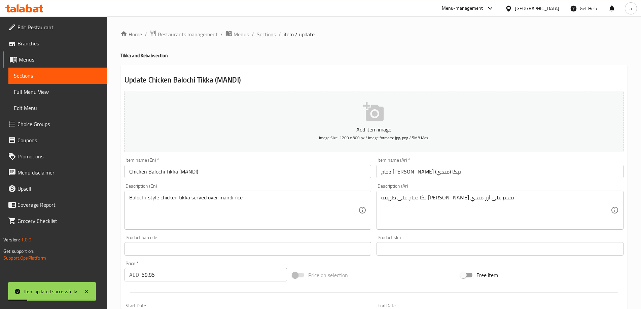
click at [273, 35] on span "Sections" at bounding box center [266, 34] width 19 height 8
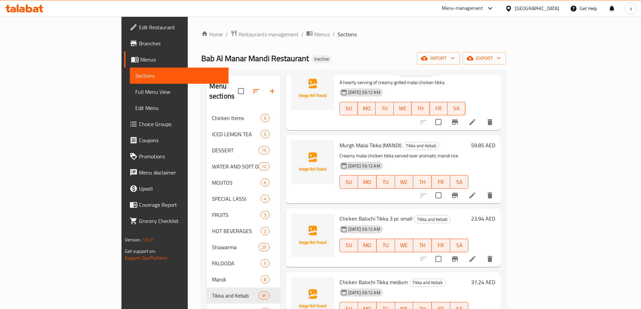
scroll to position [1750, 0]
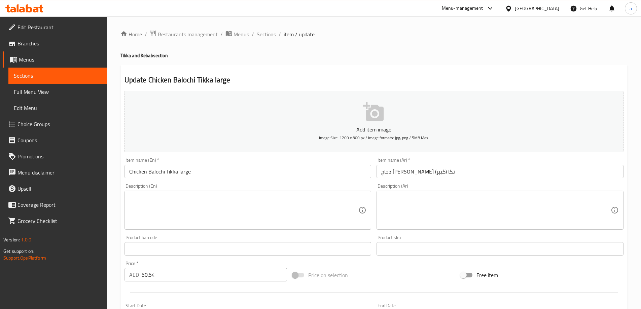
click at [276, 199] on textarea at bounding box center [243, 210] width 229 height 32
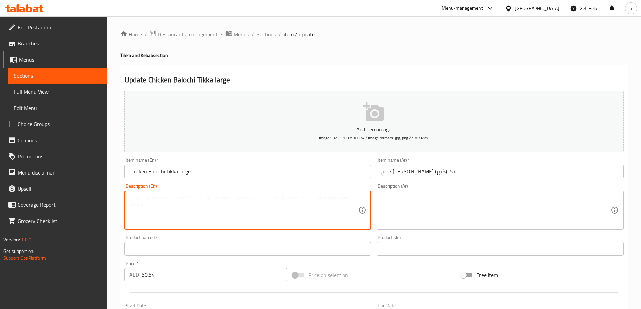
paste textarea "A hearty serving of charcoal-grilled Balochi chicken tikka"
type textarea "A hearty serving of charcoal-grilled Balochi chicken tikka"
click at [465, 215] on textarea at bounding box center [495, 210] width 229 height 32
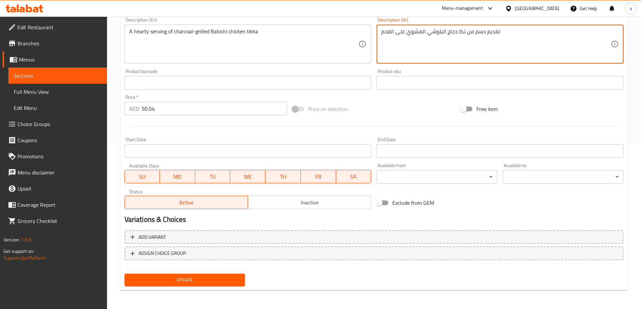
type textarea "تقديم دسم من تكا دجاج البلوشي المشوي على الفحم"
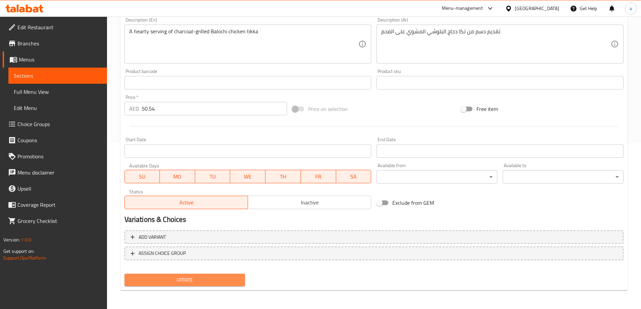
click at [235, 275] on button "Update" at bounding box center [185, 280] width 121 height 12
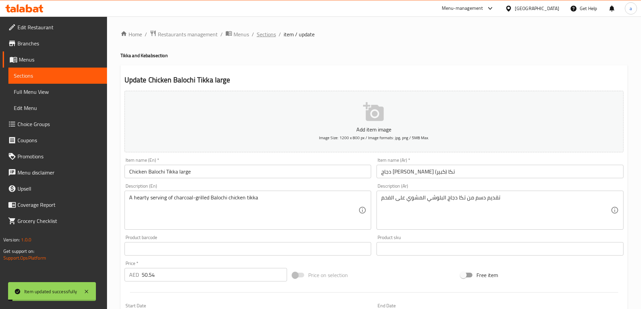
click at [265, 33] on span "Sections" at bounding box center [266, 34] width 19 height 8
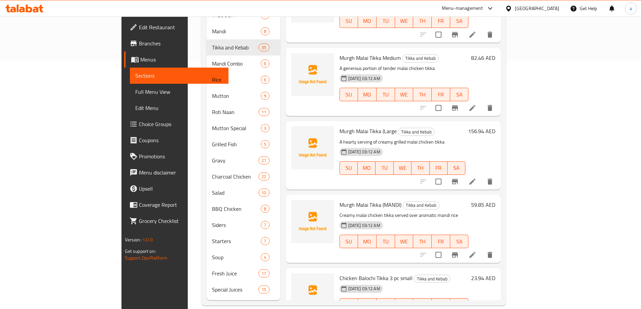
scroll to position [1433, 0]
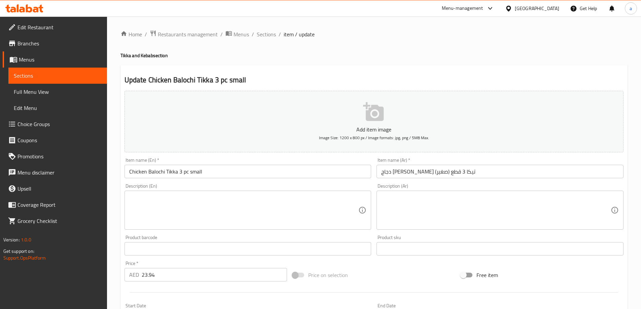
click at [335, 213] on textarea at bounding box center [243, 210] width 229 height 32
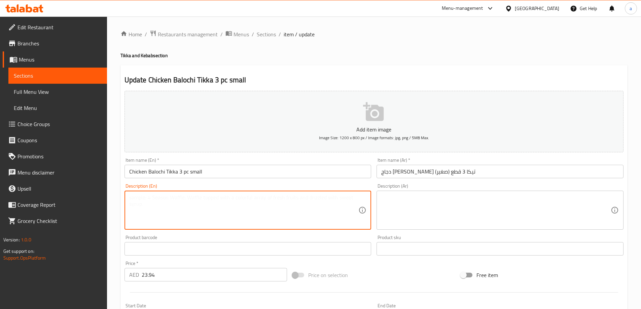
paste textarea "3 pieces of spiced Balochi-style chicken grilled over charcoal"
type textarea "3 pieces of spiced Balochi-style chicken grilled over charcoal"
click at [451, 209] on textarea at bounding box center [495, 210] width 229 height 32
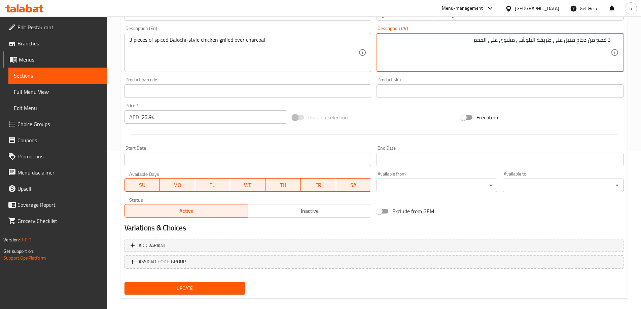
scroll to position [166, 0]
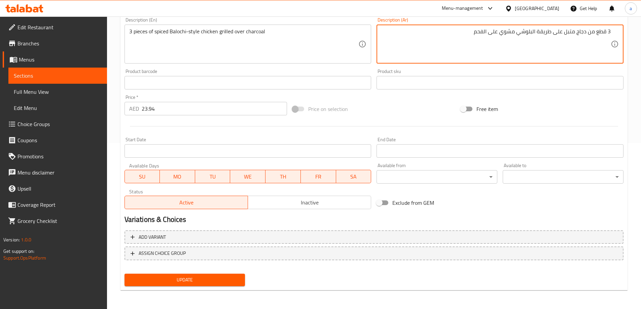
type textarea "3 قطع من دجاج متبل على طريقة البلوشي مشوي على الفحم"
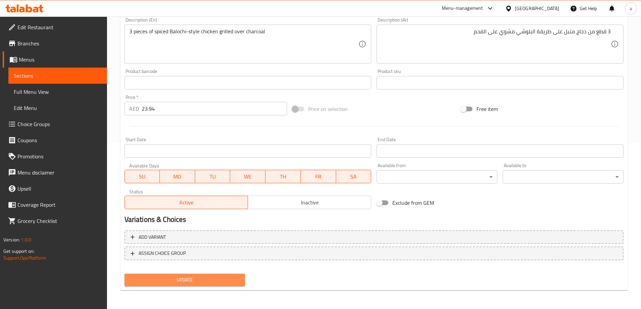
click at [209, 277] on span "Update" at bounding box center [185, 280] width 110 height 8
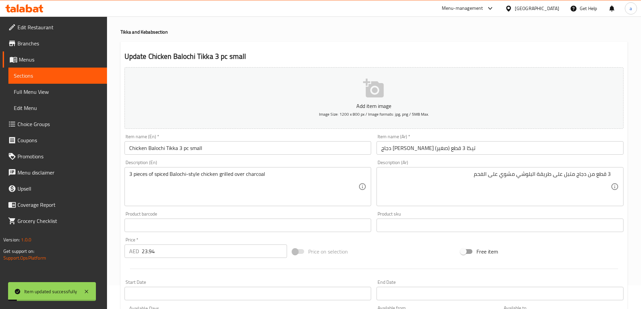
scroll to position [0, 0]
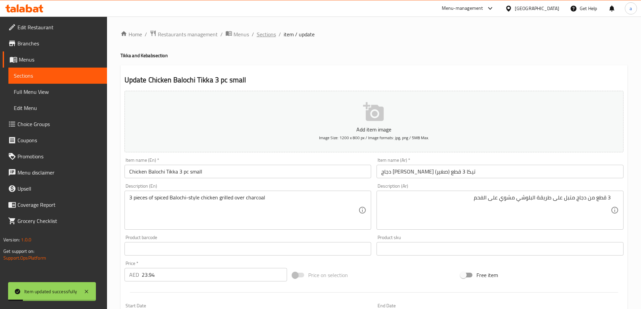
click at [265, 34] on span "Sections" at bounding box center [266, 34] width 19 height 8
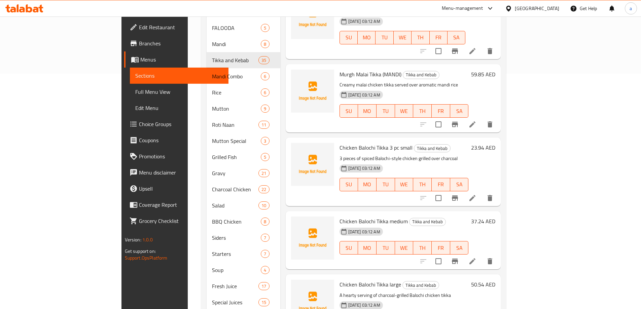
scroll to position [1578, 0]
click at [476, 258] on icon at bounding box center [472, 262] width 8 height 8
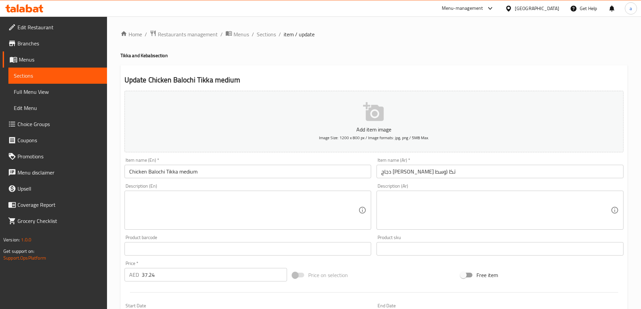
click at [295, 213] on textarea at bounding box center [243, 210] width 229 height 32
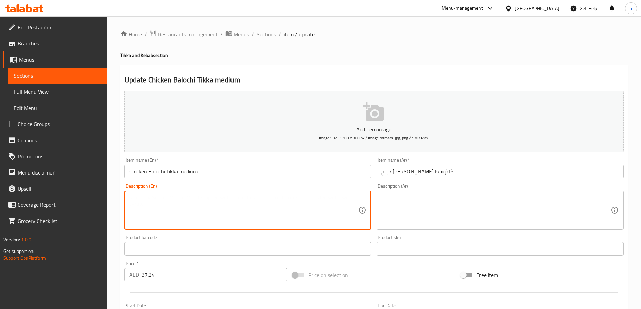
paste textarea "A generous portion of smoky Balochi chicken tikka"
type textarea "A generous portion of smoky Balochi chicken tikka"
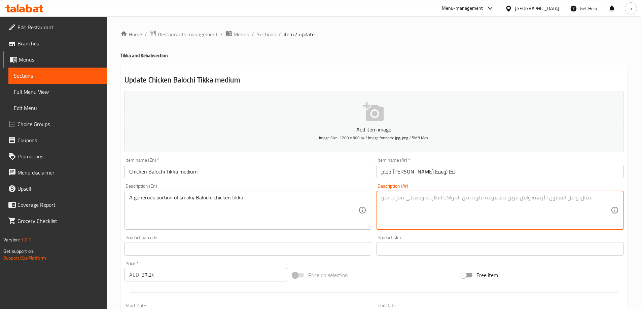
click at [465, 216] on textarea at bounding box center [495, 210] width 229 height 32
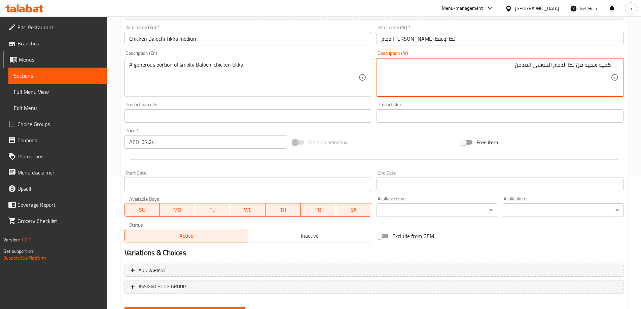
scroll to position [166, 0]
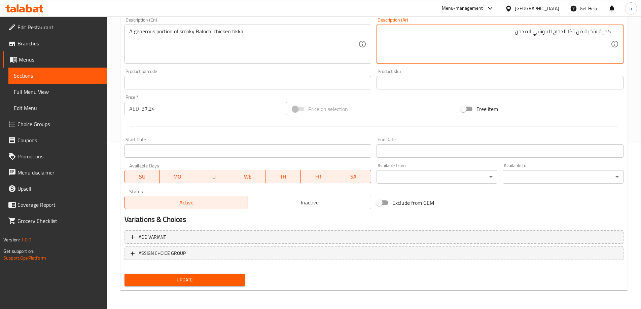
type textarea "كمية سخية من تكا الدجاج البلوشي المدخن"
click at [214, 277] on span "Update" at bounding box center [185, 280] width 110 height 8
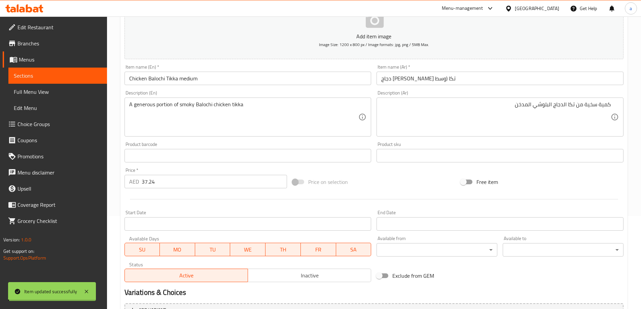
scroll to position [0, 0]
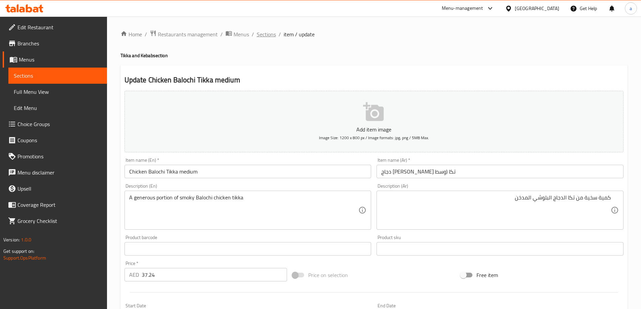
click at [264, 35] on span "Sections" at bounding box center [266, 34] width 19 height 8
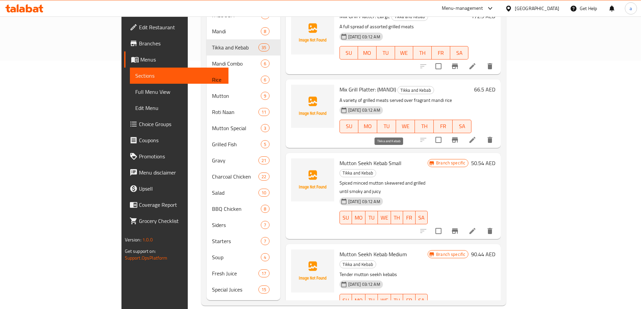
scroll to position [46, 0]
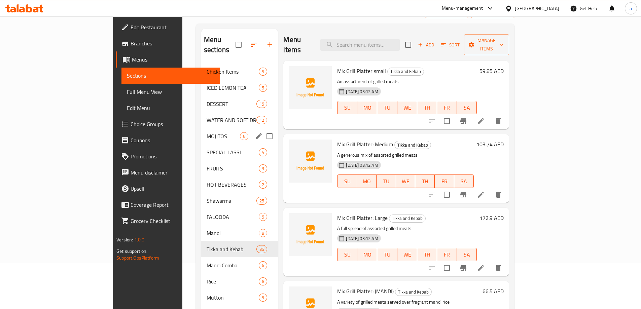
drag, startPoint x: 169, startPoint y: 62, endPoint x: 137, endPoint y: 119, distance: 64.9
click at [201, 119] on div "Chicken Items 9 ICED LEMON TEA 5 DESSERT 15 WATER AND SOFT DRINK 12 MOJITOS 6 S…" at bounding box center [239, 282] width 77 height 436
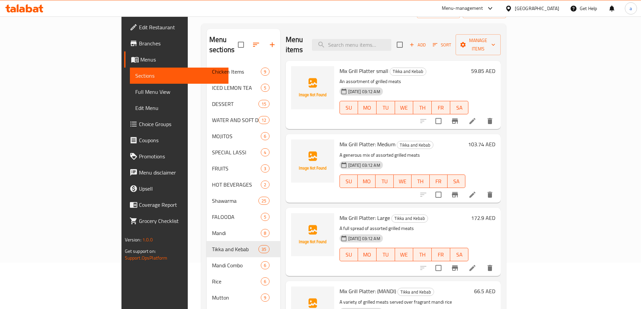
drag, startPoint x: 44, startPoint y: 92, endPoint x: 73, endPoint y: 2, distance: 94.3
click at [135, 92] on span "Full Menu View" at bounding box center [179, 92] width 88 height 8
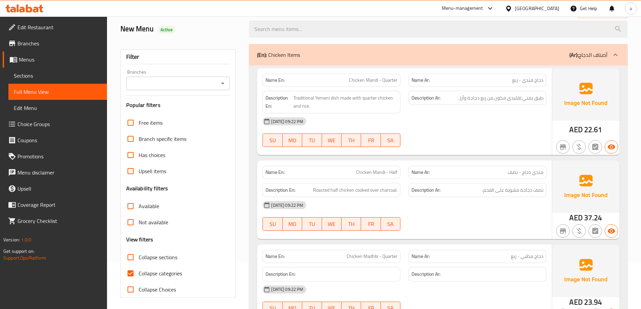
scroll to position [353, 0]
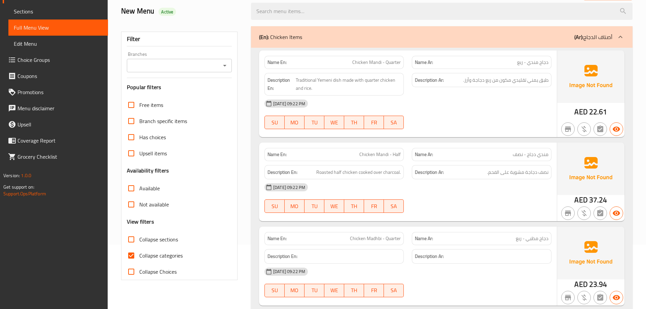
scroll to position [6, 0]
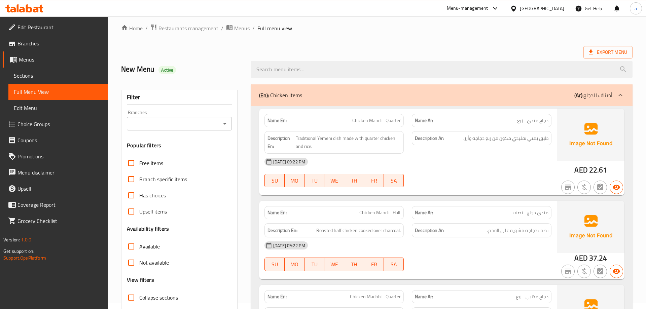
click at [369, 67] on input "search" at bounding box center [442, 69] width 382 height 17
click at [149, 247] on label "Available" at bounding box center [141, 247] width 37 height 16
click at [139, 247] on input "Available" at bounding box center [131, 247] width 16 height 16
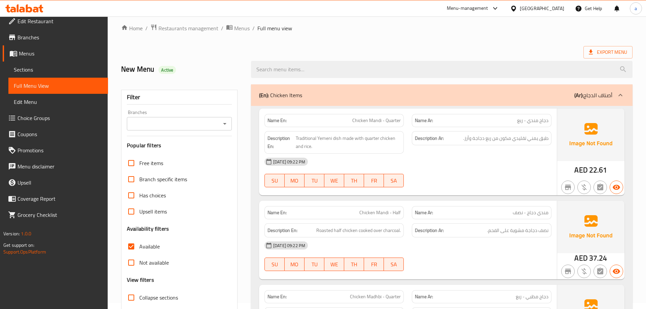
scroll to position [0, 0]
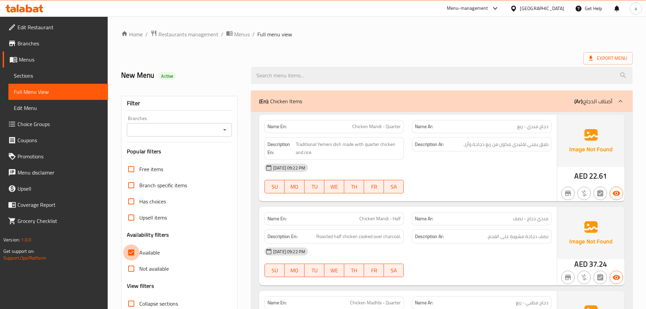
click at [133, 252] on input "Available" at bounding box center [131, 253] width 16 height 16
checkbox input "false"
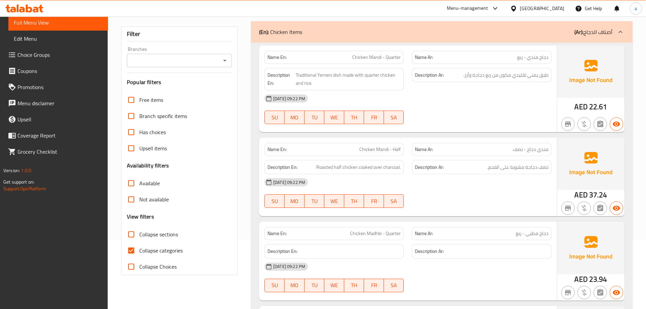
scroll to position [101, 0]
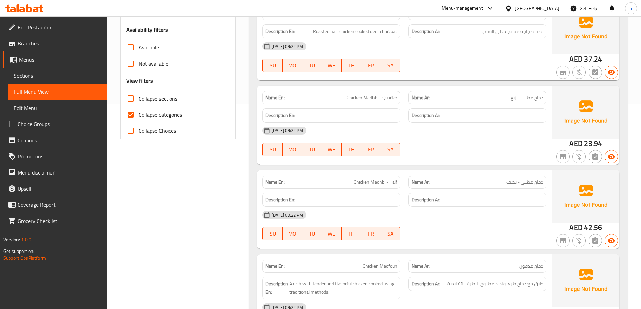
scroll to position [174, 0]
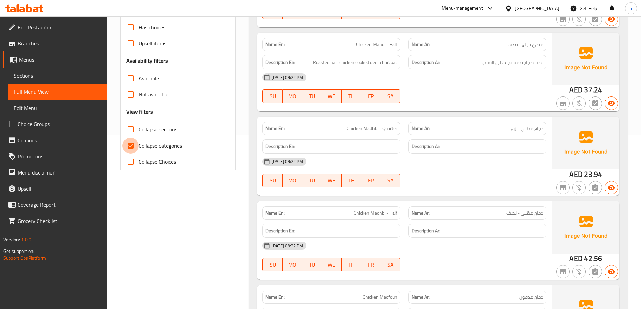
click at [130, 147] on input "Collapse categories" at bounding box center [130, 146] width 16 height 16
checkbox input "false"
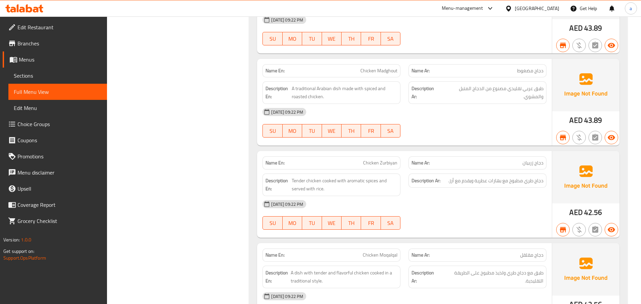
scroll to position [505, 0]
